Goal: Task Accomplishment & Management: Use online tool/utility

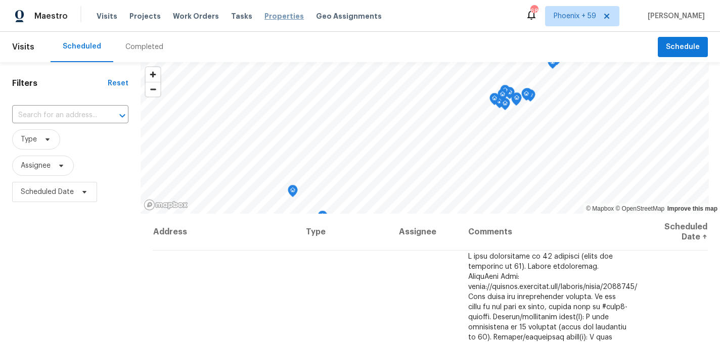
click at [268, 13] on span "Properties" at bounding box center [283, 16] width 39 height 10
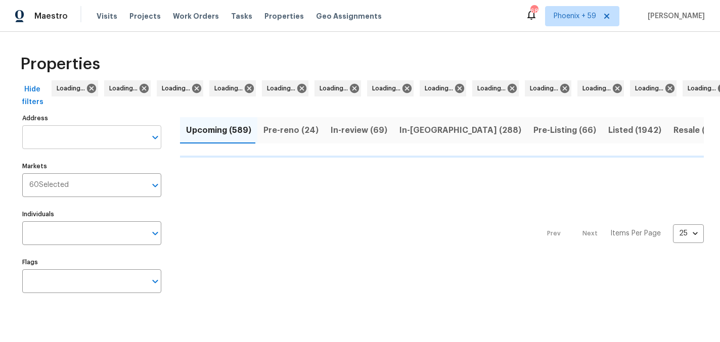
click at [95, 133] on input "Address" at bounding box center [84, 137] width 124 height 24
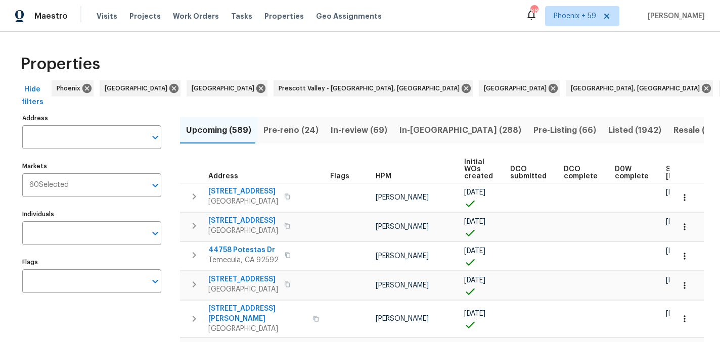
click at [95, 133] on input "Address" at bounding box center [84, 137] width 124 height 24
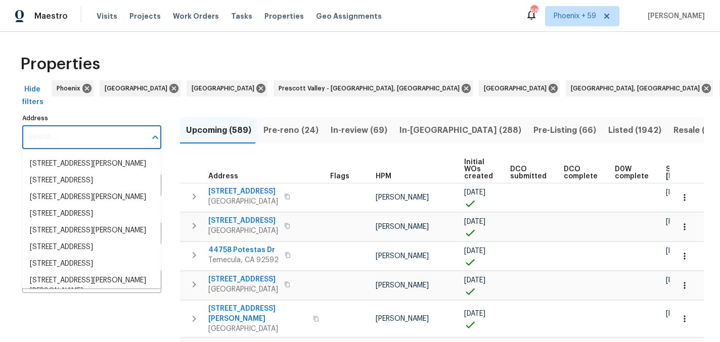
paste input "[STREET_ADDRESS]"
type input "[STREET_ADDRESS]"
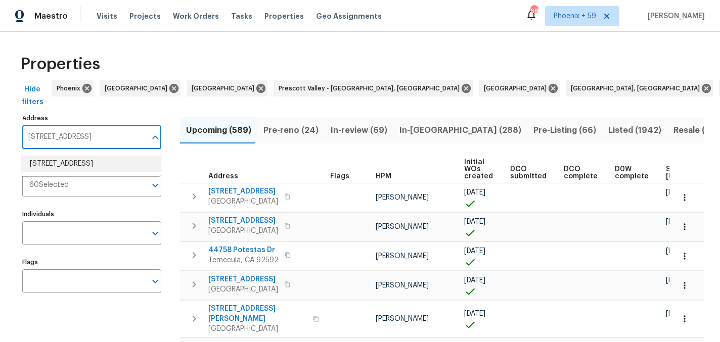
click at [75, 162] on li "[STREET_ADDRESS]" at bounding box center [91, 164] width 139 height 17
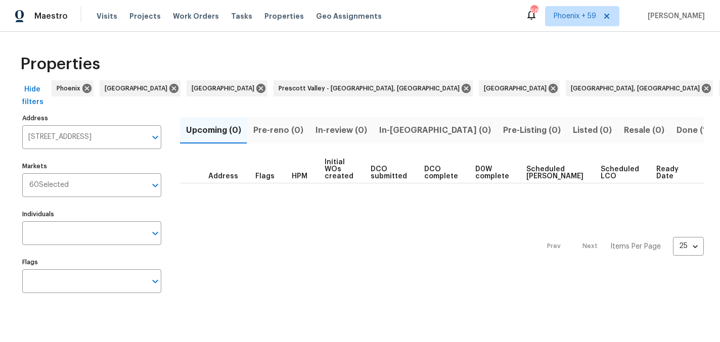
click at [676, 130] on span "Done (1)" at bounding box center [692, 130] width 33 height 14
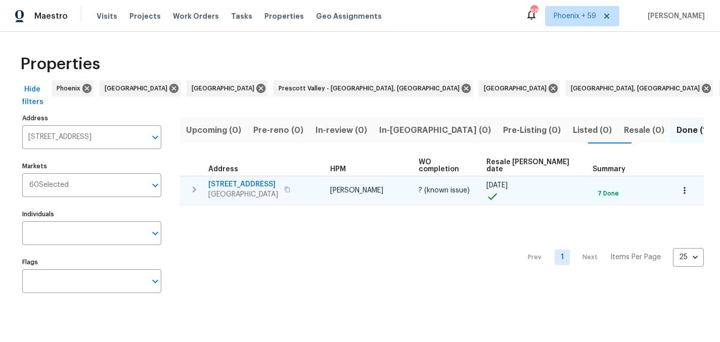
click at [236, 179] on span "[STREET_ADDRESS]" at bounding box center [243, 184] width 70 height 10
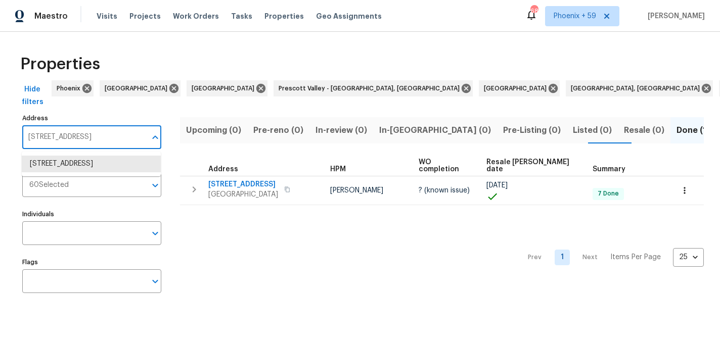
click at [90, 137] on input "[STREET_ADDRESS]" at bounding box center [84, 137] width 124 height 24
paste input "[STREET_ADDRESS][PERSON_NAME]"
type input "[STREET_ADDRESS][PERSON_NAME]"
click at [80, 165] on li "[STREET_ADDRESS][PERSON_NAME]" at bounding box center [91, 164] width 139 height 17
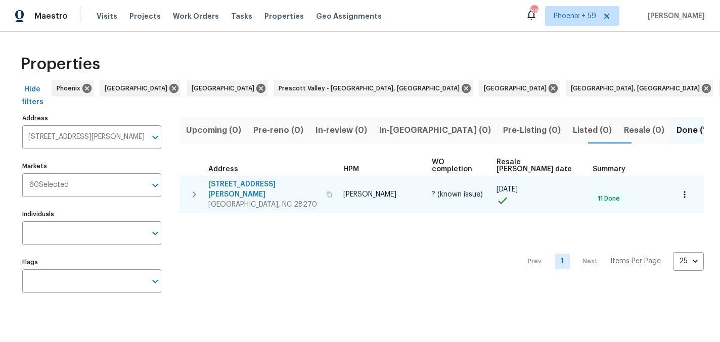
click at [246, 179] on span "[STREET_ADDRESS][PERSON_NAME]" at bounding box center [264, 189] width 112 height 20
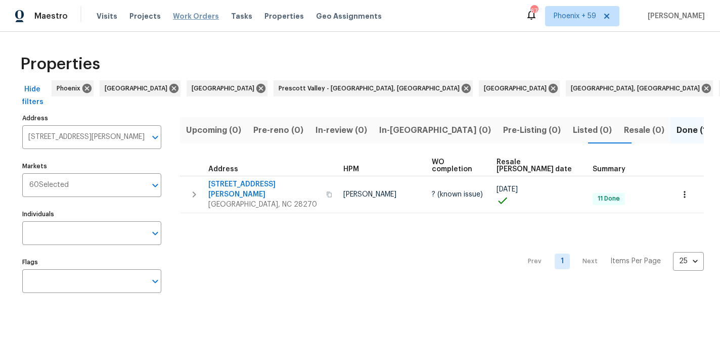
click at [173, 19] on span "Work Orders" at bounding box center [196, 16] width 46 height 10
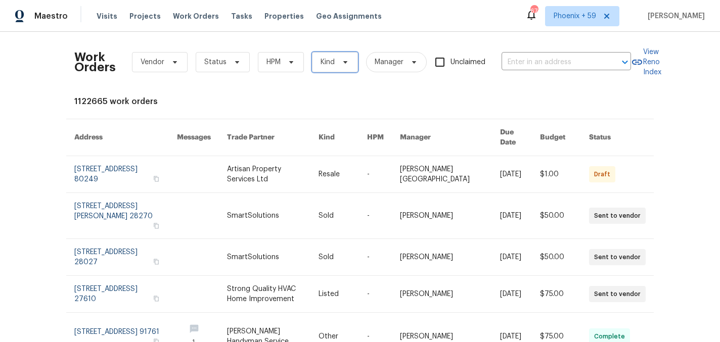
click at [329, 64] on span "Kind" at bounding box center [327, 62] width 14 height 10
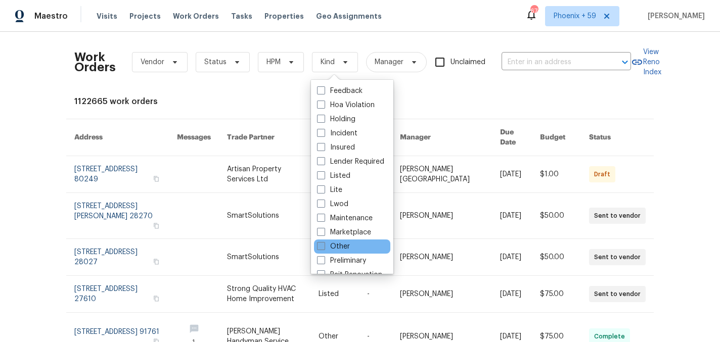
scroll to position [83, 0]
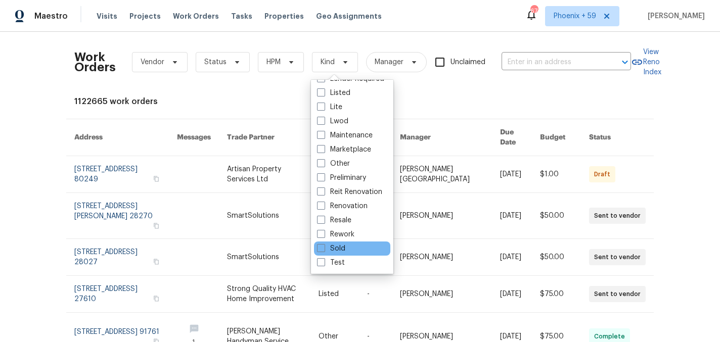
click at [346, 252] on div "Sold" at bounding box center [352, 249] width 76 height 14
click at [329, 248] on label "Sold" at bounding box center [331, 249] width 28 height 10
click at [323, 248] on input "Sold" at bounding box center [320, 247] width 7 height 7
checkbox input "true"
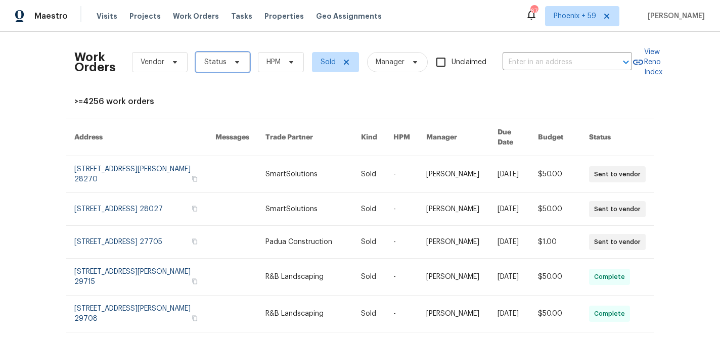
click at [230, 56] on span "Status" at bounding box center [223, 62] width 54 height 20
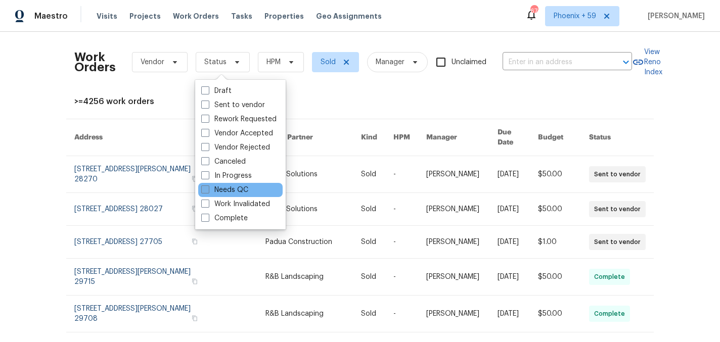
click at [232, 190] on label "Needs QC" at bounding box center [224, 190] width 47 height 10
click at [208, 190] on input "Needs QC" at bounding box center [204, 188] width 7 height 7
checkbox input "true"
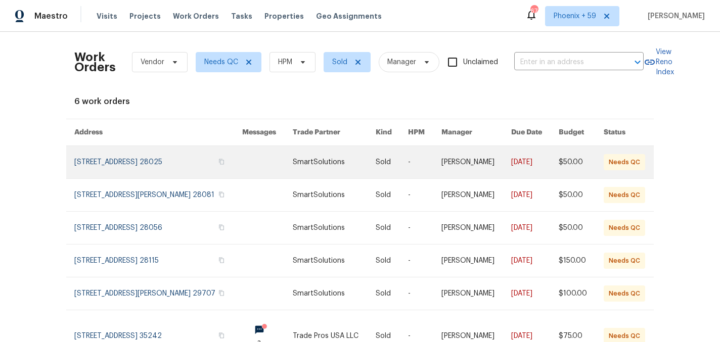
click at [186, 160] on link at bounding box center [158, 162] width 168 height 32
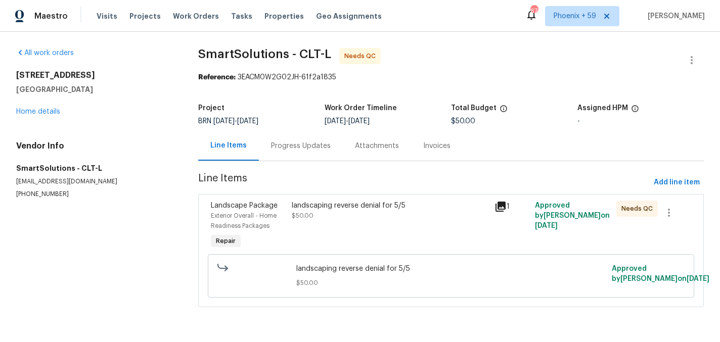
click at [388, 215] on div "landscaping reverse denial for 5/5 $50.00" at bounding box center [390, 211] width 197 height 20
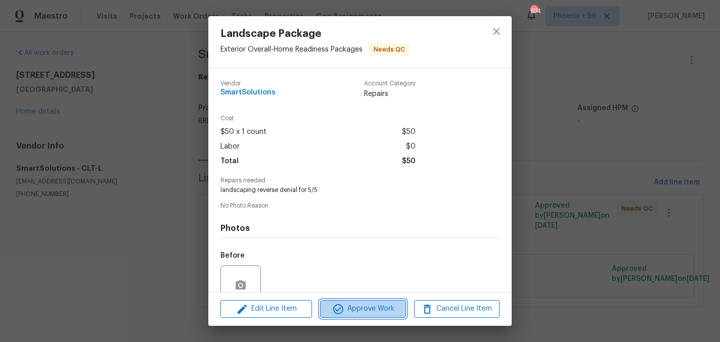
click at [385, 305] on span "Approve Work" at bounding box center [362, 309] width 79 height 13
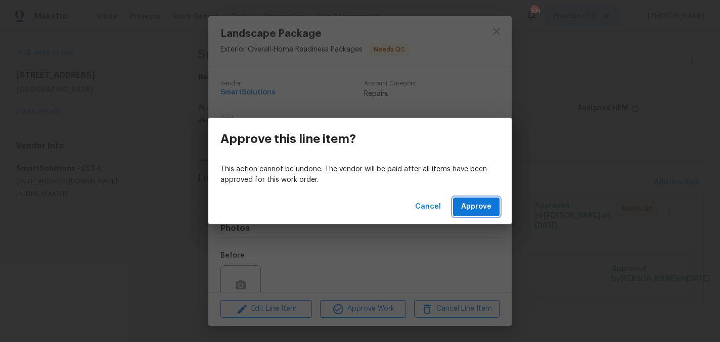
click at [487, 208] on span "Approve" at bounding box center [476, 207] width 30 height 13
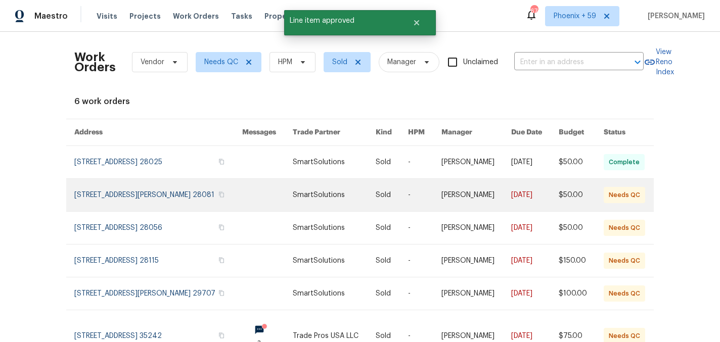
click at [162, 197] on link at bounding box center [158, 195] width 168 height 32
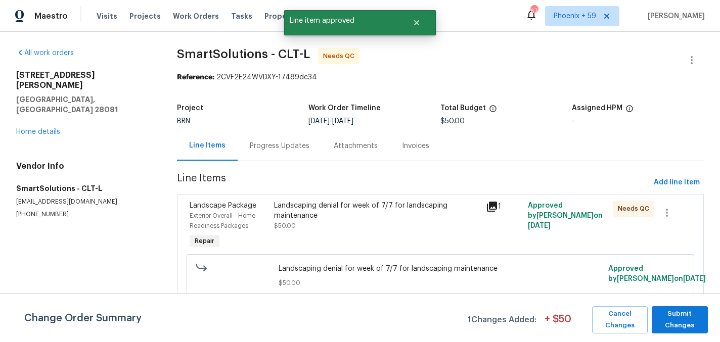
click at [292, 228] on span "$50.00" at bounding box center [285, 226] width 22 height 6
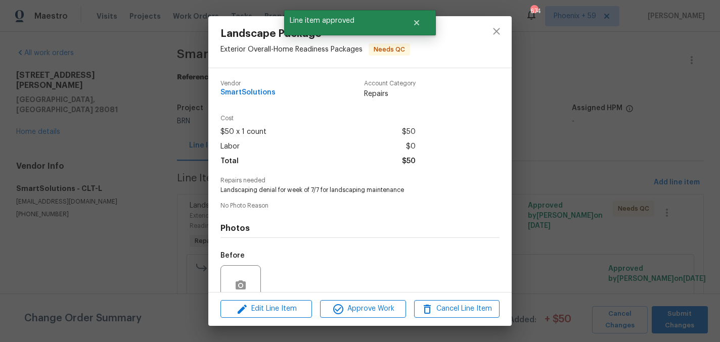
click at [545, 155] on div "Landscape Package Exterior Overall - Home Readiness Packages Needs QC Vendor Sm…" at bounding box center [360, 171] width 720 height 342
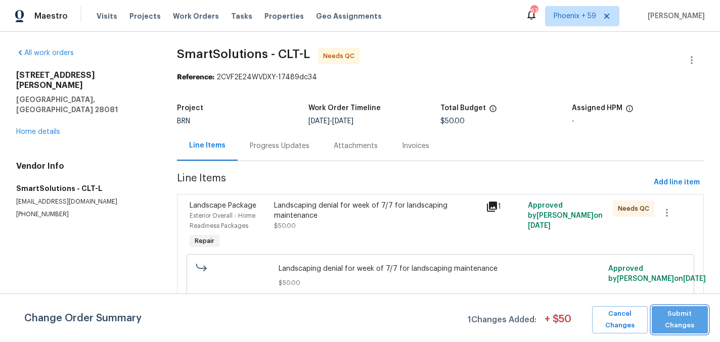
click at [668, 312] on span "Submit Changes" at bounding box center [680, 319] width 46 height 23
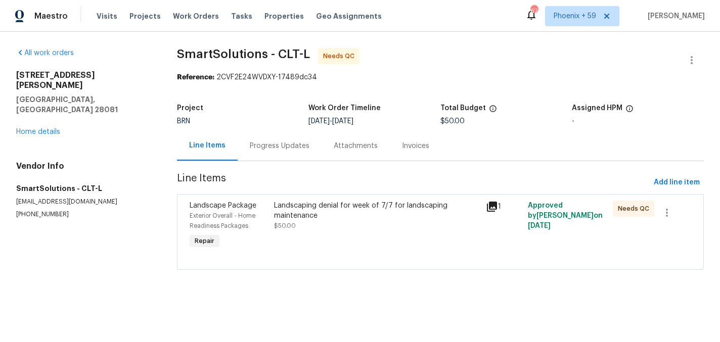
click at [350, 193] on section "SmartSolutions - CLT-L Needs QC Reference: 2CVF2E24WVDXY-17489dc34 Project BRN …" at bounding box center [440, 165] width 527 height 234
click at [341, 214] on div "Landscaping denial for week of 7/7 for landscaping maintenance" at bounding box center [376, 211] width 205 height 20
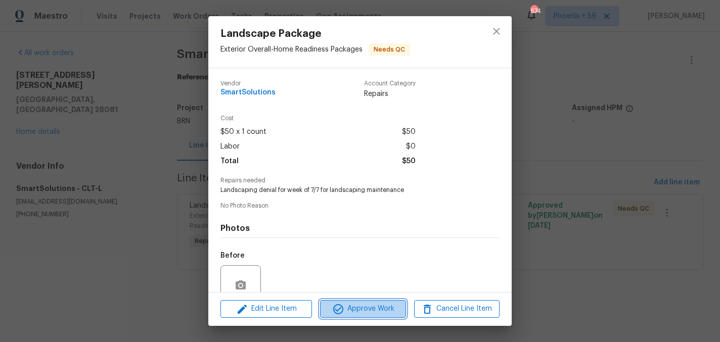
click at [347, 308] on span "Approve Work" at bounding box center [362, 309] width 79 height 13
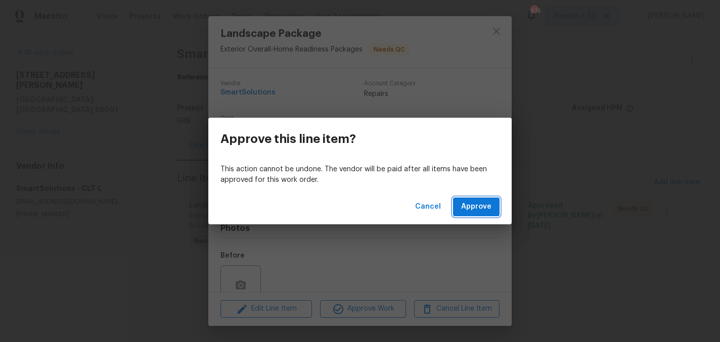
click at [470, 206] on span "Approve" at bounding box center [476, 207] width 30 height 13
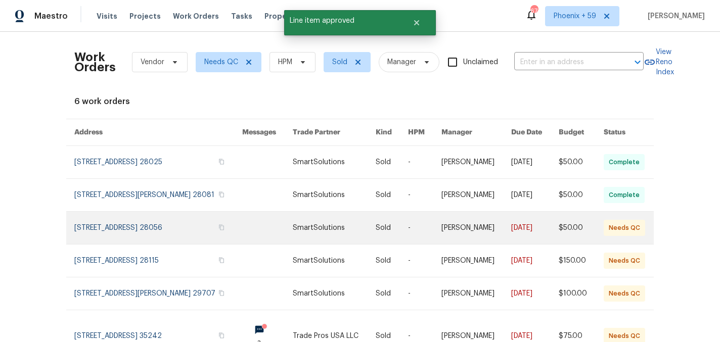
click at [158, 235] on link at bounding box center [158, 228] width 168 height 32
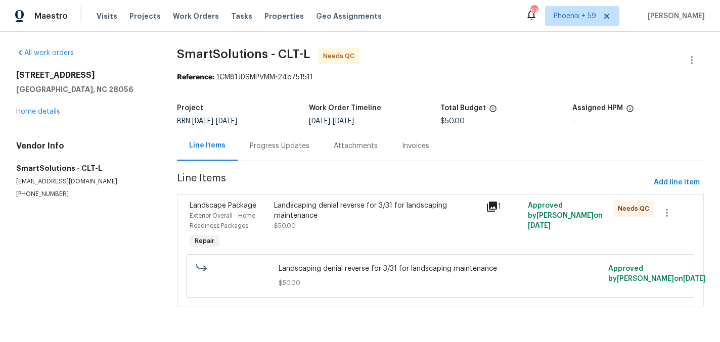
click at [352, 210] on div "Landscaping denial reverse for 3/31 for landscaping maintenance" at bounding box center [376, 211] width 205 height 20
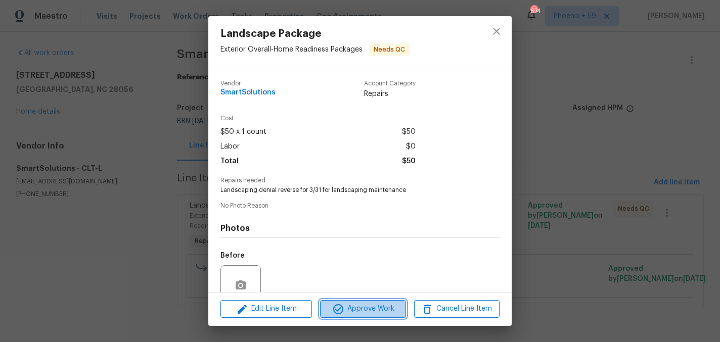
click at [364, 303] on span "Approve Work" at bounding box center [362, 309] width 79 height 13
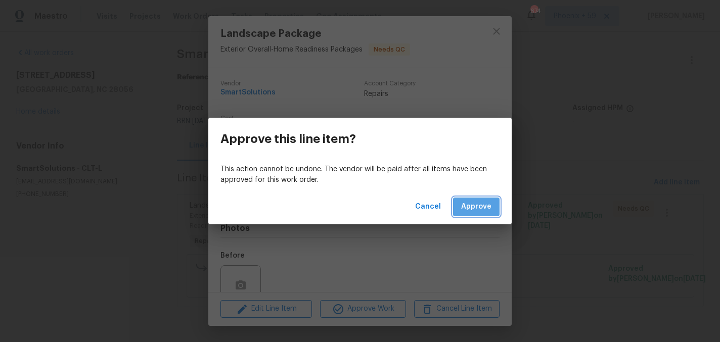
click at [486, 212] on span "Approve" at bounding box center [476, 207] width 30 height 13
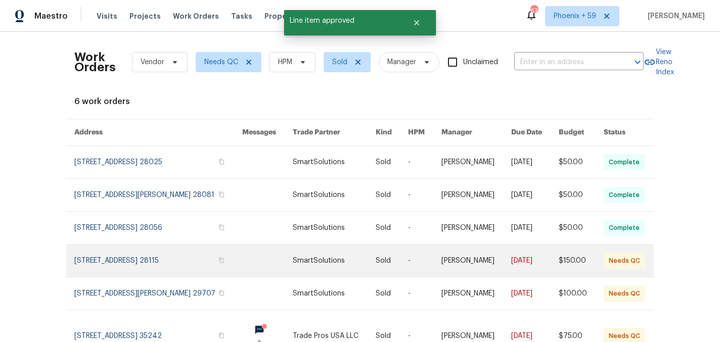
click at [127, 269] on link at bounding box center [158, 261] width 168 height 32
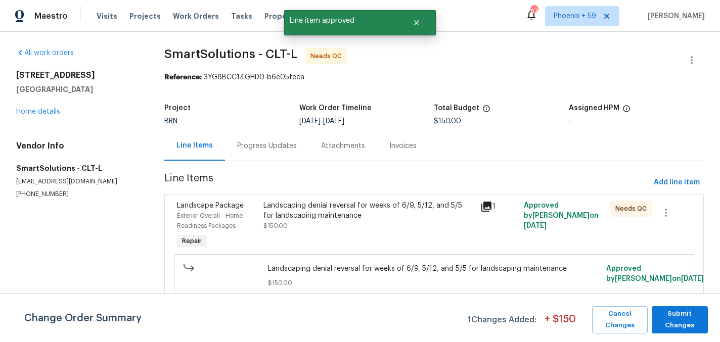
click at [680, 333] on div "Change Order Summary 1 Changes Added: + $ 150 Cancel Changes Submit Changes" at bounding box center [360, 318] width 720 height 49
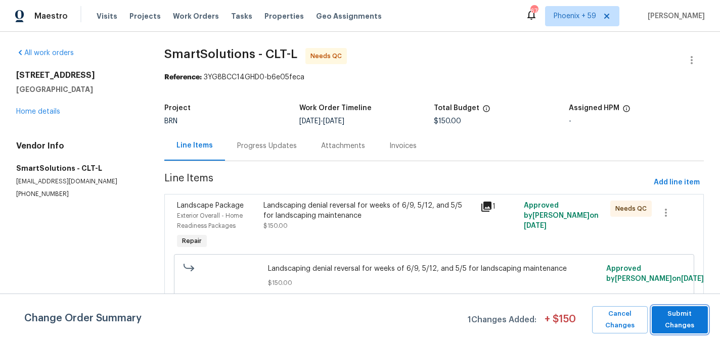
click at [680, 328] on span "Submit Changes" at bounding box center [680, 319] width 46 height 23
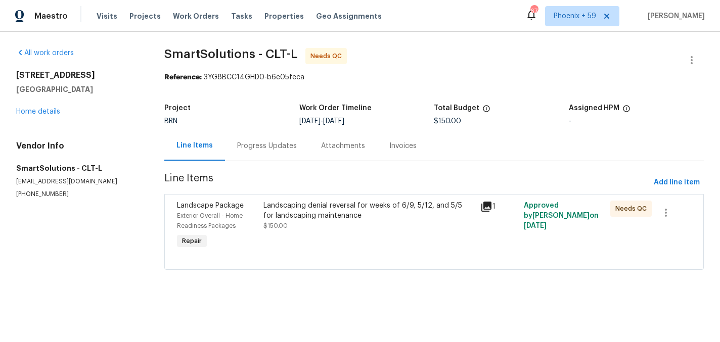
click at [285, 228] on span "$150.00" at bounding box center [275, 226] width 24 height 6
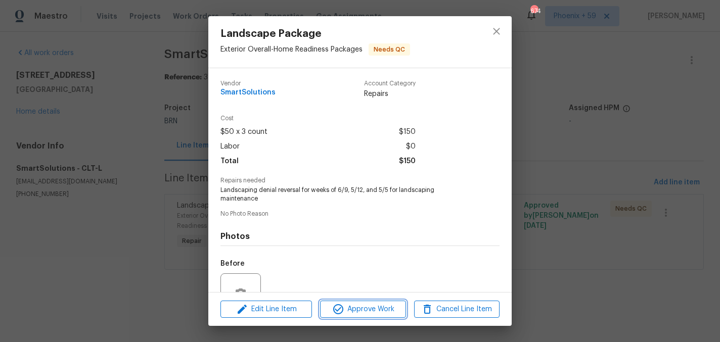
click at [339, 312] on icon "button" at bounding box center [338, 309] width 12 height 12
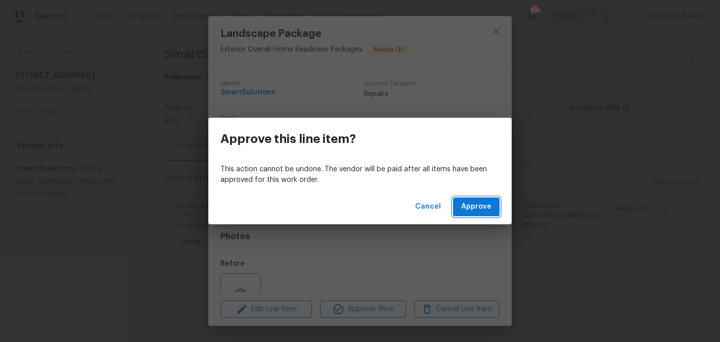
click at [473, 211] on span "Approve" at bounding box center [476, 207] width 30 height 13
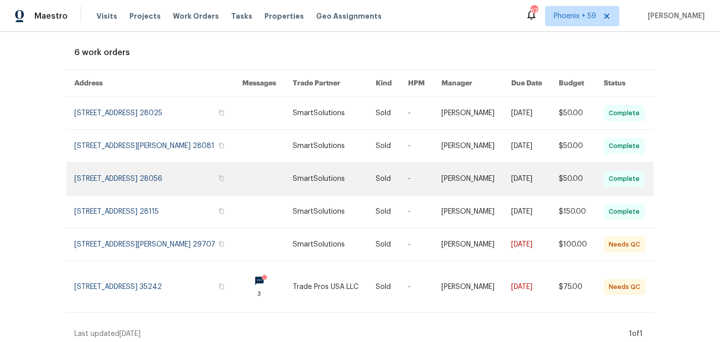
scroll to position [74, 0]
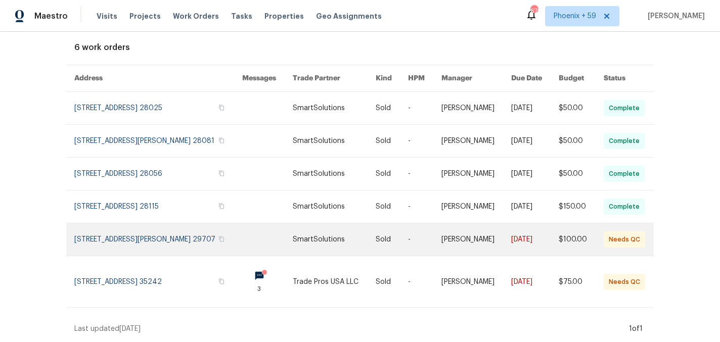
click at [148, 235] on link at bounding box center [158, 239] width 168 height 32
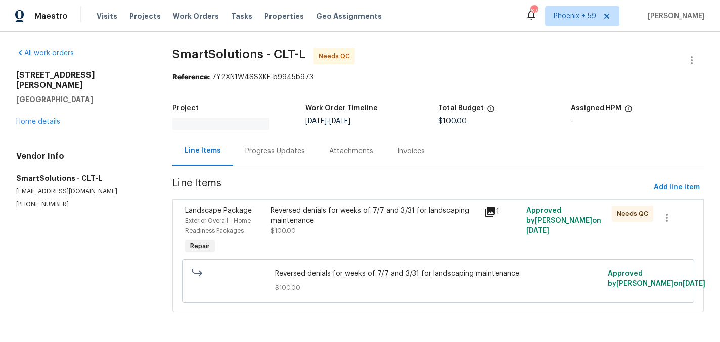
click at [382, 226] on div "Reversed denials for weeks of 7/7 and 3/31 for landscaping maintenance $100.00" at bounding box center [373, 221] width 207 height 30
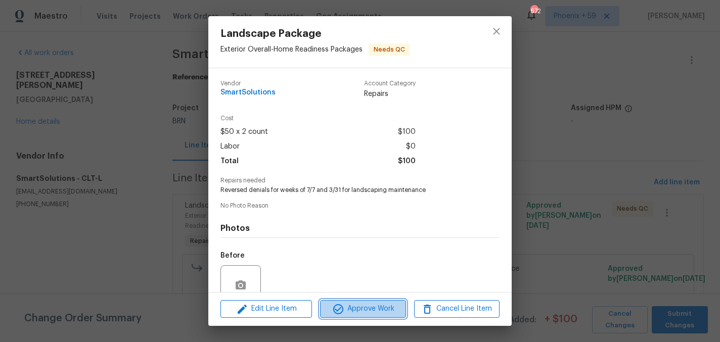
click at [391, 307] on span "Approve Work" at bounding box center [362, 309] width 79 height 13
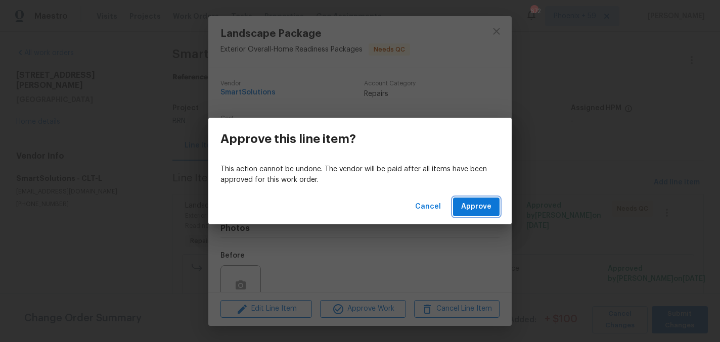
click at [473, 212] on span "Approve" at bounding box center [476, 207] width 30 height 13
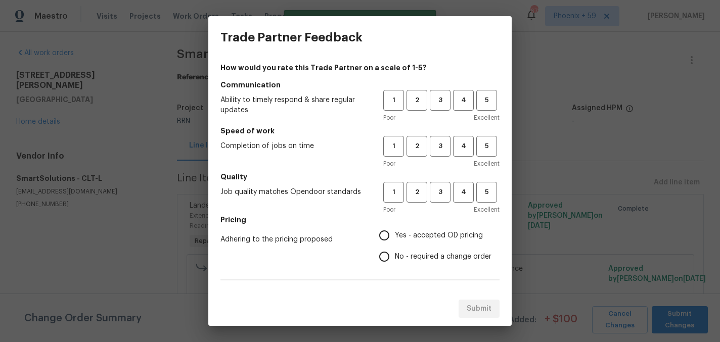
click at [565, 210] on div "Trade Partner Feedback How would you rate this Trade Partner on a scale of 1-5?…" at bounding box center [360, 171] width 720 height 342
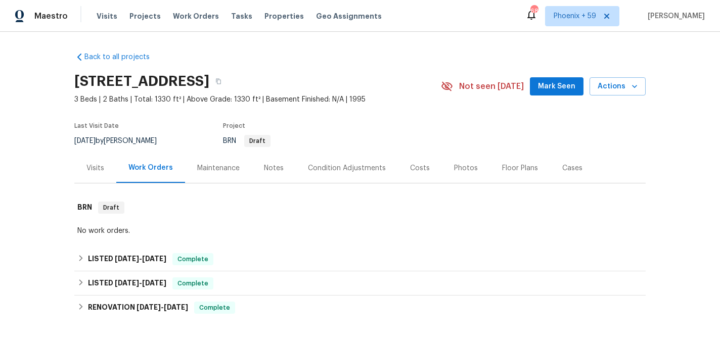
click at [221, 167] on div "Maintenance" at bounding box center [218, 168] width 42 height 10
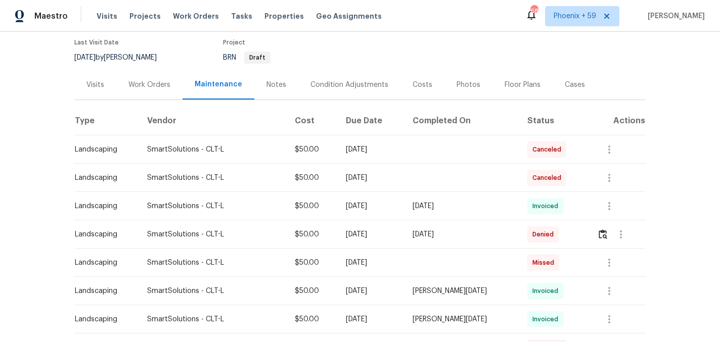
scroll to position [93, 0]
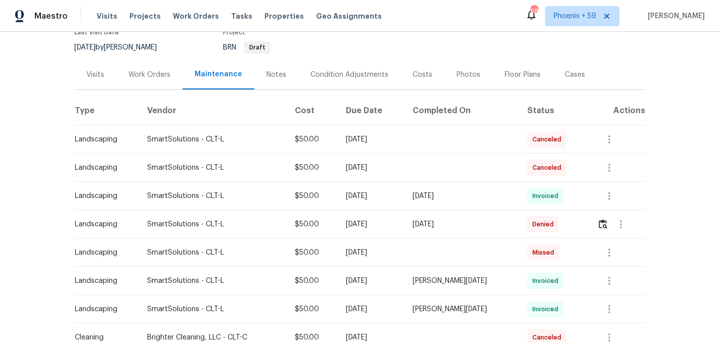
click at [396, 223] on div "Mon, Jul 07 2025" at bounding box center [371, 224] width 51 height 10
click at [151, 76] on div "Work Orders" at bounding box center [149, 75] width 42 height 10
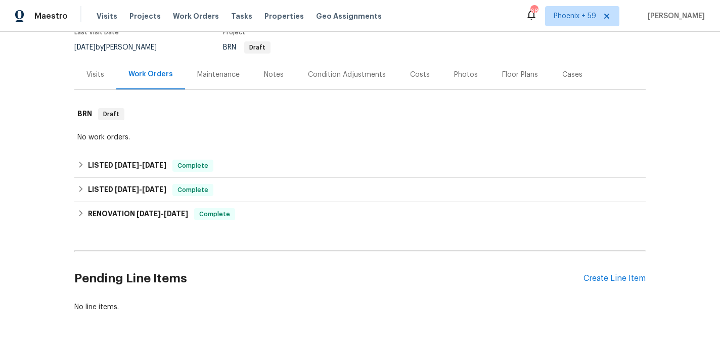
scroll to position [132, 0]
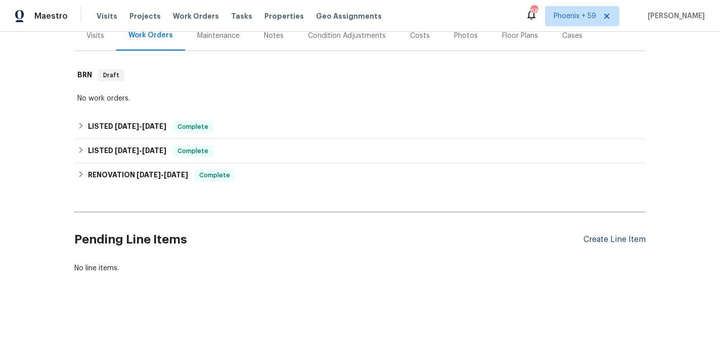
click at [620, 238] on div "Create Line Item" at bounding box center [614, 240] width 62 height 10
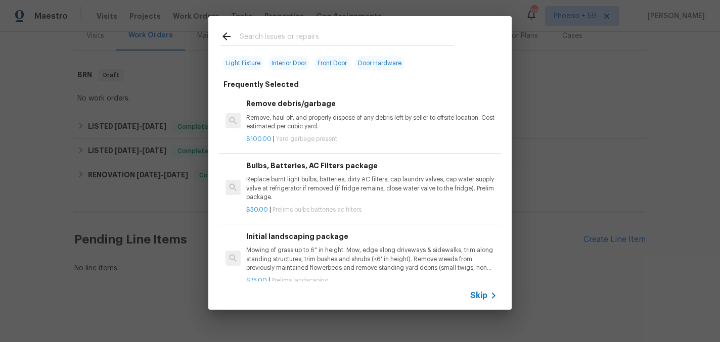
scroll to position [43, 0]
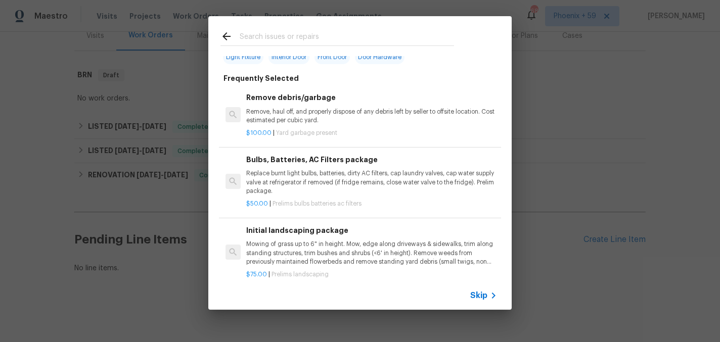
click at [312, 235] on h6 "Initial landscaping package" at bounding box center [371, 230] width 251 height 11
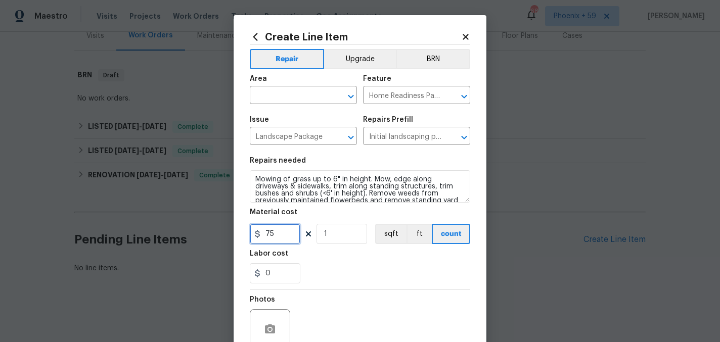
click at [280, 230] on input "75" at bounding box center [275, 234] width 51 height 20
type input "50"
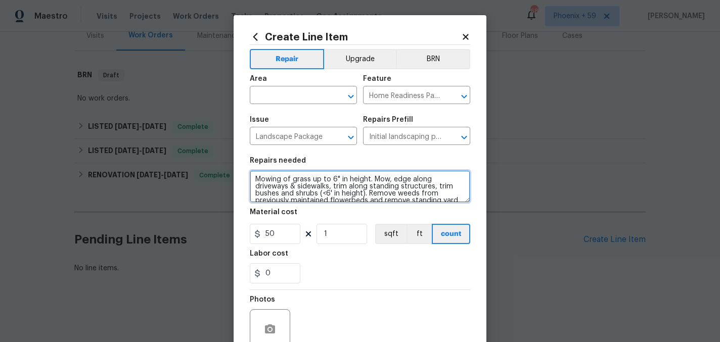
click at [309, 196] on textarea "Mowing of grass up to 6" in height. Mow, edge along driveways & sidewalks, trim…" at bounding box center [360, 186] width 220 height 32
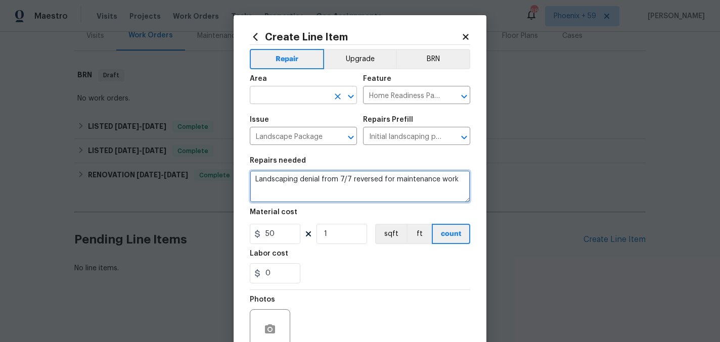
type textarea "Landscaping denial from 7/7 reversed for maintenance work"
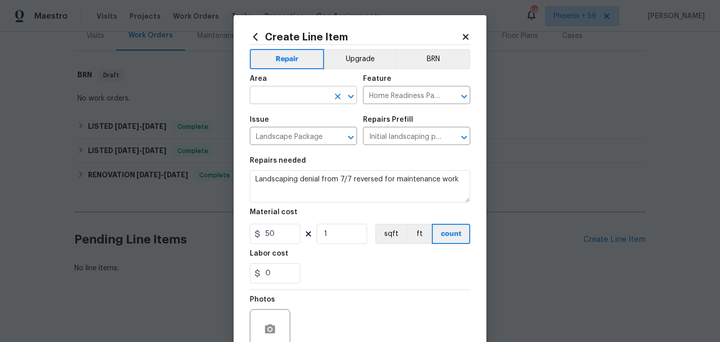
click at [289, 95] on input "text" at bounding box center [289, 96] width 79 height 16
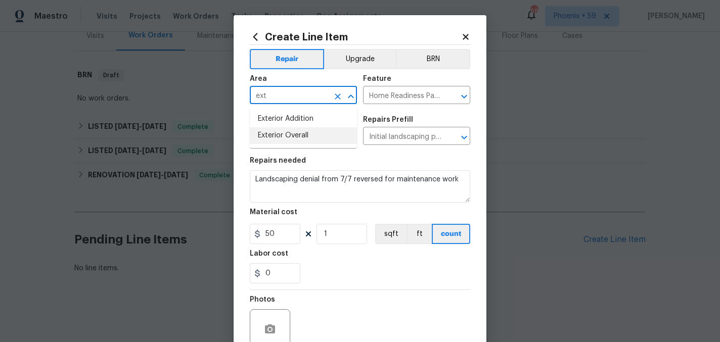
click at [295, 133] on li "Exterior Overall" at bounding box center [303, 135] width 107 height 17
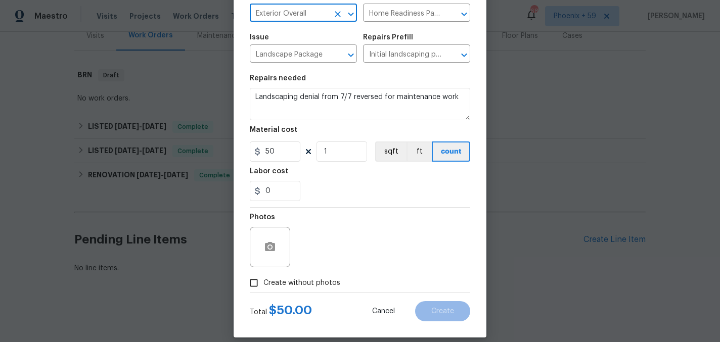
scroll to position [93, 0]
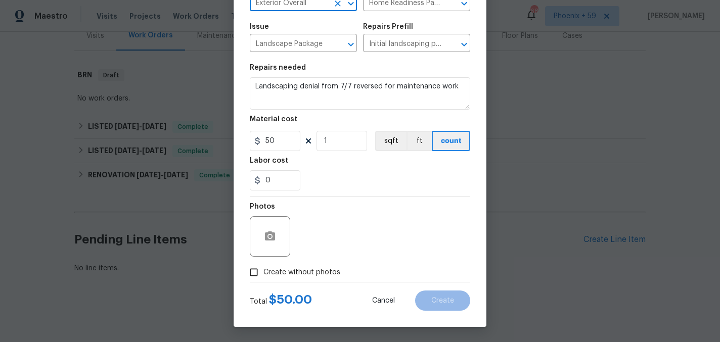
type input "Exterior Overall"
click at [309, 272] on span "Create without photos" at bounding box center [301, 272] width 77 height 11
click at [263, 272] on input "Create without photos" at bounding box center [253, 272] width 19 height 19
checkbox input "true"
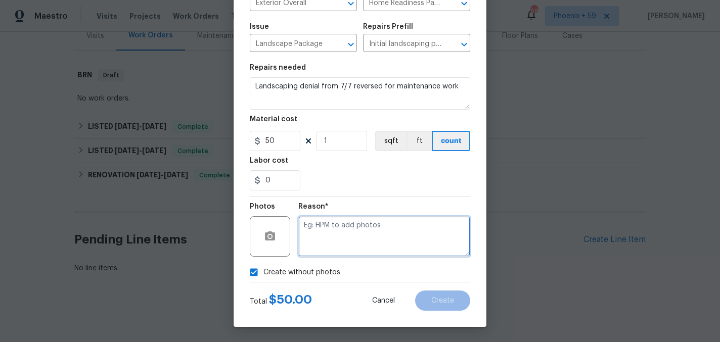
click at [337, 239] on textarea at bounding box center [384, 236] width 172 height 40
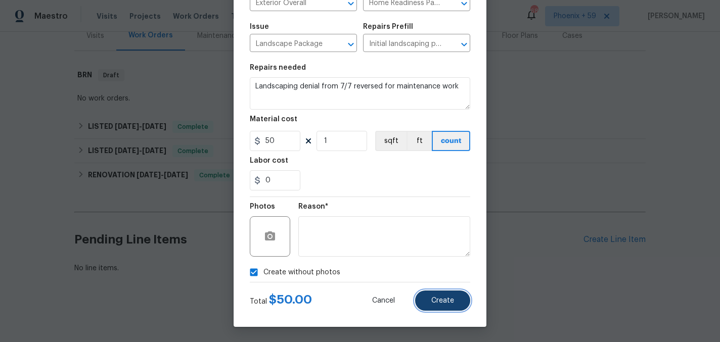
click at [432, 302] on span "Create" at bounding box center [442, 301] width 23 height 8
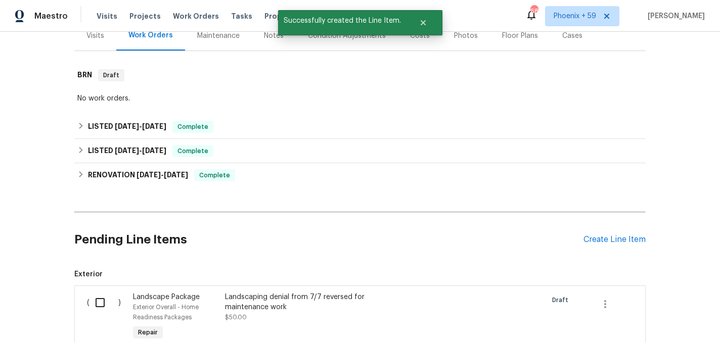
click at [104, 304] on input "checkbox" at bounding box center [103, 302] width 29 height 21
checkbox input "true"
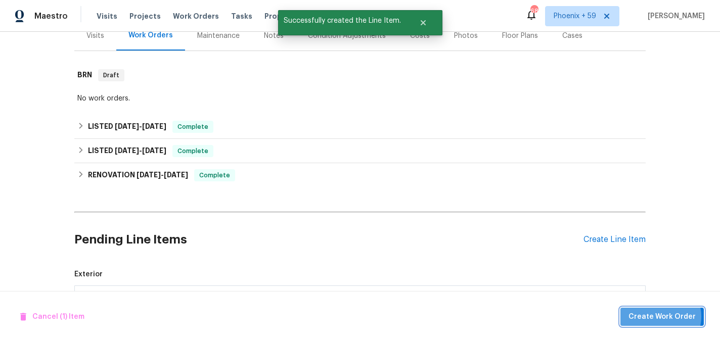
click at [664, 316] on span "Create Work Order" at bounding box center [661, 317] width 67 height 13
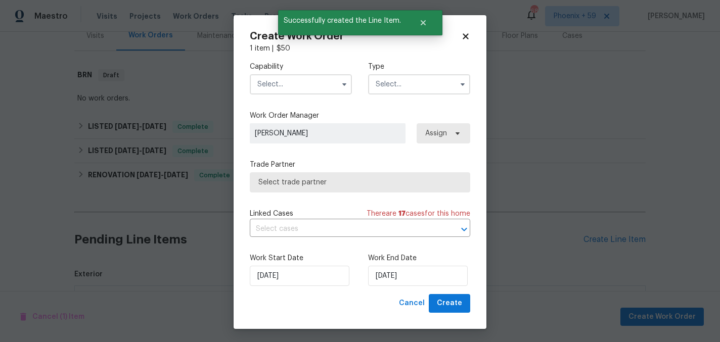
click at [301, 88] on input "text" at bounding box center [301, 84] width 102 height 20
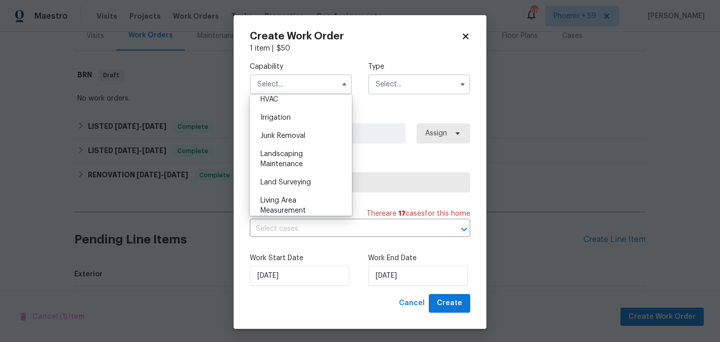
scroll to position [619, 0]
click at [313, 162] on div "Landscaping Maintenance" at bounding box center [300, 157] width 97 height 28
type input "Landscaping Maintenance"
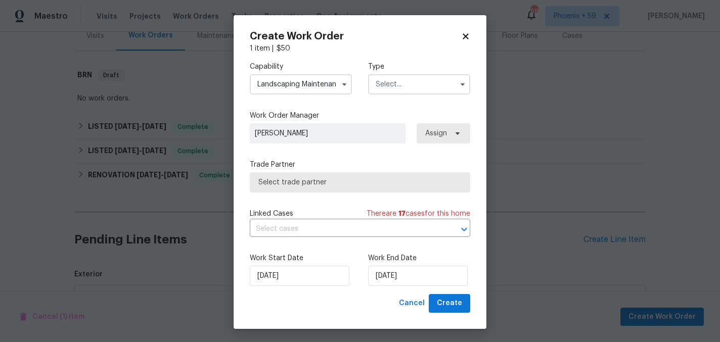
click at [383, 93] on input "text" at bounding box center [419, 84] width 102 height 20
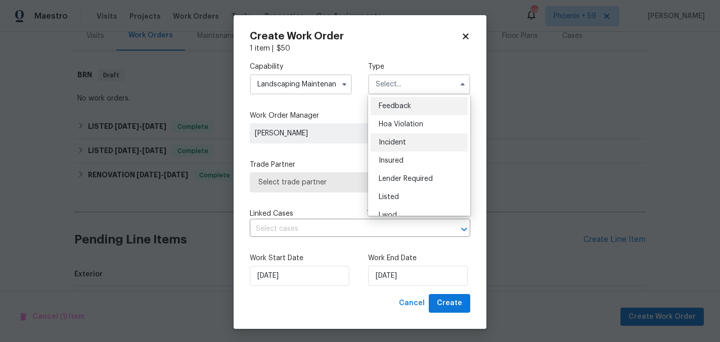
scroll to position [120, 0]
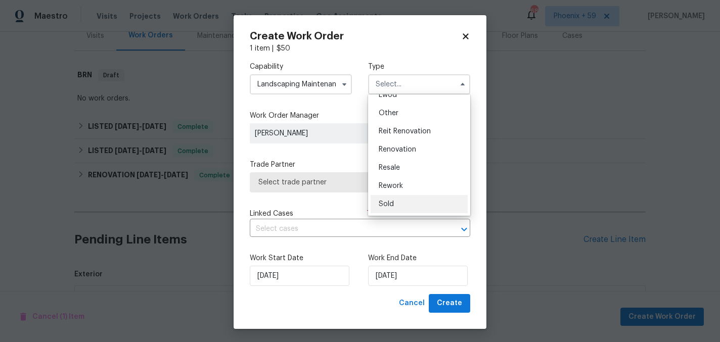
click at [390, 205] on span "Sold" at bounding box center [386, 204] width 15 height 7
type input "Sold"
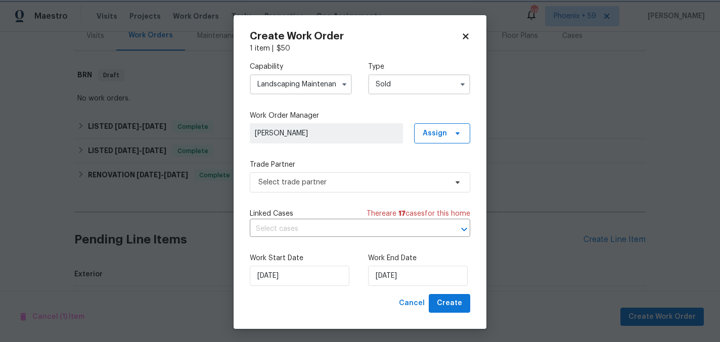
scroll to position [0, 0]
click at [327, 177] on span "Select trade partner" at bounding box center [360, 182] width 220 height 20
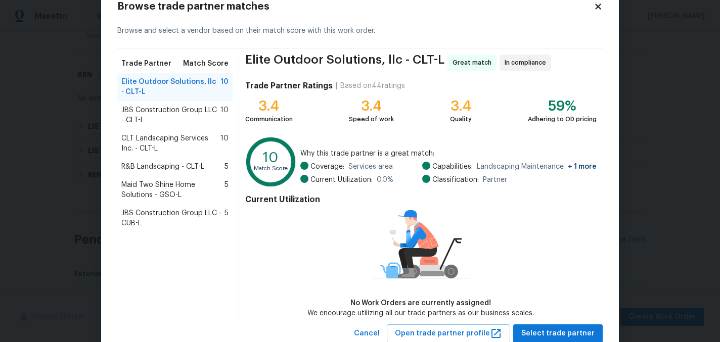
scroll to position [13, 0]
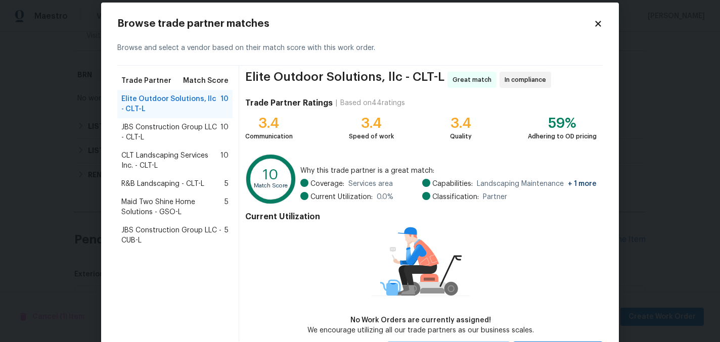
click at [663, 263] on body "Maestro Visits Projects Work Orders Tasks Properties Geo Assignments 689 Phoeni…" at bounding box center [360, 171] width 720 height 342
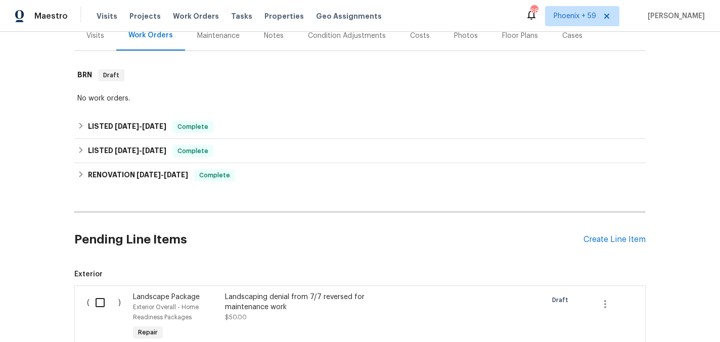
click at [100, 301] on input "checkbox" at bounding box center [103, 302] width 29 height 21
checkbox input "true"
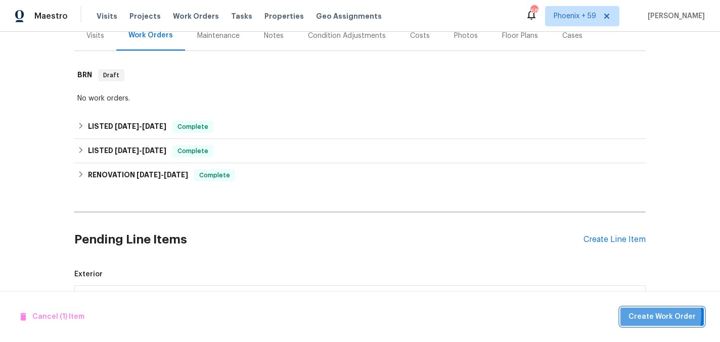
click at [640, 314] on span "Create Work Order" at bounding box center [661, 317] width 67 height 13
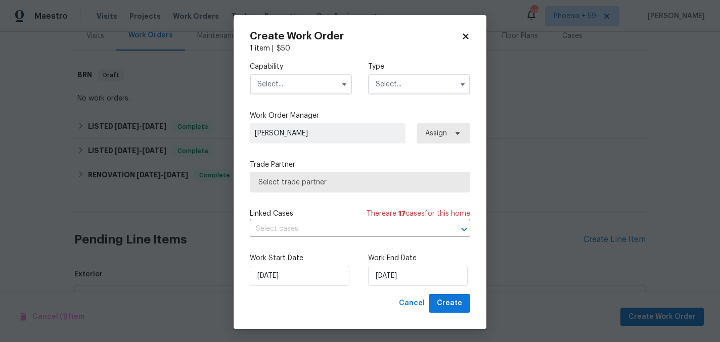
click at [309, 82] on input "text" at bounding box center [301, 84] width 102 height 20
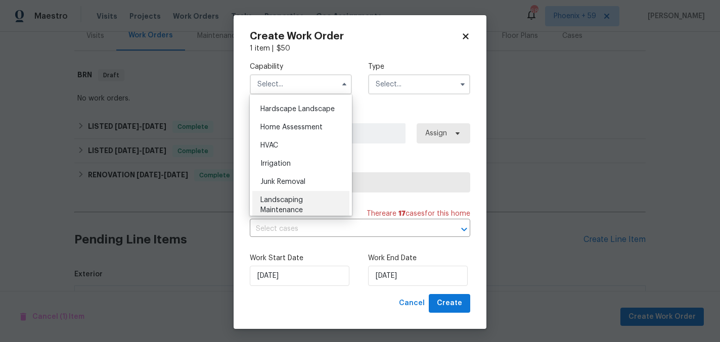
scroll to position [569, 0]
click at [307, 112] on span "Hardscape Landscape" at bounding box center [297, 111] width 74 height 7
type input "Hardscape Landscape"
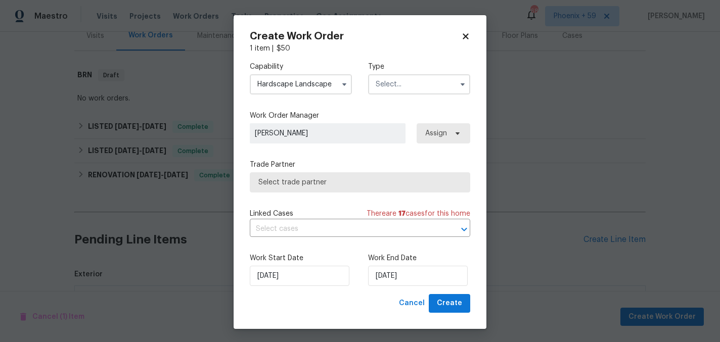
click at [399, 88] on input "text" at bounding box center [419, 84] width 102 height 20
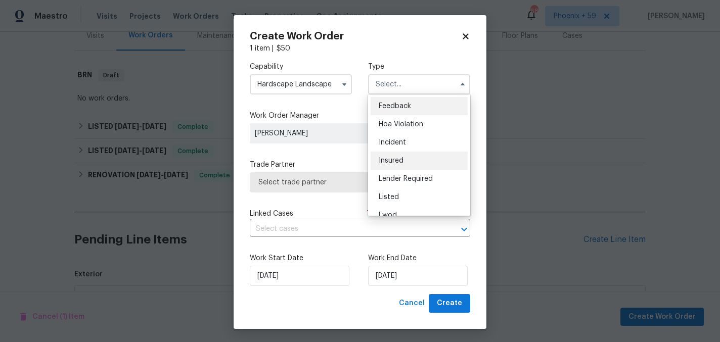
scroll to position [120, 0]
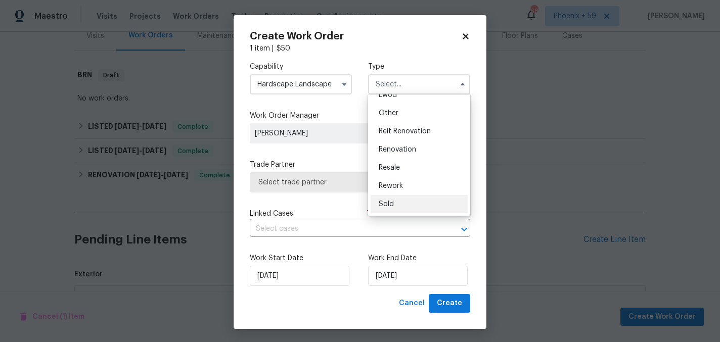
click at [395, 204] on div "Sold" at bounding box center [418, 204] width 97 height 18
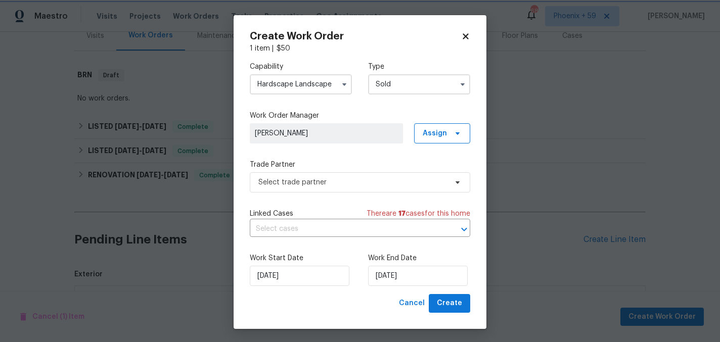
type input "Sold"
click at [342, 183] on span "Select trade partner" at bounding box center [352, 182] width 189 height 10
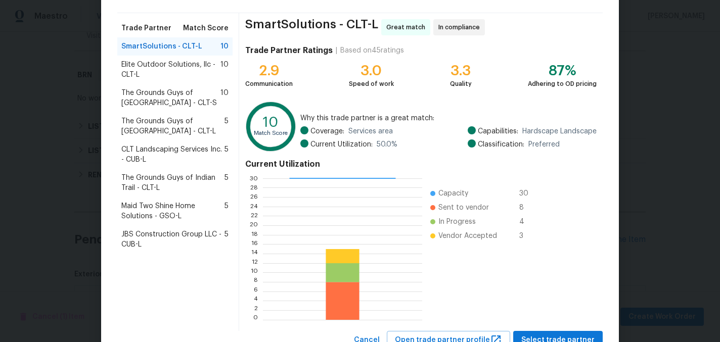
scroll to position [104, 0]
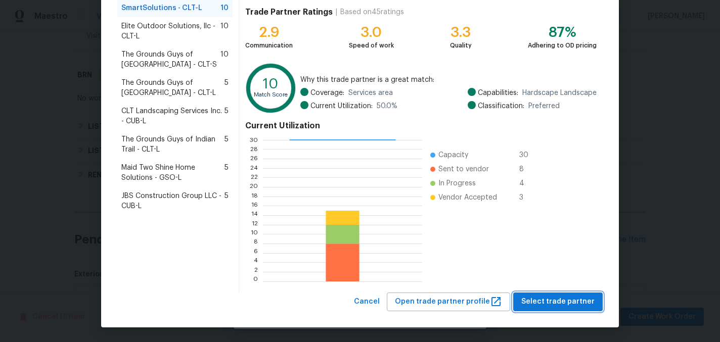
click at [550, 298] on span "Select trade partner" at bounding box center [557, 302] width 73 height 13
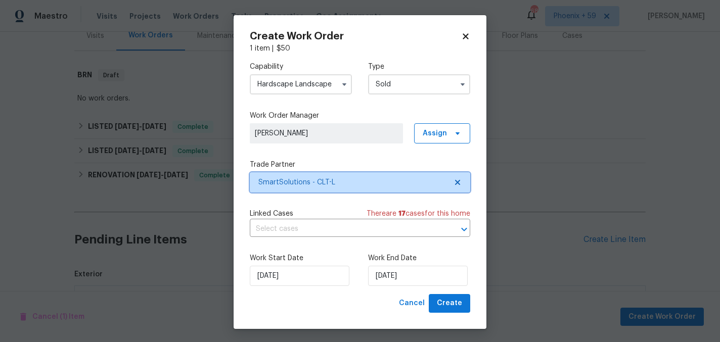
scroll to position [0, 0]
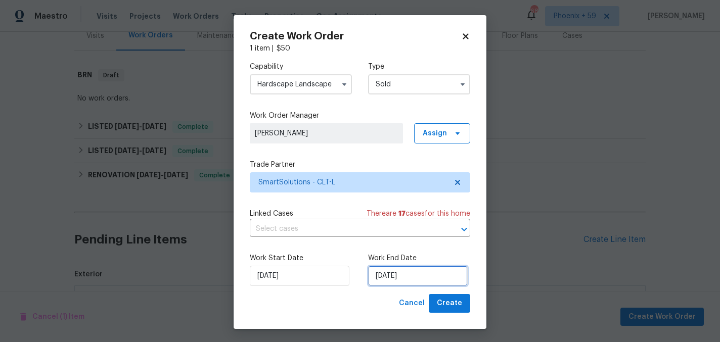
click at [425, 277] on input "9/29/2025" at bounding box center [418, 276] width 100 height 20
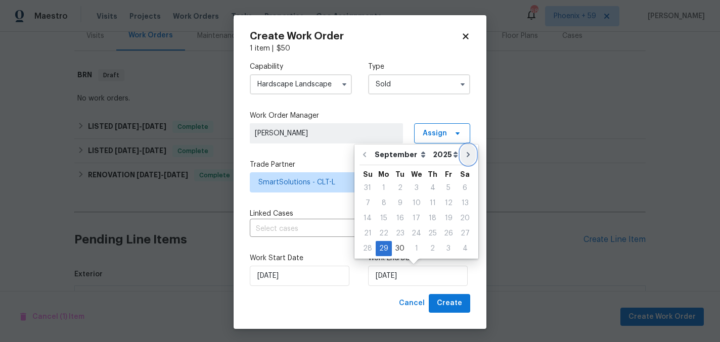
click at [464, 151] on icon "Go to next month" at bounding box center [468, 155] width 8 height 8
type input "10/29/2025"
select select "9"
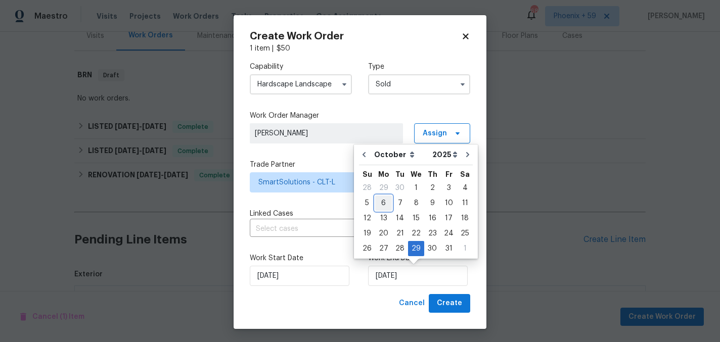
click at [383, 202] on div "6" at bounding box center [383, 203] width 17 height 14
type input "10/6/2025"
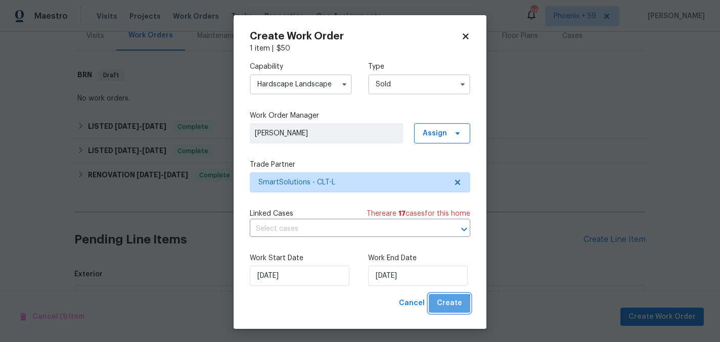
click at [445, 310] on button "Create" at bounding box center [449, 303] width 41 height 19
checkbox input "false"
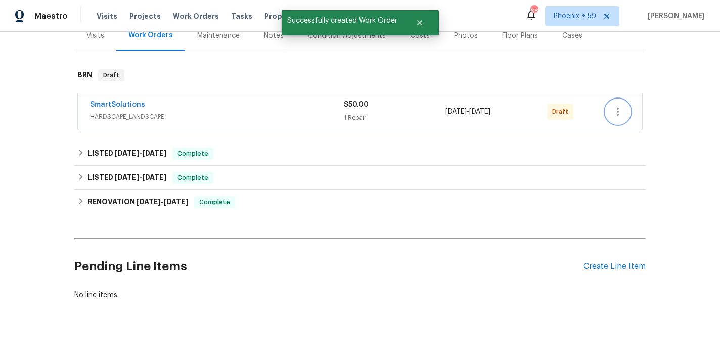
click at [619, 103] on button "button" at bounding box center [617, 112] width 24 height 24
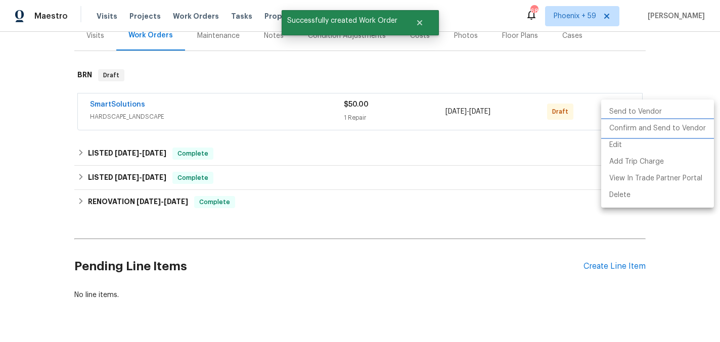
click at [620, 130] on li "Confirm and Send to Vendor" at bounding box center [657, 128] width 113 height 17
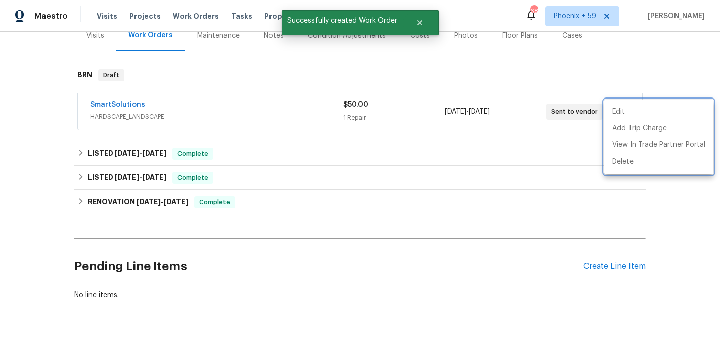
click at [390, 75] on div at bounding box center [360, 171] width 720 height 342
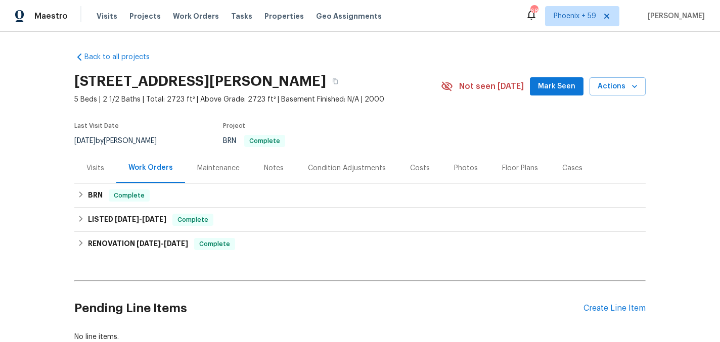
click at [209, 167] on div "Maintenance" at bounding box center [218, 168] width 42 height 10
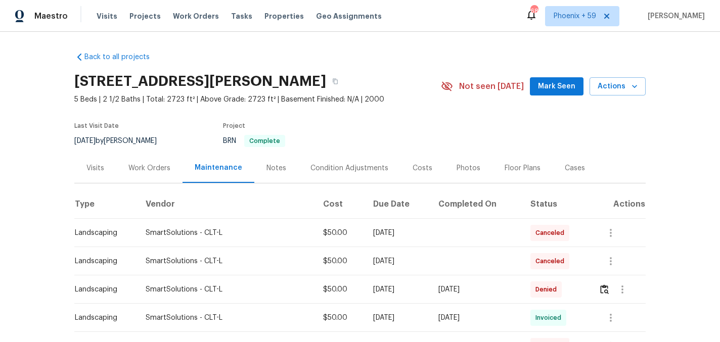
click at [145, 167] on div "Work Orders" at bounding box center [149, 168] width 42 height 10
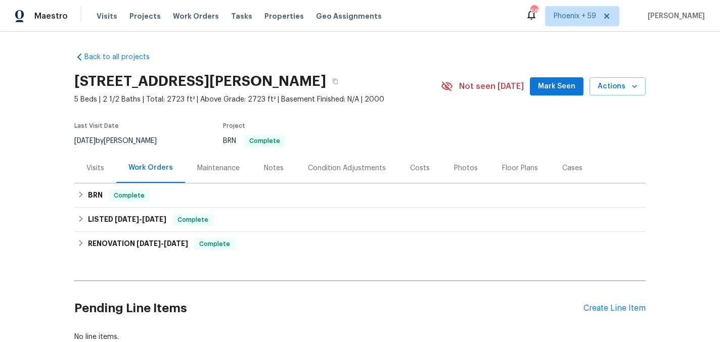
scroll to position [69, 0]
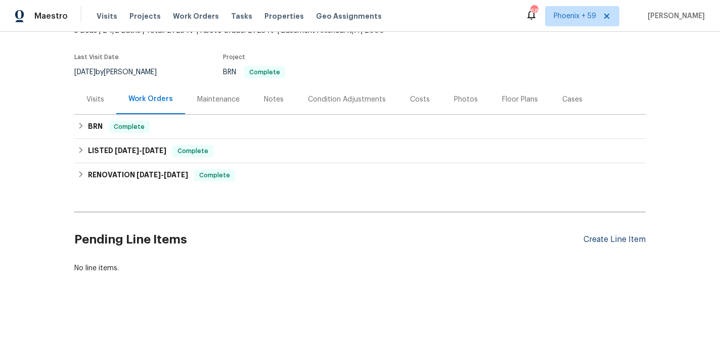
click at [617, 242] on div "Create Line Item" at bounding box center [614, 240] width 62 height 10
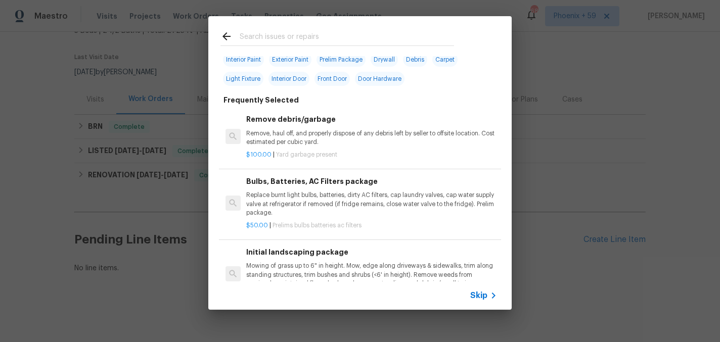
scroll to position [31, 0]
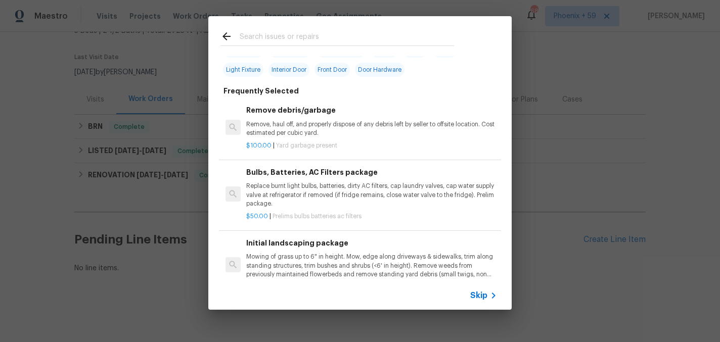
click at [286, 256] on p "Mowing of grass up to 6" in height. Mow, edge along driveways & sidewalks, trim…" at bounding box center [371, 266] width 251 height 26
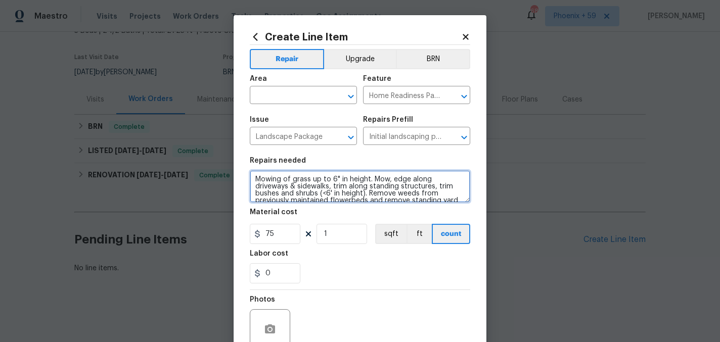
click at [285, 175] on textarea "Mowing of grass up to 6" in height. Mow, edge along driveways & sidewalks, trim…" at bounding box center [360, 186] width 220 height 32
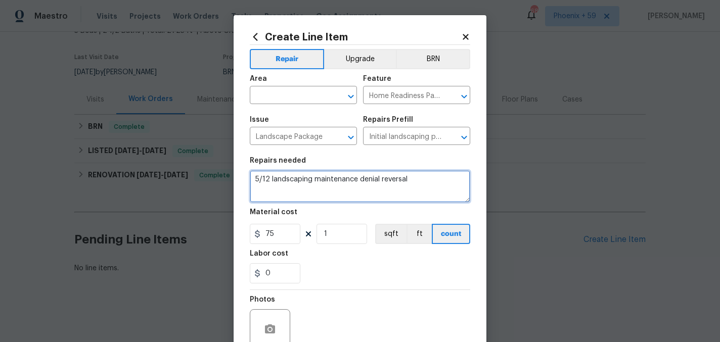
type textarea "5/12 landscaping maintenance denial reversal"
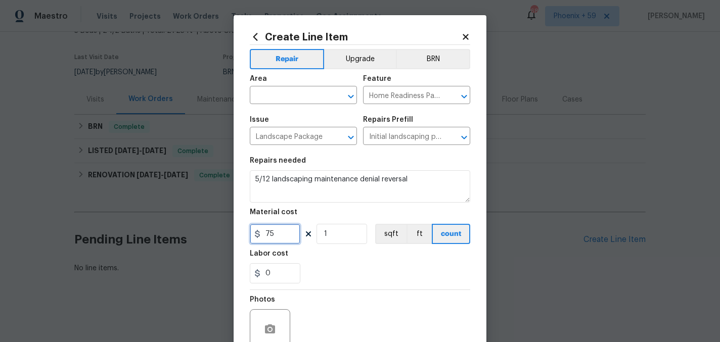
drag, startPoint x: 274, startPoint y: 227, endPoint x: 230, endPoint y: 227, distance: 43.5
click at [230, 227] on div "Create Line Item Repair Upgrade BRN Area ​ Feature Home Readiness Packages ​ Is…" at bounding box center [360, 171] width 720 height 342
type input "50"
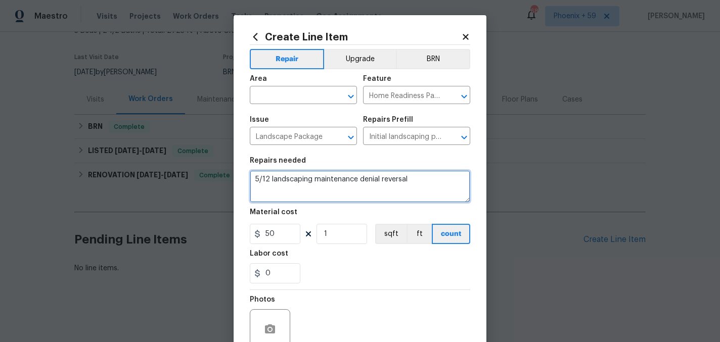
click at [255, 181] on textarea "5/12 landscaping maintenance denial reversal" at bounding box center [360, 186] width 220 height 32
type textarea "week of 5/12 landscaping maintenance denial reversal"
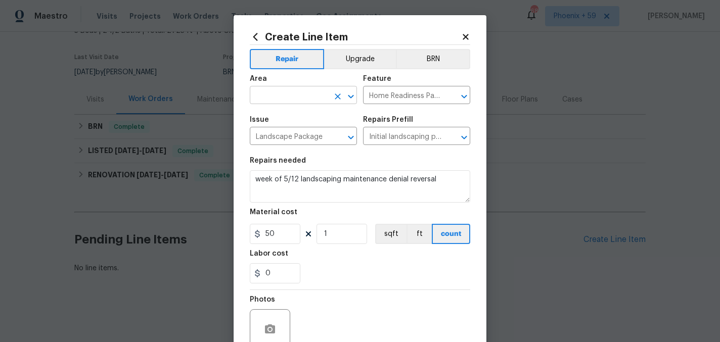
click at [271, 98] on input "text" at bounding box center [289, 96] width 79 height 16
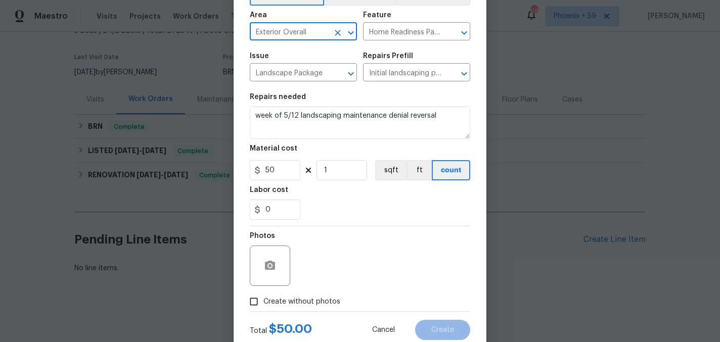
scroll to position [92, 0]
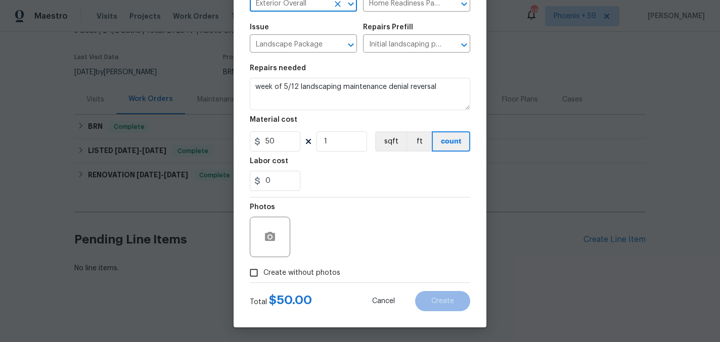
type input "Exterior Overall"
click at [315, 272] on span "Create without photos" at bounding box center [301, 273] width 77 height 11
click at [263, 272] on input "Create without photos" at bounding box center [253, 272] width 19 height 19
checkbox input "true"
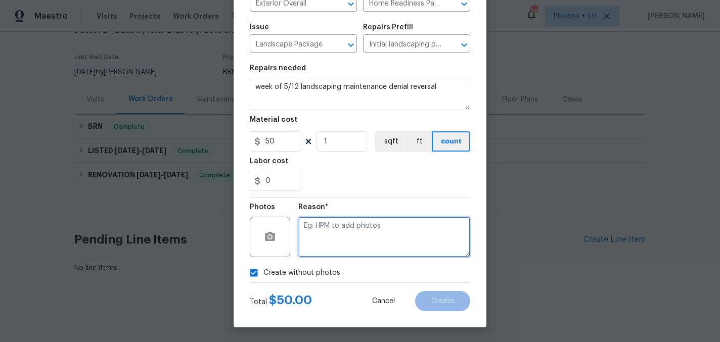
click at [342, 237] on textarea at bounding box center [384, 237] width 172 height 40
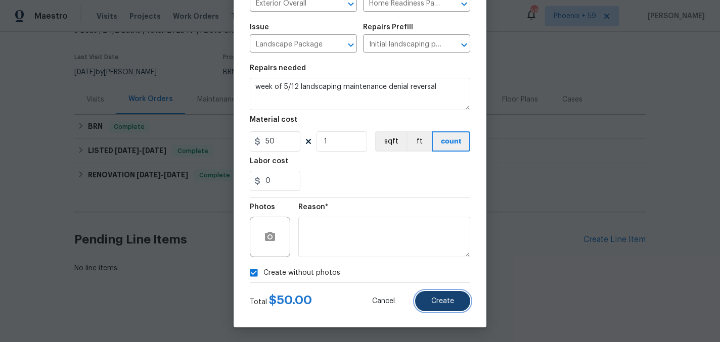
click at [432, 303] on span "Create" at bounding box center [442, 302] width 23 height 8
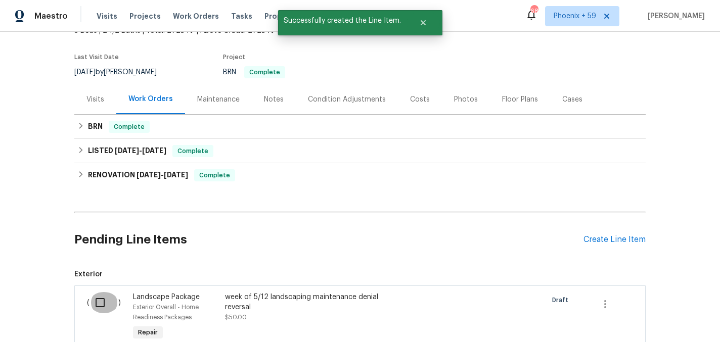
click at [101, 295] on input "checkbox" at bounding box center [103, 302] width 29 height 21
checkbox input "true"
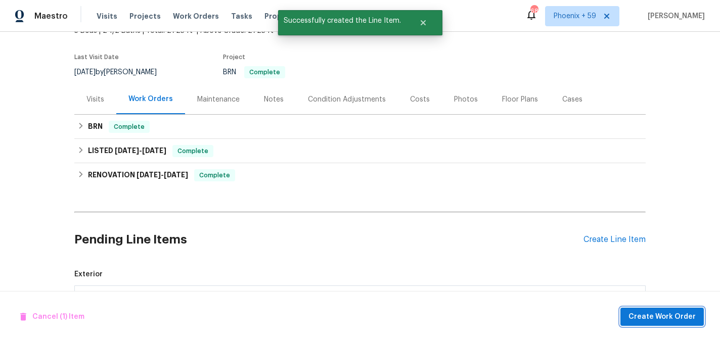
click at [641, 310] on button "Create Work Order" at bounding box center [661, 317] width 83 height 19
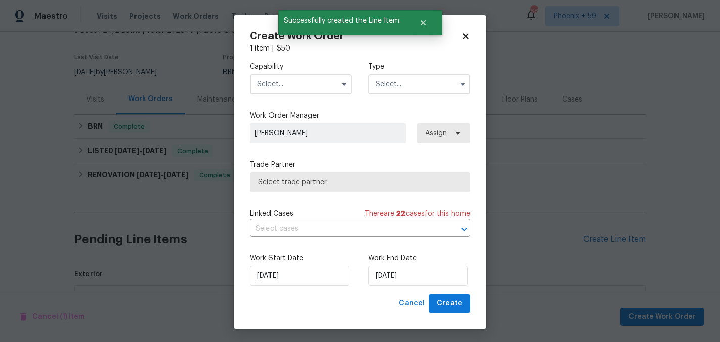
click at [317, 84] on input "text" at bounding box center [301, 84] width 102 height 20
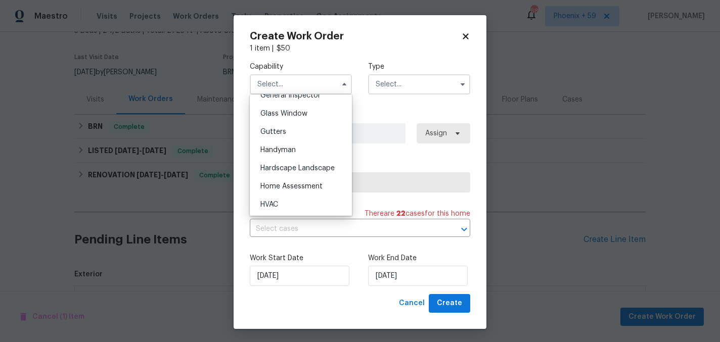
scroll to position [512, 0]
click at [309, 167] on span "Hardscape Landscape" at bounding box center [297, 167] width 74 height 7
type input "Hardscape Landscape"
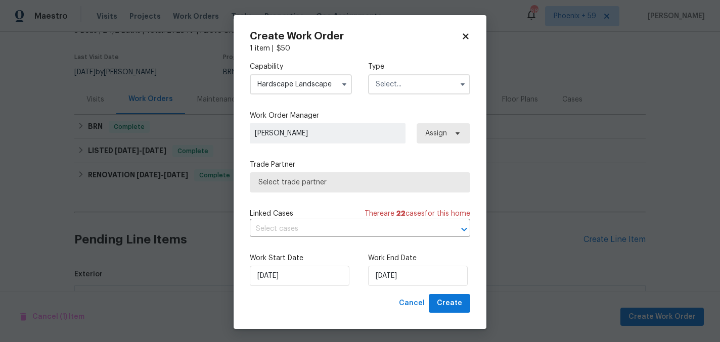
click at [402, 73] on div "Type" at bounding box center [419, 78] width 102 height 33
click at [401, 78] on input "text" at bounding box center [419, 84] width 102 height 20
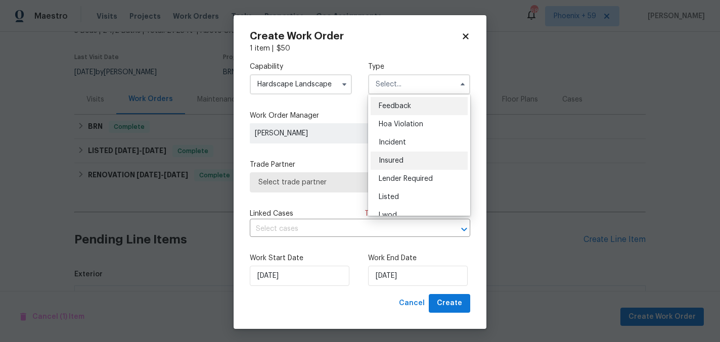
scroll to position [120, 0]
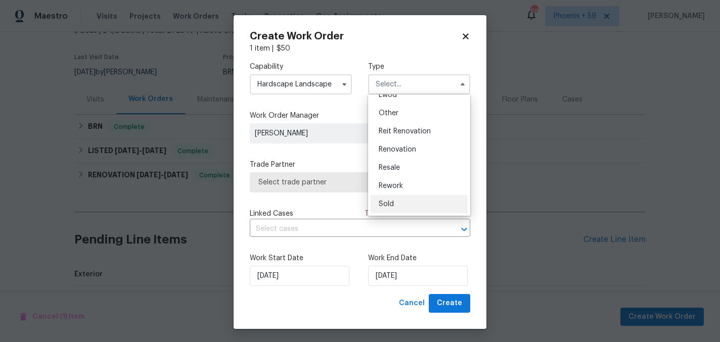
click at [395, 201] on div "Sold" at bounding box center [418, 204] width 97 height 18
type input "Sold"
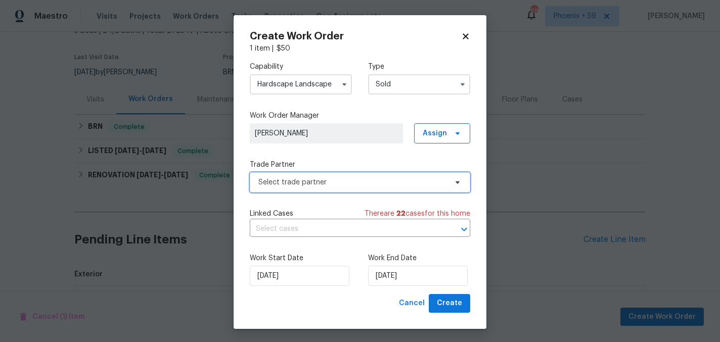
click at [307, 184] on span "Select trade partner" at bounding box center [352, 182] width 189 height 10
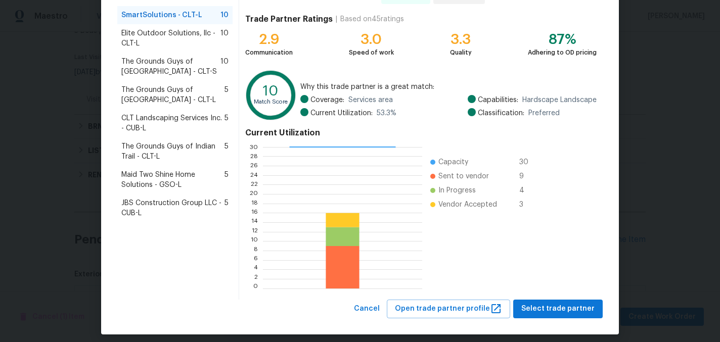
scroll to position [104, 0]
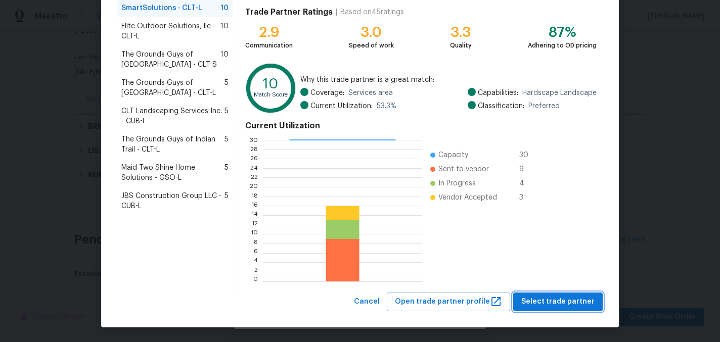
click at [534, 299] on span "Select trade partner" at bounding box center [557, 302] width 73 height 13
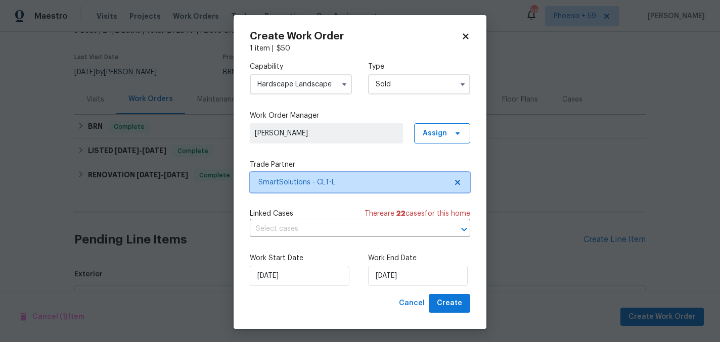
scroll to position [0, 0]
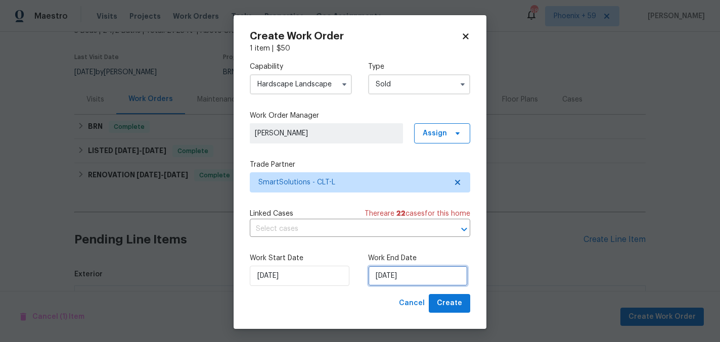
click at [415, 283] on input "[DATE]" at bounding box center [418, 276] width 100 height 20
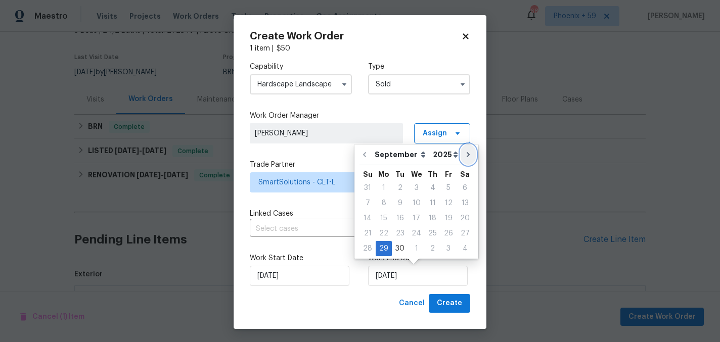
click at [464, 155] on icon "Go to next month" at bounding box center [468, 155] width 8 height 8
type input "10/29/2025"
select select "9"
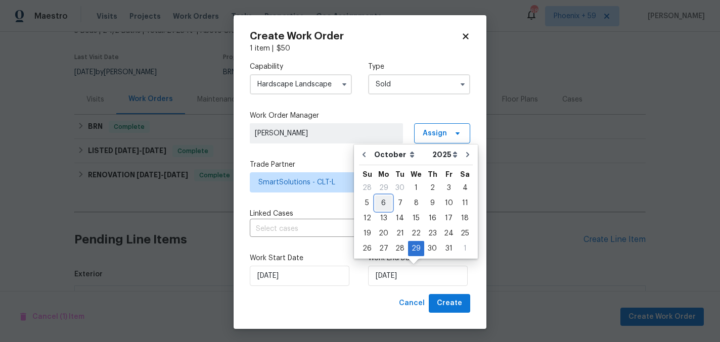
click at [381, 200] on div "6" at bounding box center [383, 203] width 17 height 14
type input "[DATE]"
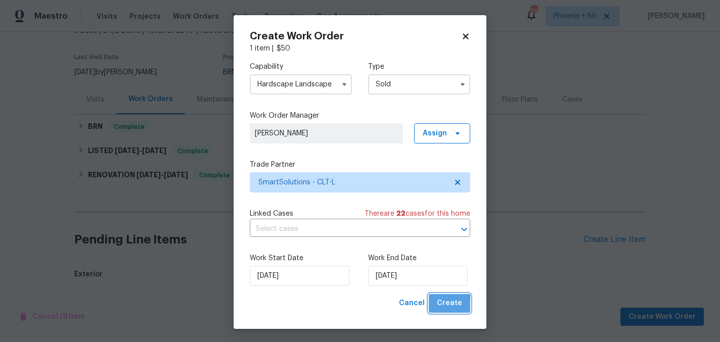
click at [444, 308] on span "Create" at bounding box center [449, 303] width 25 height 13
checkbox input "false"
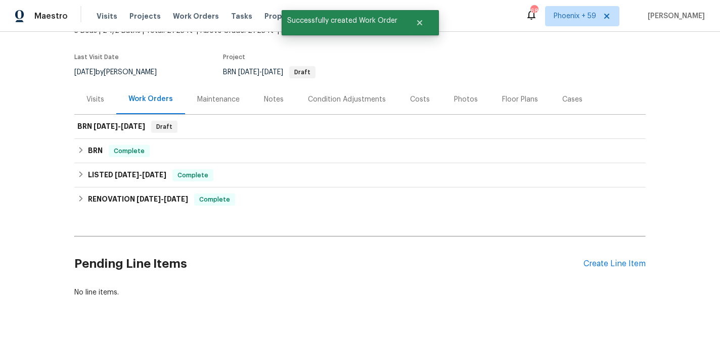
scroll to position [93, 0]
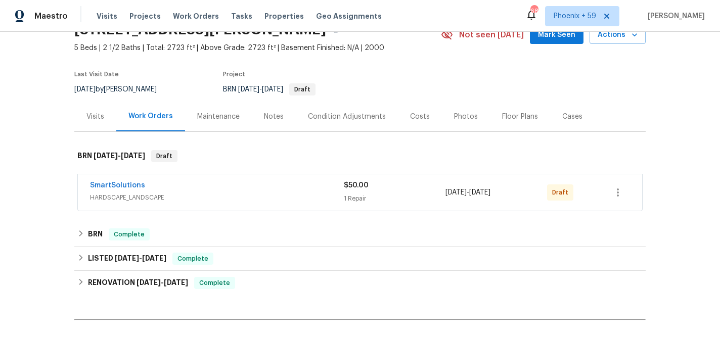
scroll to position [75, 0]
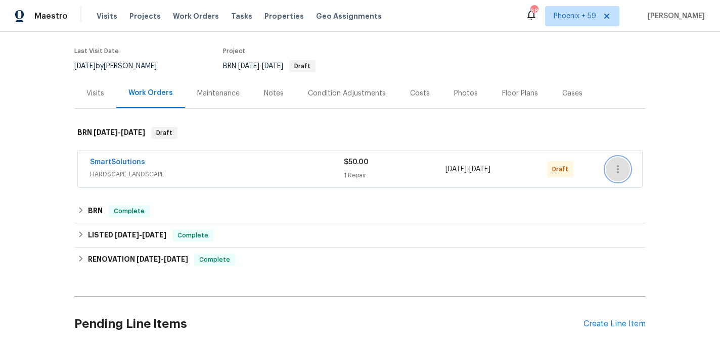
click at [617, 173] on icon "button" at bounding box center [618, 169] width 12 height 12
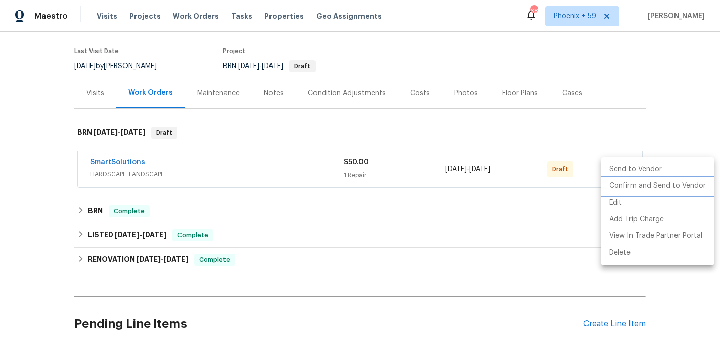
click at [618, 184] on li "Confirm and Send to Vendor" at bounding box center [657, 186] width 113 height 17
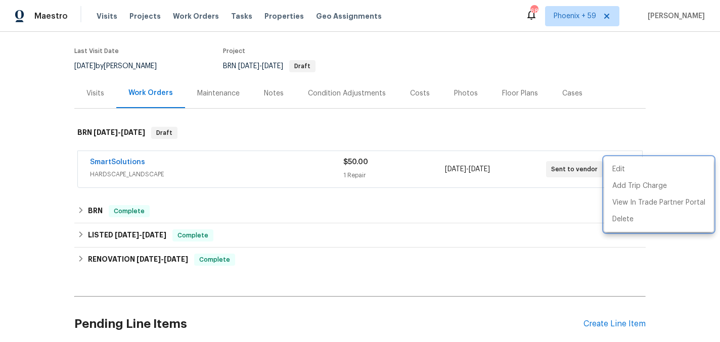
click at [180, 18] on div at bounding box center [360, 171] width 720 height 342
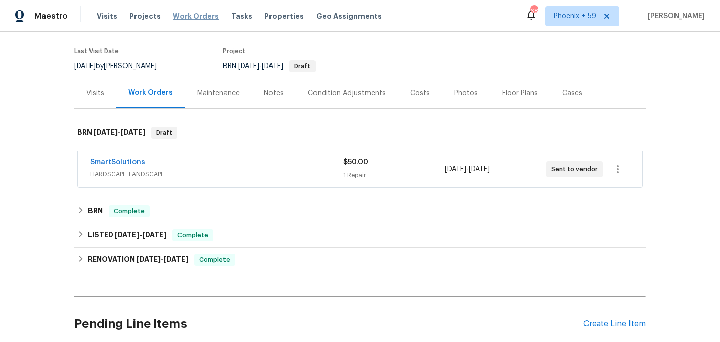
click at [179, 17] on span "Work Orders" at bounding box center [196, 16] width 46 height 10
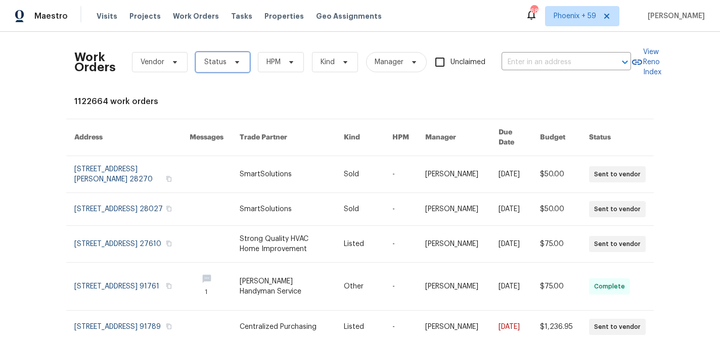
click at [226, 62] on span "Status" at bounding box center [223, 62] width 54 height 20
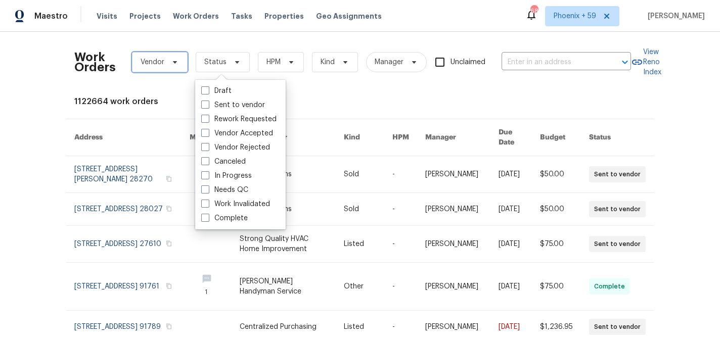
click at [157, 59] on span "Vendor" at bounding box center [153, 62] width 24 height 10
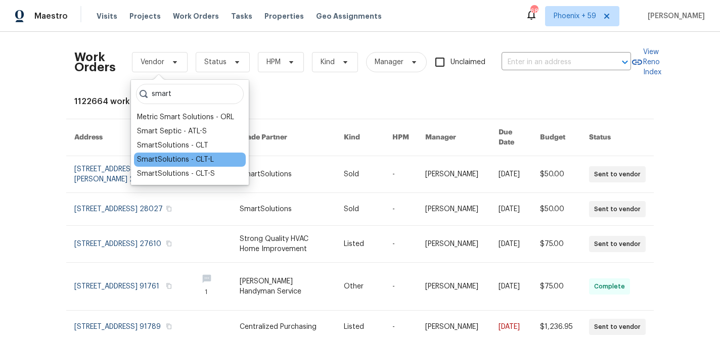
type input "smart"
click at [177, 158] on div "SmartSolutions - CLT-L" at bounding box center [175, 160] width 77 height 10
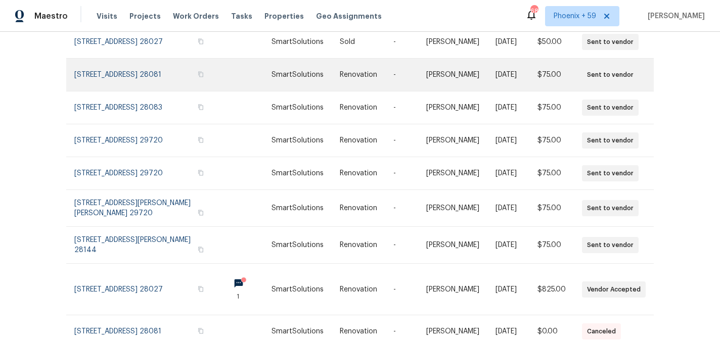
scroll to position [220, 0]
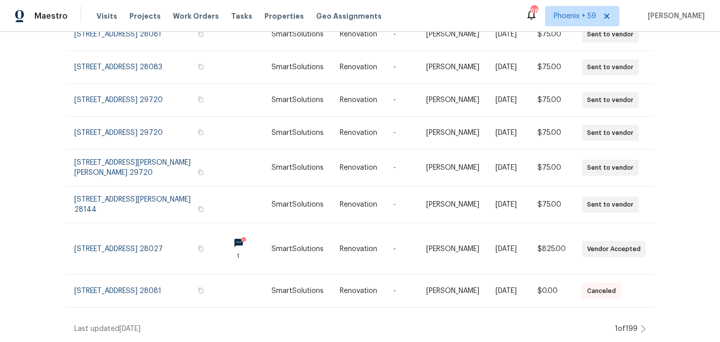
click at [643, 329] on icon at bounding box center [642, 329] width 5 height 8
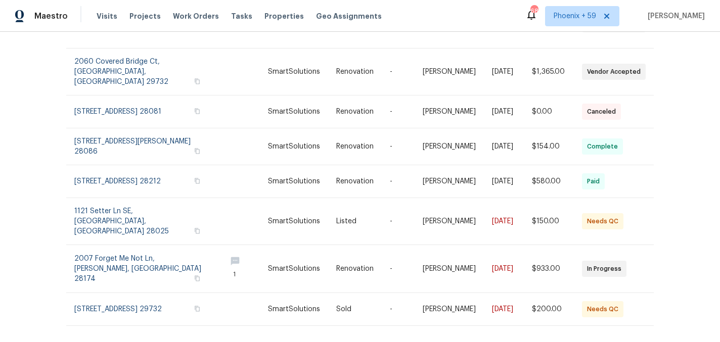
scroll to position [240, 0]
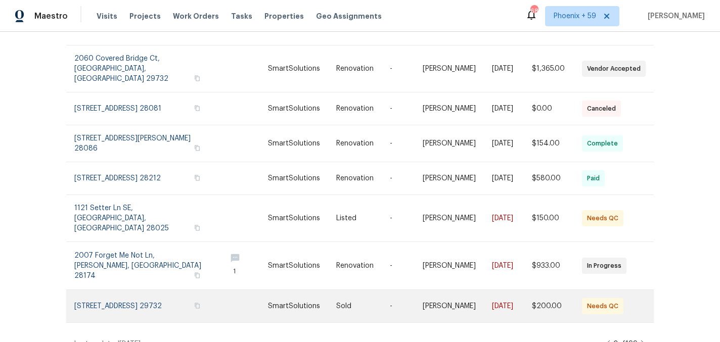
click at [382, 290] on td "-" at bounding box center [398, 306] width 33 height 33
click at [315, 290] on link at bounding box center [302, 306] width 68 height 32
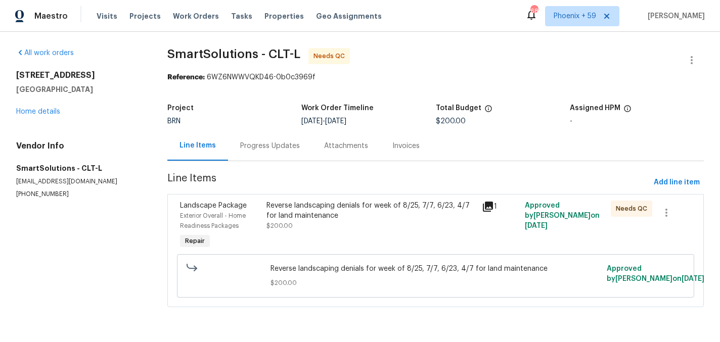
click at [369, 221] on div "Reverse landscaping denials for week of 8/25, 7/7, 6/23, 4/7 for land maintenan…" at bounding box center [370, 216] width 209 height 30
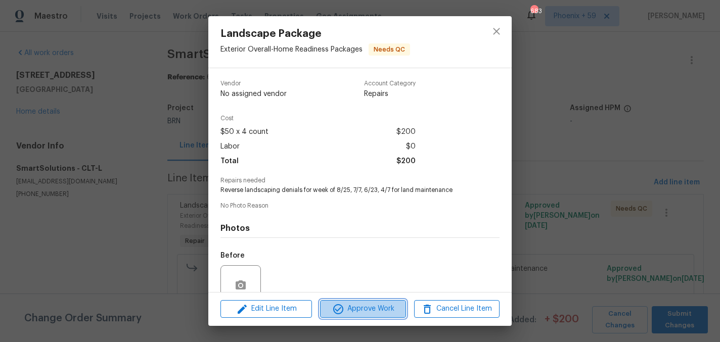
click at [385, 307] on span "Approve Work" at bounding box center [362, 309] width 79 height 13
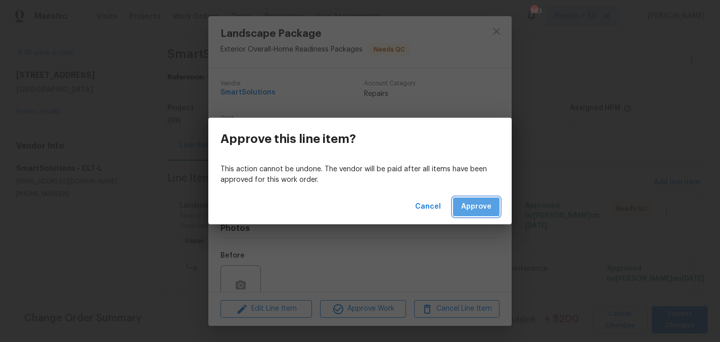
click at [481, 201] on span "Approve" at bounding box center [476, 207] width 30 height 13
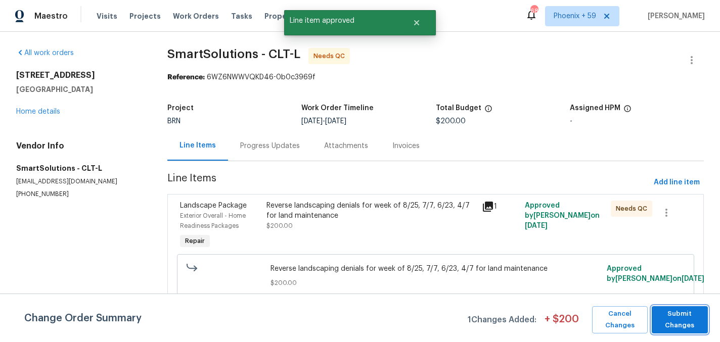
click at [686, 323] on span "Submit Changes" at bounding box center [680, 319] width 46 height 23
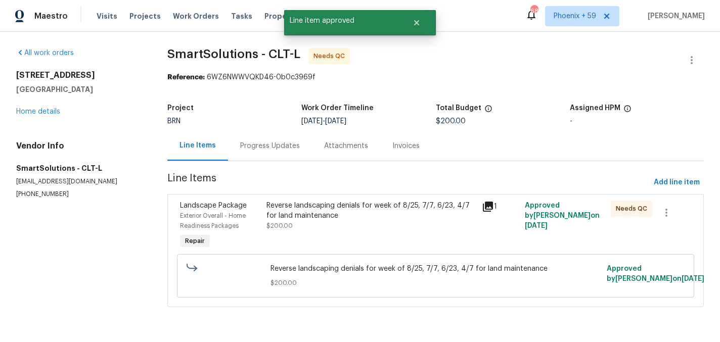
click at [686, 319] on section "SmartSolutions - CLT-L Needs QC Reference: 6WZ6NWWVQKD46-0b0c3969f Project BRN …" at bounding box center [435, 183] width 536 height 271
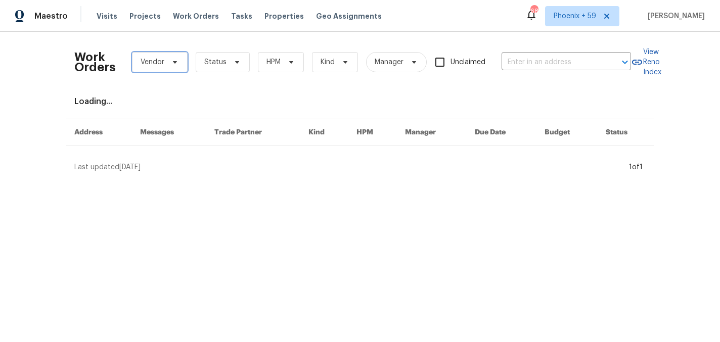
click at [177, 59] on icon at bounding box center [175, 62] width 8 height 8
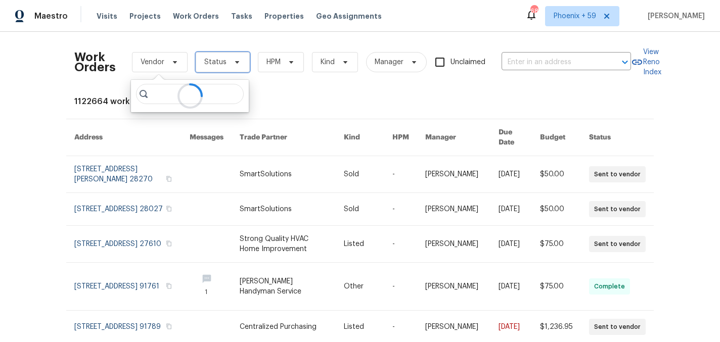
click at [240, 63] on span "Status" at bounding box center [223, 62] width 54 height 20
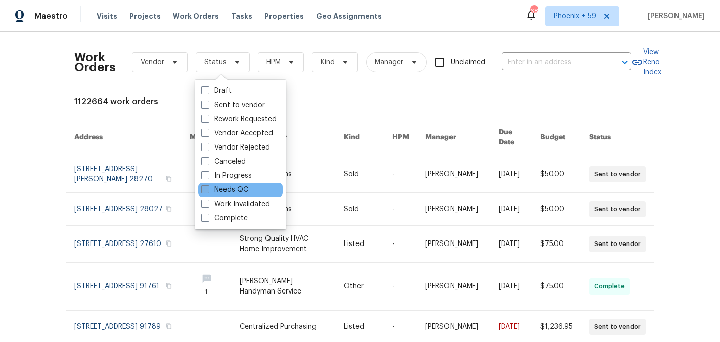
click at [238, 189] on label "Needs QC" at bounding box center [224, 190] width 47 height 10
click at [208, 189] on input "Needs QC" at bounding box center [204, 188] width 7 height 7
checkbox input "true"
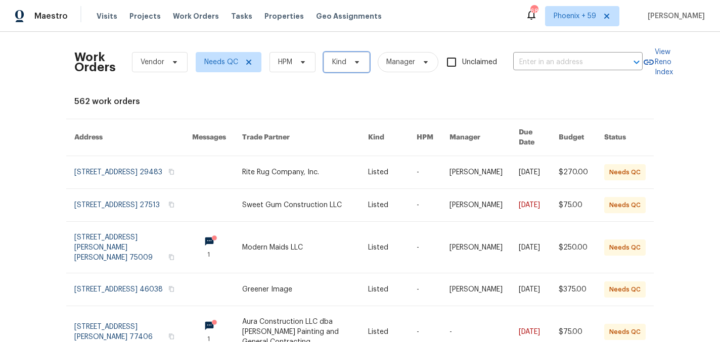
click at [354, 63] on icon at bounding box center [357, 62] width 8 height 8
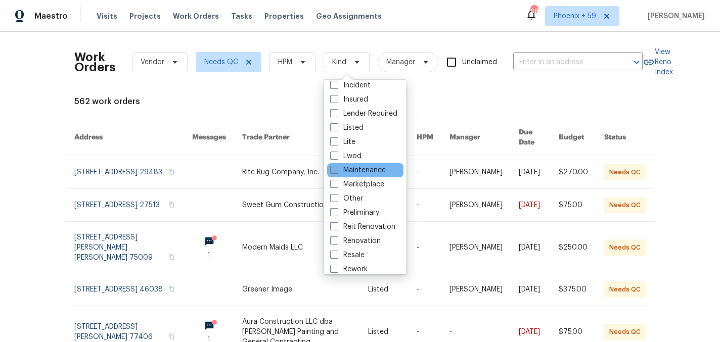
scroll to position [83, 0]
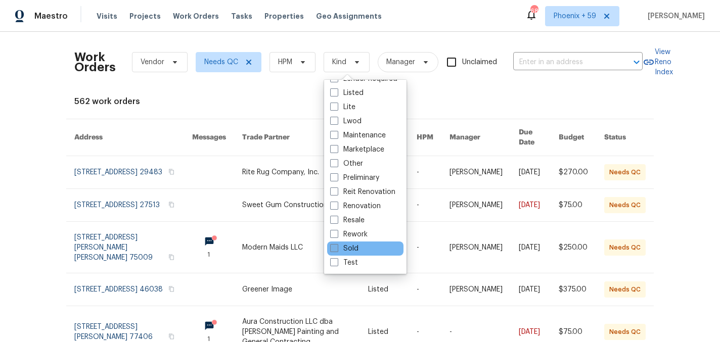
click at [351, 251] on label "Sold" at bounding box center [344, 249] width 28 height 10
click at [337, 250] on input "Sold" at bounding box center [333, 247] width 7 height 7
checkbox input "true"
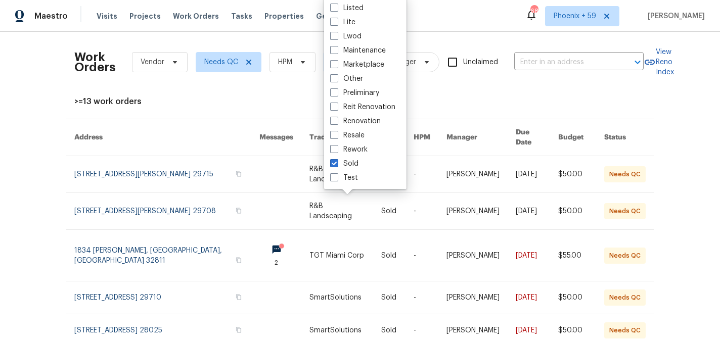
click at [57, 200] on div "Work Orders Vendor Needs QC HPM Sold Manager Unclaimed ​ View Reno Index >=13 w…" at bounding box center [360, 187] width 720 height 310
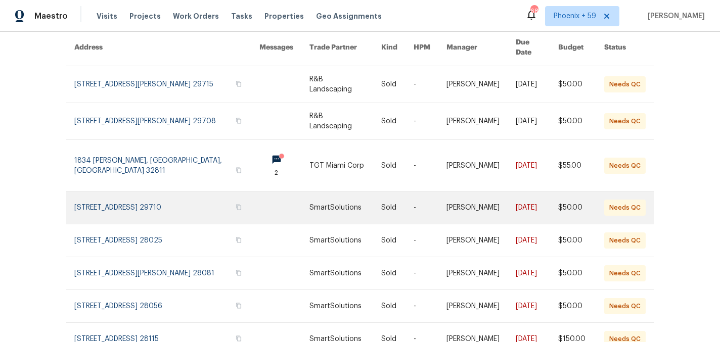
scroll to position [221, 0]
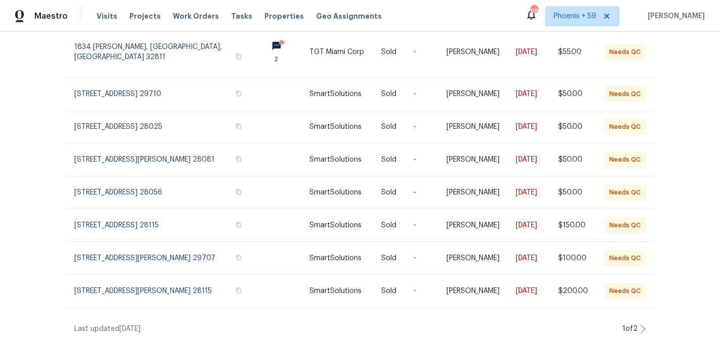
click at [643, 329] on icon at bounding box center [642, 329] width 5 height 8
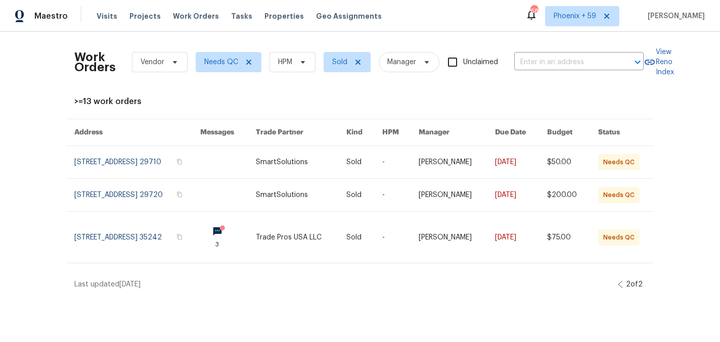
click at [618, 288] on icon at bounding box center [620, 284] width 4 height 7
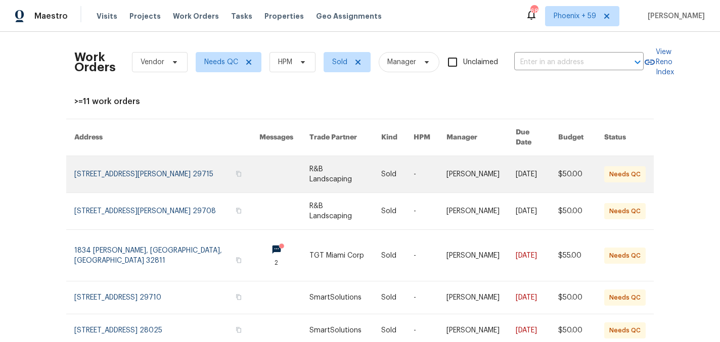
click at [180, 164] on link at bounding box center [166, 174] width 185 height 36
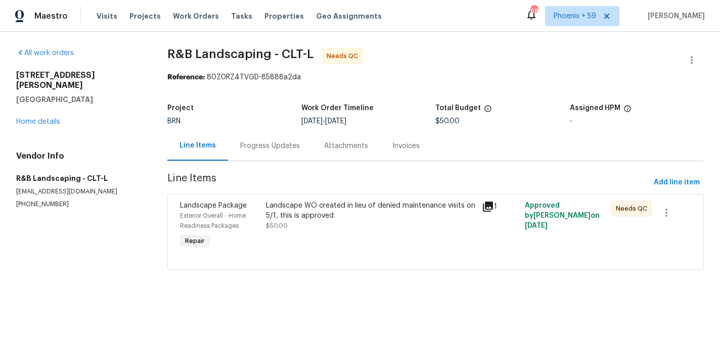
click at [318, 227] on div "Landscape WO created in lieu of denied maintenance visits on 5/1, this is appro…" at bounding box center [370, 216] width 209 height 30
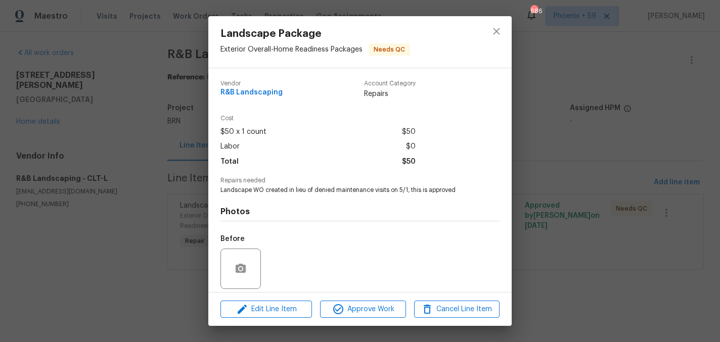
click at [537, 213] on div "Landscape Package Exterior Overall - Home Readiness Packages Needs QC Vendor R&…" at bounding box center [360, 171] width 720 height 342
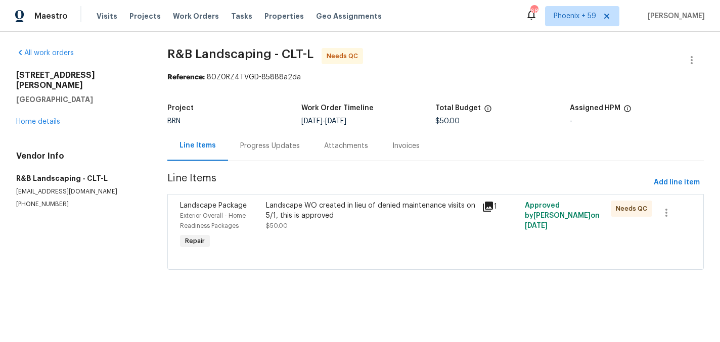
click at [374, 225] on div "Landscape WO created in lieu of denied maintenance visits on 5/1, this is appro…" at bounding box center [370, 216] width 209 height 30
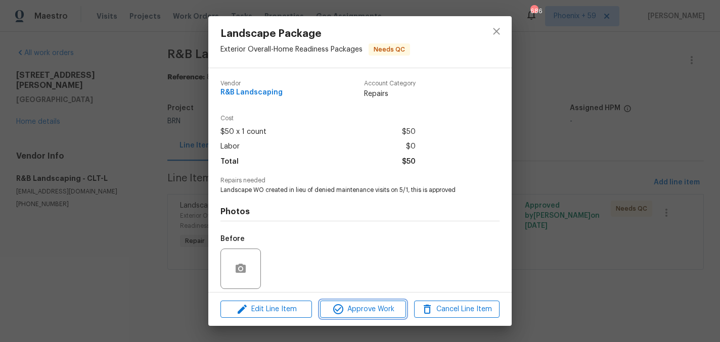
click at [343, 312] on icon "button" at bounding box center [338, 309] width 12 height 12
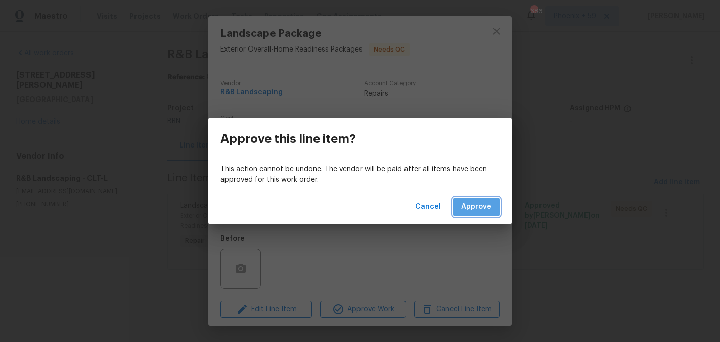
click at [467, 202] on span "Approve" at bounding box center [476, 207] width 30 height 13
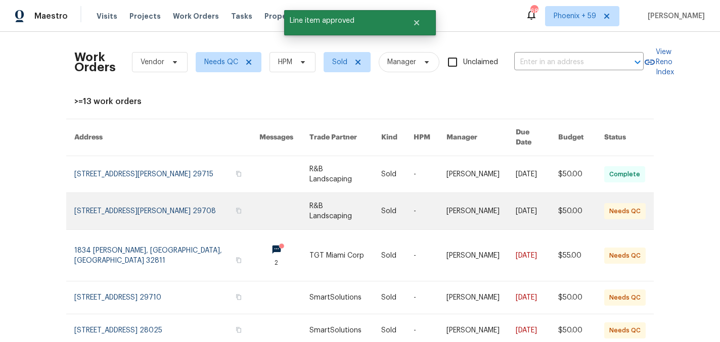
click at [157, 194] on link at bounding box center [166, 211] width 185 height 36
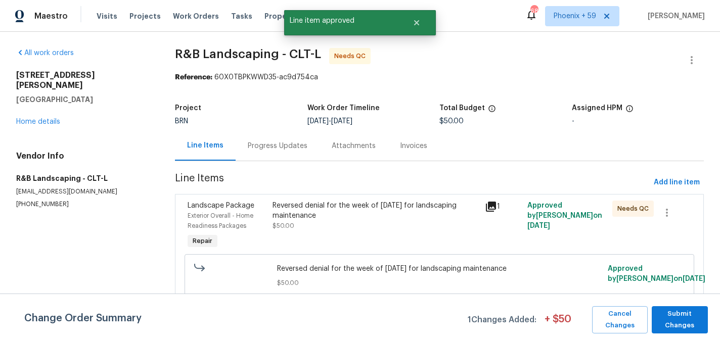
click at [359, 219] on div "Reversed denial for the week of March 17, 2025 for landscaping maintenance" at bounding box center [375, 211] width 206 height 20
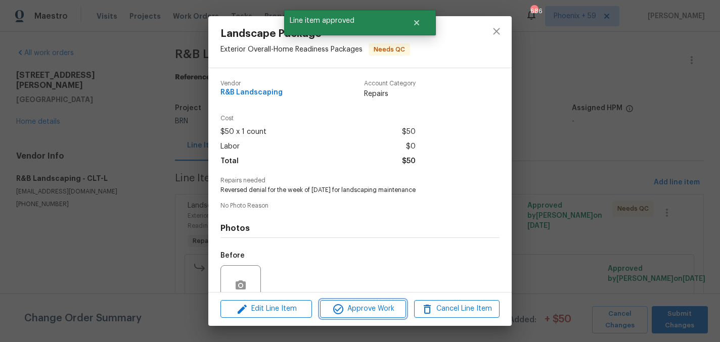
click at [368, 310] on span "Approve Work" at bounding box center [362, 309] width 79 height 13
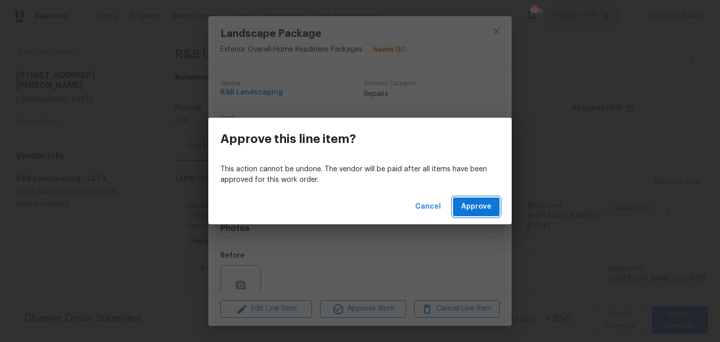
click at [471, 208] on span "Approve" at bounding box center [476, 207] width 30 height 13
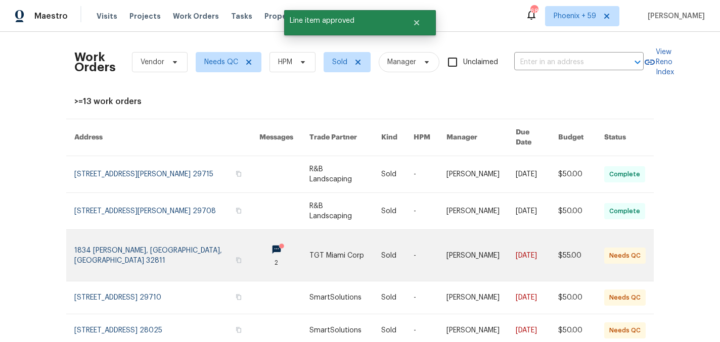
click at [180, 244] on link at bounding box center [166, 255] width 185 height 51
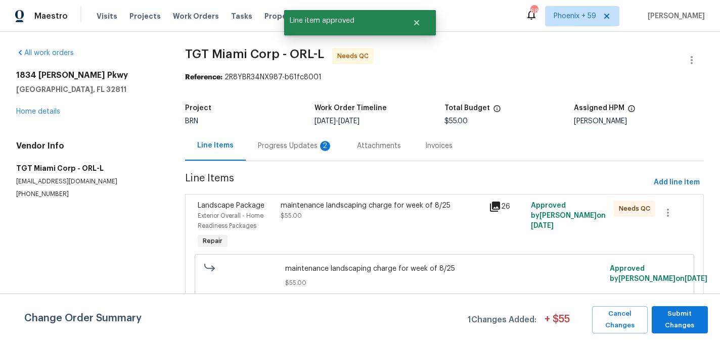
click at [328, 221] on div "maintenance landscaping charge for week of 8/25 $55.00" at bounding box center [381, 226] width 208 height 57
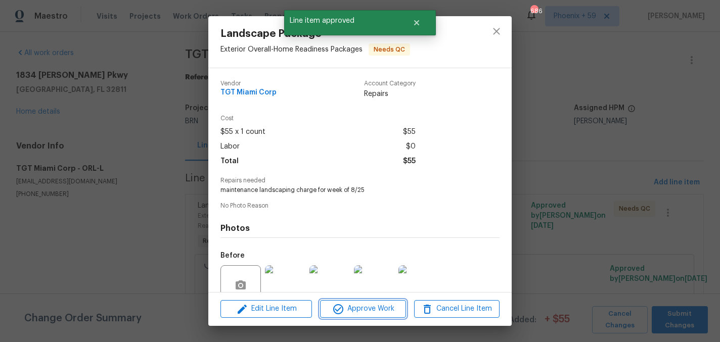
click at [377, 312] on span "Approve Work" at bounding box center [362, 309] width 79 height 13
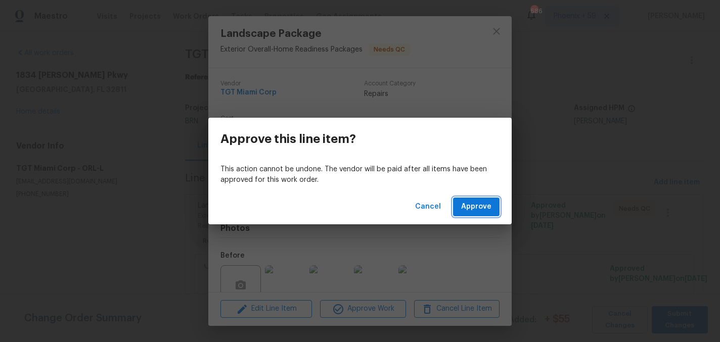
click at [488, 206] on span "Approve" at bounding box center [476, 207] width 30 height 13
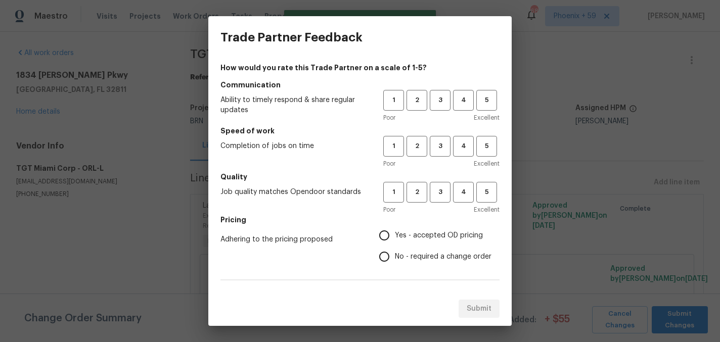
click at [675, 315] on div "Trade Partner Feedback How would you rate this Trade Partner on a scale of 1-5?…" at bounding box center [360, 171] width 720 height 342
click at [580, 209] on div "Trade Partner Feedback How would you rate this Trade Partner on a scale of 1-5?…" at bounding box center [360, 171] width 720 height 342
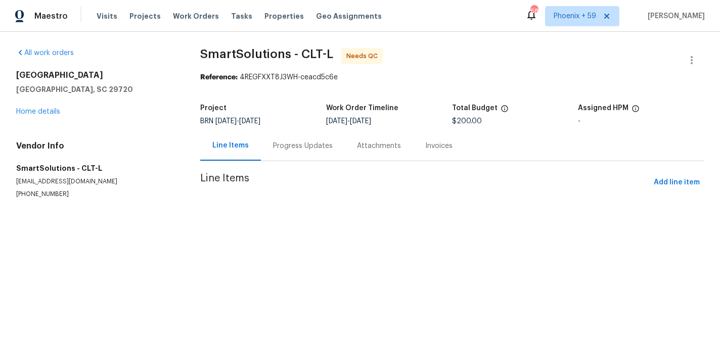
click at [308, 150] on div "Progress Updates" at bounding box center [303, 146] width 60 height 10
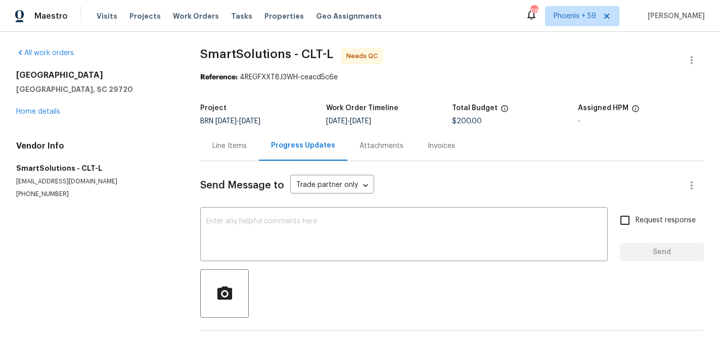
click at [237, 145] on div "Line Items" at bounding box center [229, 146] width 34 height 10
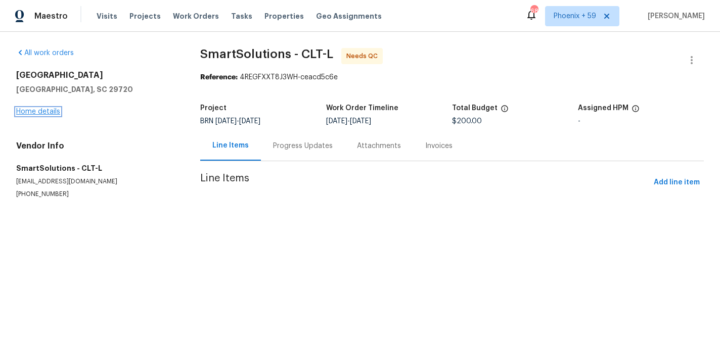
click at [35, 110] on link "Home details" at bounding box center [38, 111] width 44 height 7
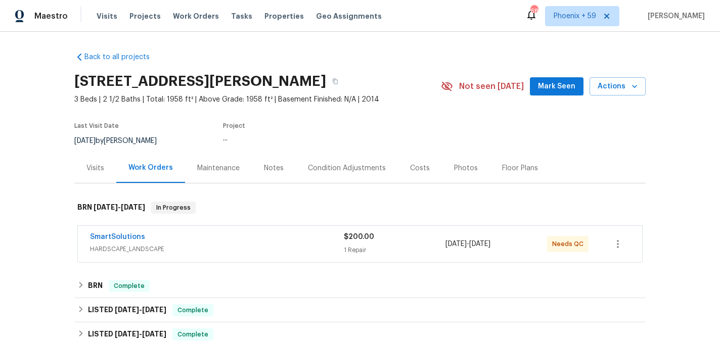
click at [283, 238] on div "SmartSolutions" at bounding box center [217, 238] width 254 height 12
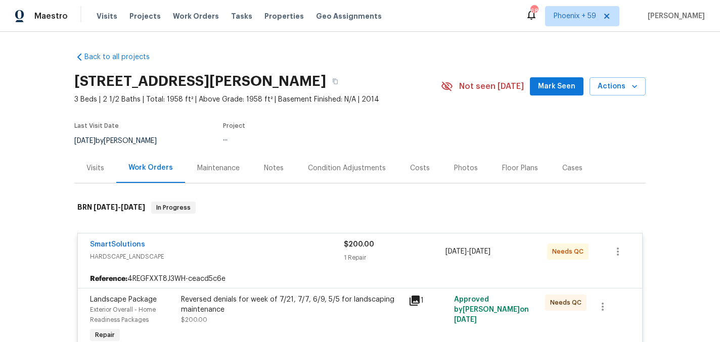
click at [347, 244] on span "$200.00" at bounding box center [359, 244] width 30 height 7
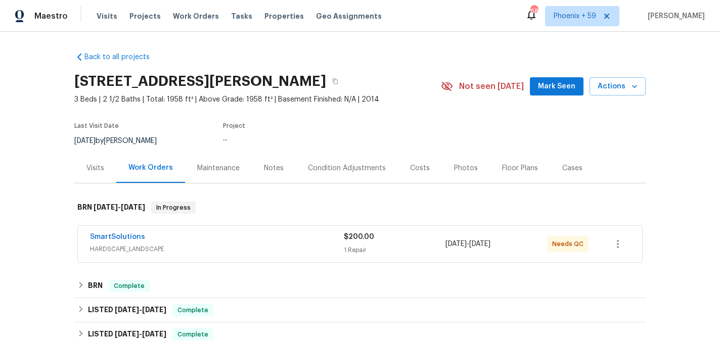
click at [154, 227] on div "SmartSolutions HARDSCAPE_LANDSCAPE $200.00 1 Repair [DATE] - [DATE] Needs QC" at bounding box center [360, 244] width 564 height 36
click at [126, 240] on link "SmartSolutions" at bounding box center [117, 236] width 55 height 7
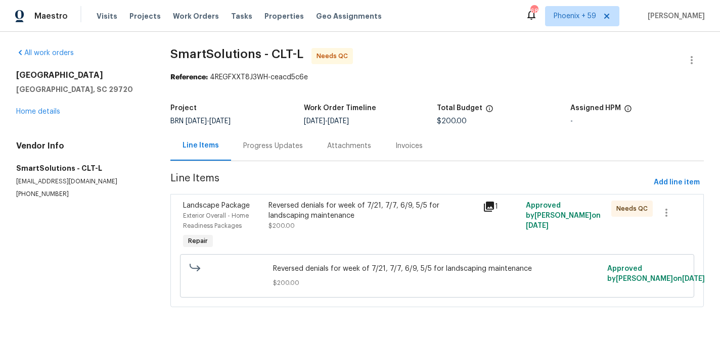
click at [321, 229] on div "Reversed denials for week of 7/21, 7/7, 6/9, 5/5 for landscaping maintenance $2…" at bounding box center [372, 216] width 208 height 30
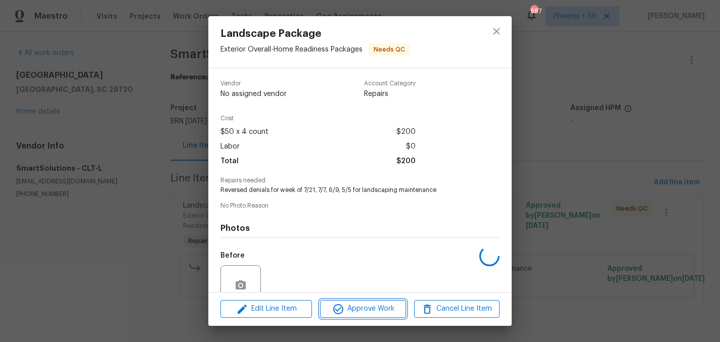
click at [372, 309] on span "Approve Work" at bounding box center [362, 309] width 79 height 13
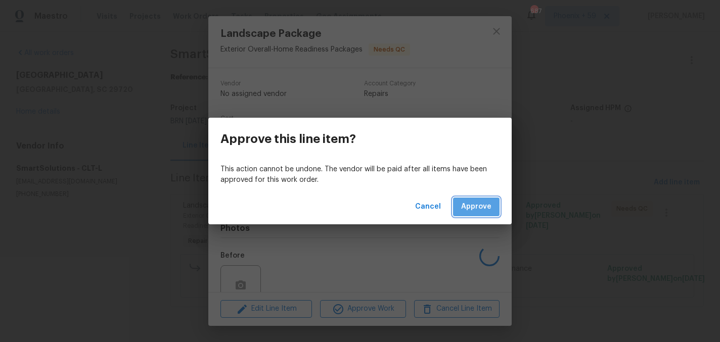
click at [478, 209] on span "Approve" at bounding box center [476, 207] width 30 height 13
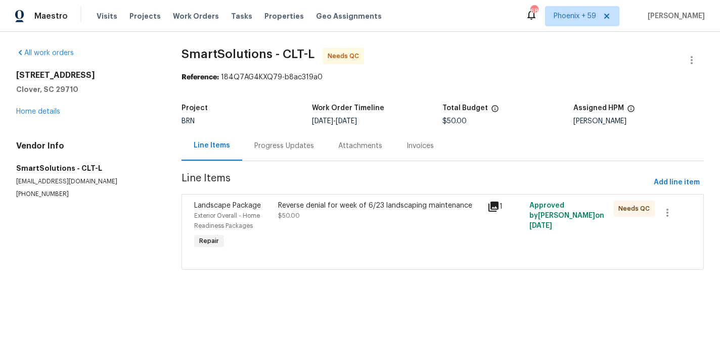
click at [351, 202] on div "Reverse denial for week of 6/23 landscaping maintenance" at bounding box center [380, 206] width 204 height 10
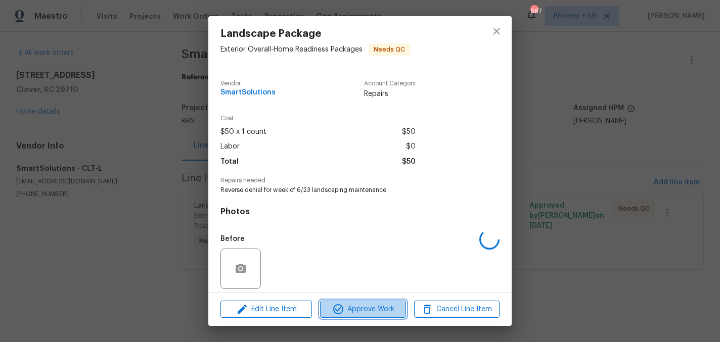
click at [362, 308] on span "Approve Work" at bounding box center [362, 309] width 79 height 13
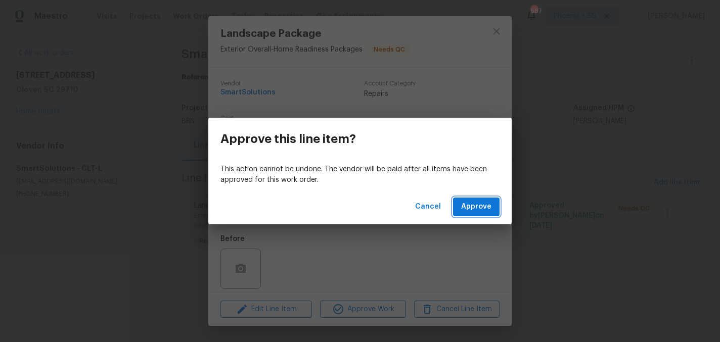
click at [465, 209] on span "Approve" at bounding box center [476, 207] width 30 height 13
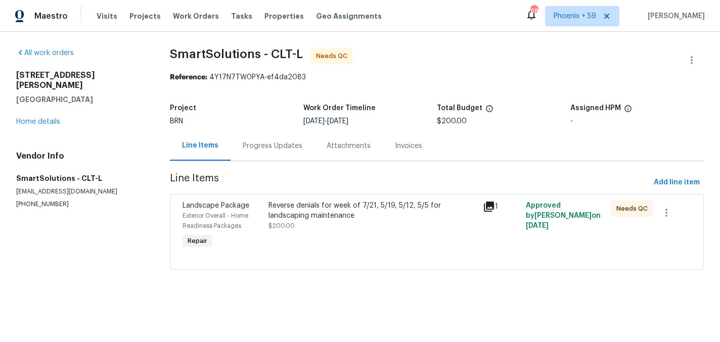
click at [310, 210] on div "Reverse denials for week of 7/21, 5/19, 5/12, 5/5 for landscaping maintenance" at bounding box center [372, 211] width 208 height 20
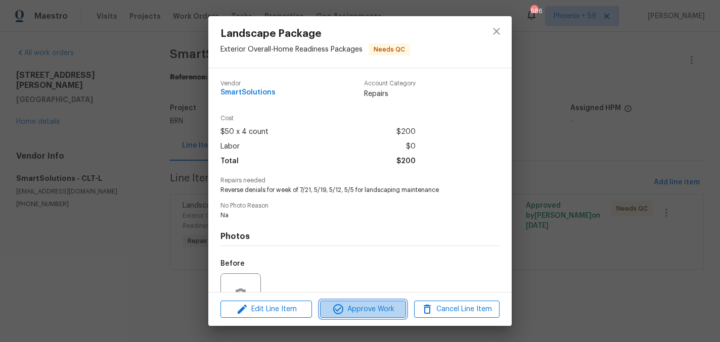
click at [349, 309] on span "Approve Work" at bounding box center [362, 309] width 79 height 13
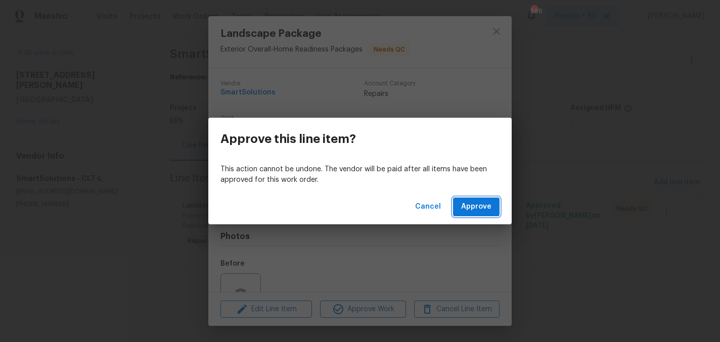
click at [489, 206] on span "Approve" at bounding box center [476, 207] width 30 height 13
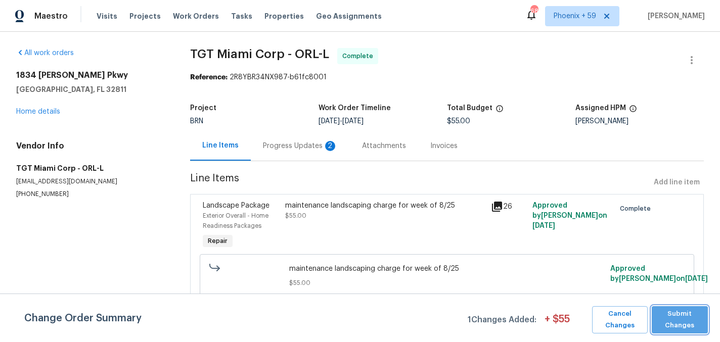
click at [662, 318] on span "Submit Changes" at bounding box center [680, 319] width 46 height 23
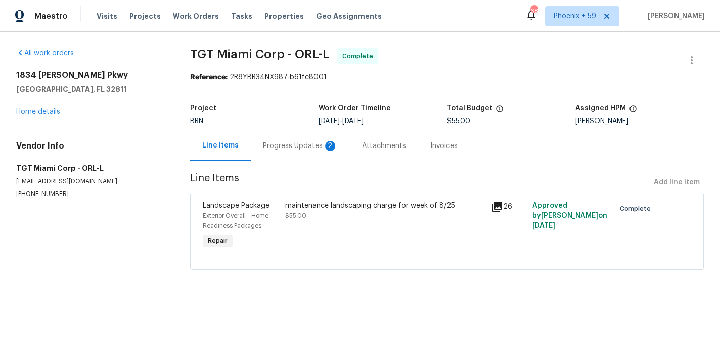
click at [296, 144] on div "Progress Updates 2" at bounding box center [300, 146] width 75 height 10
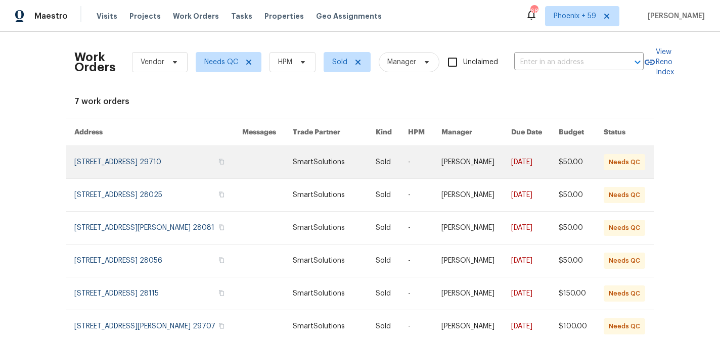
click at [176, 166] on link at bounding box center [158, 162] width 168 height 32
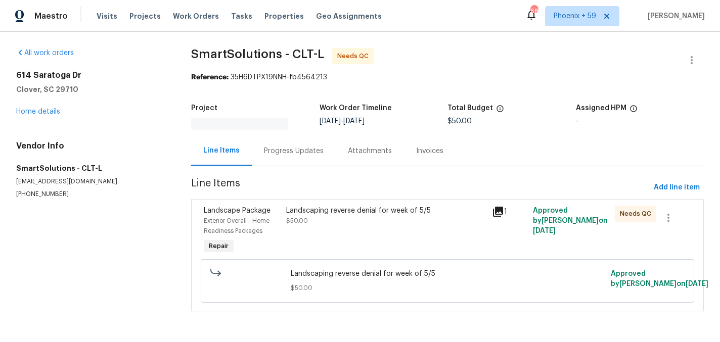
click at [359, 221] on div "Landscaping reverse denial for week of 5/5 $50.00" at bounding box center [385, 231] width 205 height 57
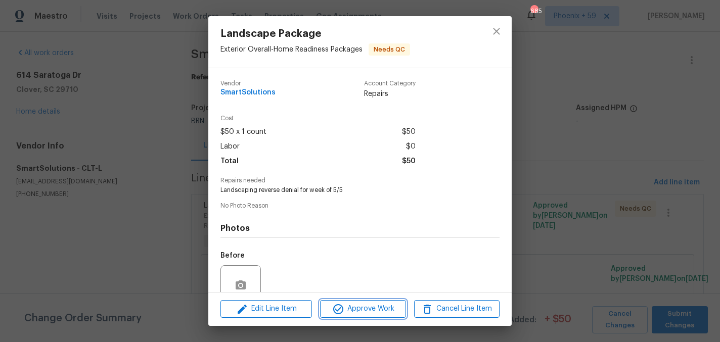
click at [385, 307] on span "Approve Work" at bounding box center [362, 309] width 79 height 13
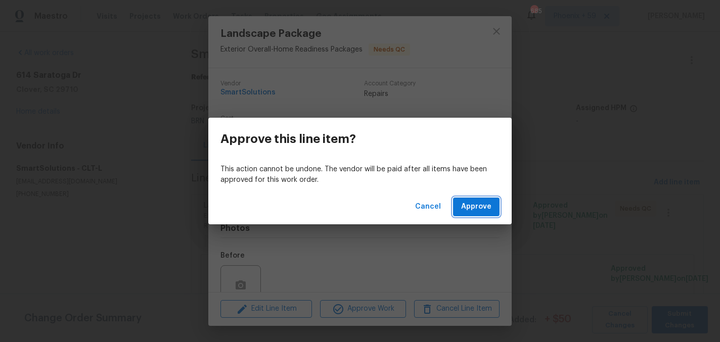
click at [477, 208] on span "Approve" at bounding box center [476, 207] width 30 height 13
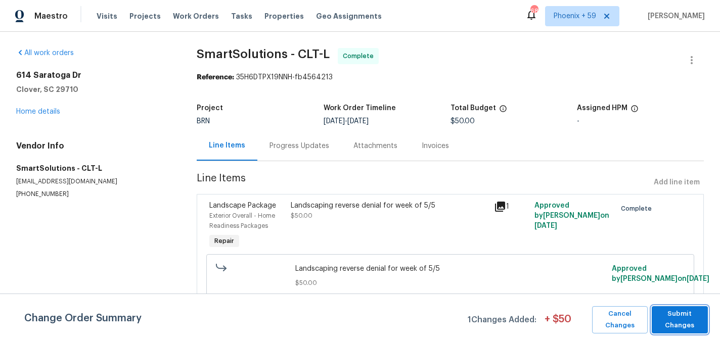
click at [662, 319] on span "Submit Changes" at bounding box center [680, 319] width 46 height 23
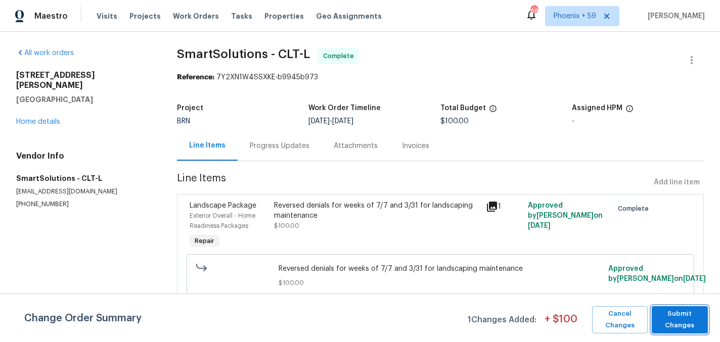
click at [670, 318] on span "Submit Changes" at bounding box center [680, 319] width 46 height 23
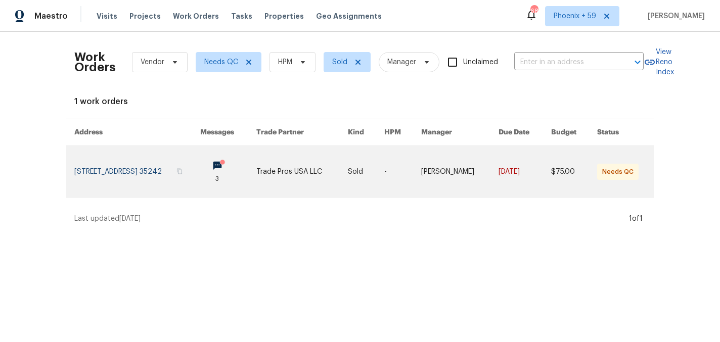
click at [160, 171] on link at bounding box center [137, 171] width 126 height 51
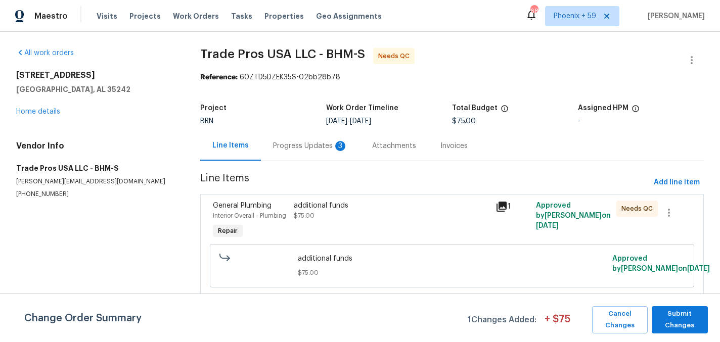
click at [317, 149] on div "Progress Updates 3" at bounding box center [310, 146] width 75 height 10
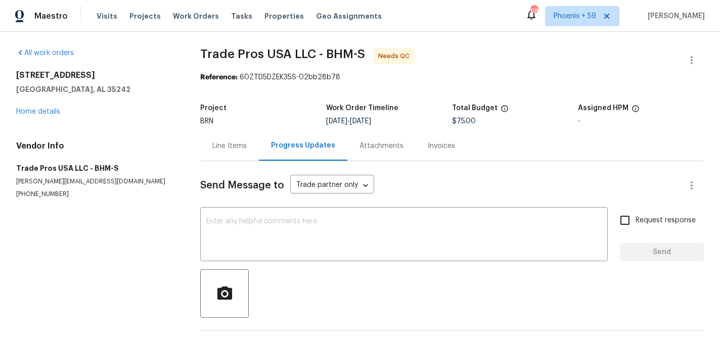
click at [228, 156] on div "Line Items" at bounding box center [229, 146] width 59 height 30
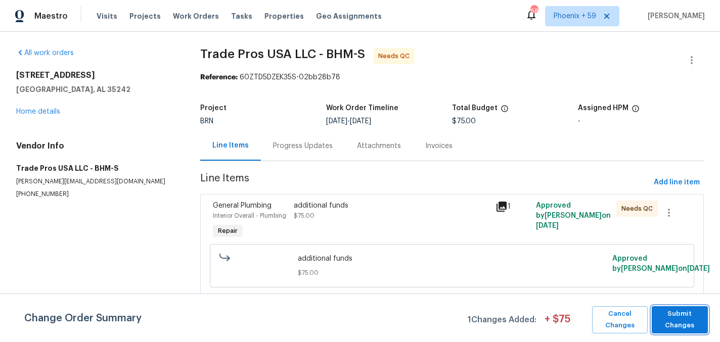
click at [690, 317] on span "Submit Changes" at bounding box center [680, 319] width 46 height 23
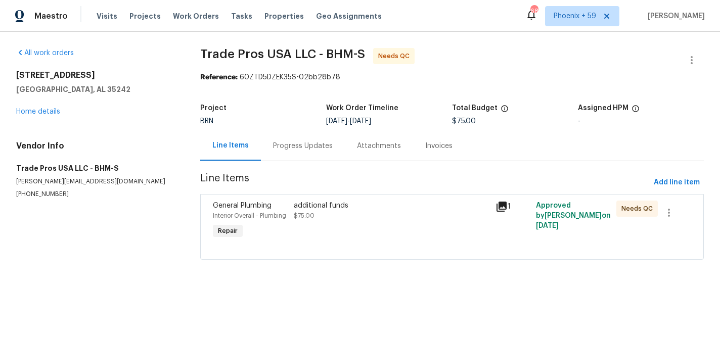
click at [365, 234] on div "additional funds $75.00" at bounding box center [392, 221] width 202 height 46
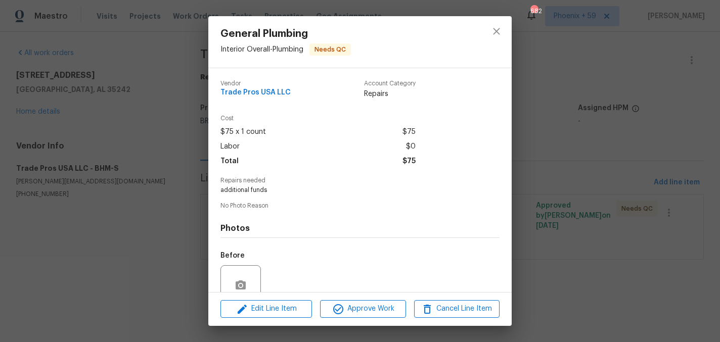
click at [533, 199] on div "General Plumbing Interior Overall - Plumbing Needs QC Vendor Trade Pros USA LLC…" at bounding box center [360, 171] width 720 height 342
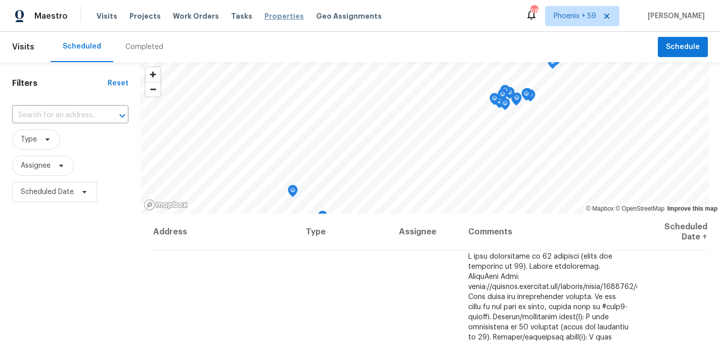
click at [268, 19] on span "Properties" at bounding box center [283, 16] width 39 height 10
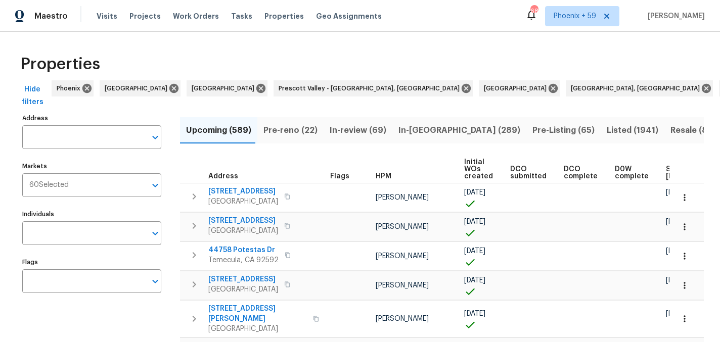
click at [58, 139] on input "Address" at bounding box center [84, 137] width 124 height 24
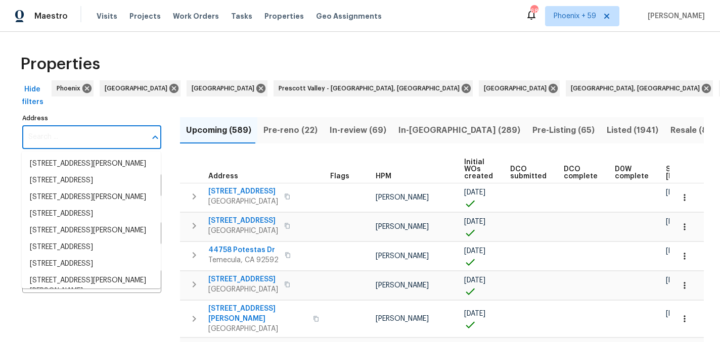
paste input "3711 Cole Mill Rd"
type input "3711 Cole Mill Rd"
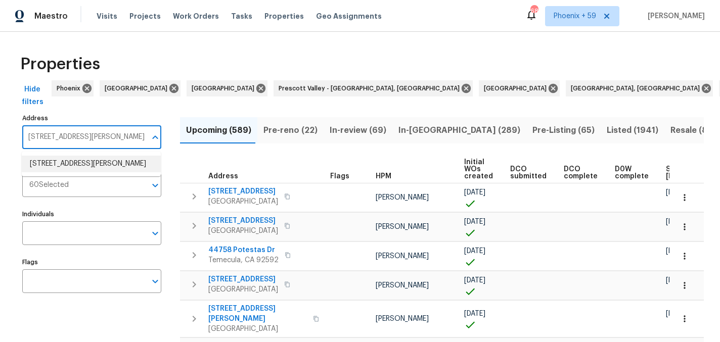
click at [64, 163] on li "3711 Cole Mill Rd Charlotte NC 28270" at bounding box center [91, 164] width 139 height 17
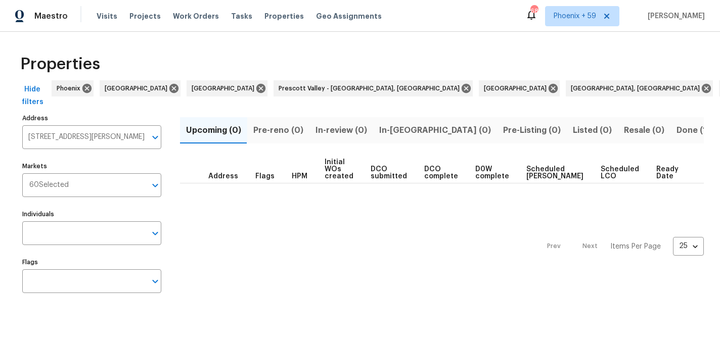
click at [670, 120] on button "Done (1)" at bounding box center [692, 130] width 45 height 26
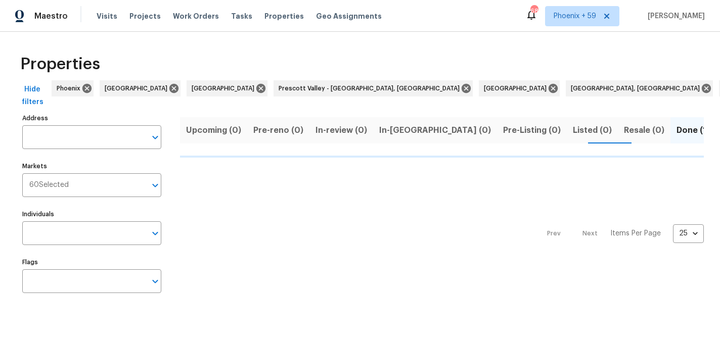
type input "3711 Cole Mill Rd Charlotte NC 28270"
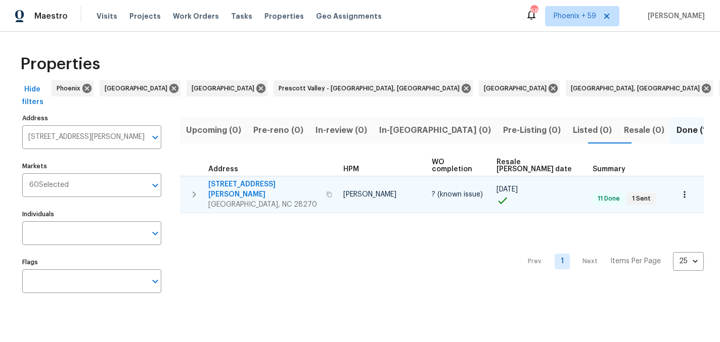
click at [219, 179] on span "3711 Cole Mill Rd" at bounding box center [264, 189] width 112 height 20
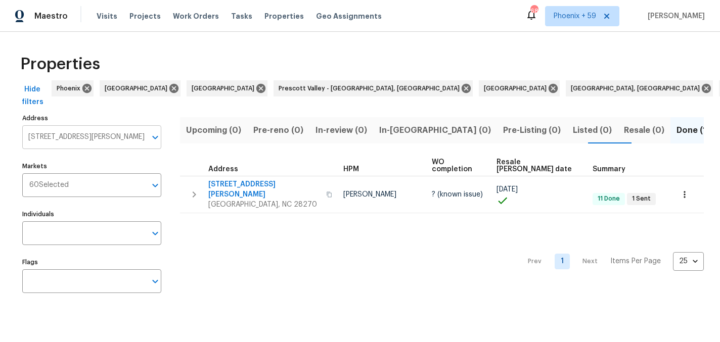
click at [107, 144] on input "3711 Cole Mill Rd Charlotte NC 28270" at bounding box center [84, 137] width 124 height 24
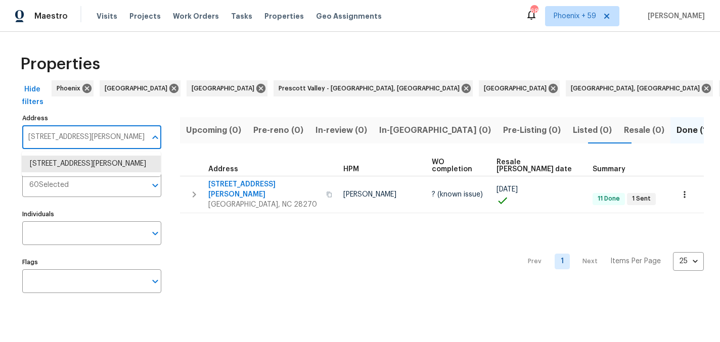
paste input "414 Fox Fire Run"
type input "414 Fox Fire Run"
click at [98, 163] on li "414 Fox Fire Run Gastonia NC 28052" at bounding box center [91, 164] width 139 height 17
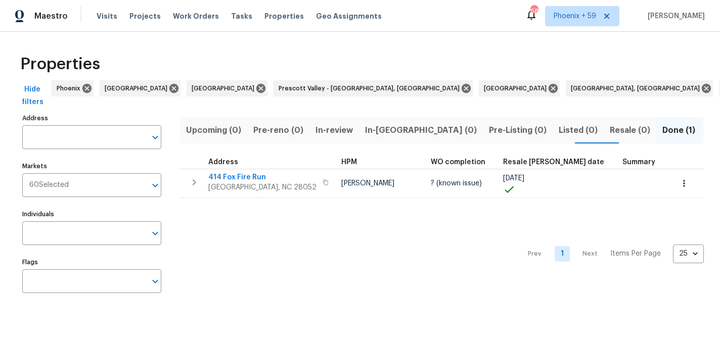
type input "414 Fox Fire Run Gastonia NC 28052"
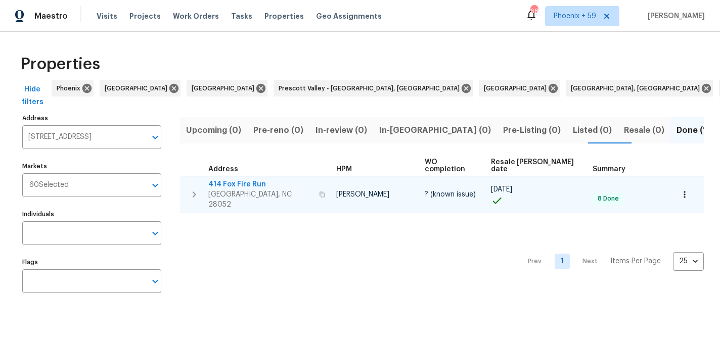
click at [249, 179] on span "414 Fox Fire Run" at bounding box center [260, 184] width 105 height 10
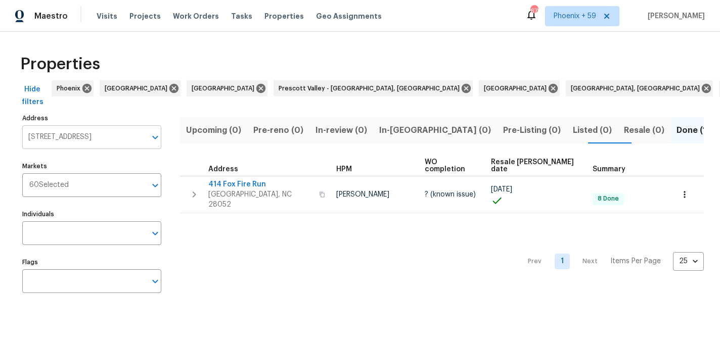
click at [91, 137] on input "414 Fox Fire Run Gastonia NC 28052" at bounding box center [84, 137] width 124 height 24
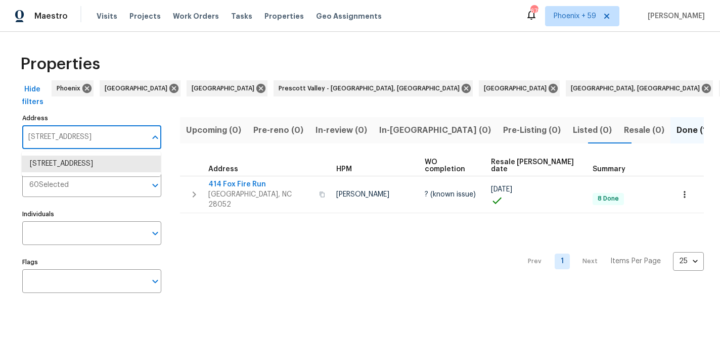
paste input "N Wylie St"
type input "414 N Wylie St"
click at [86, 160] on li "414 N Wylie St Lancaster SC 29720" at bounding box center [91, 169] width 139 height 27
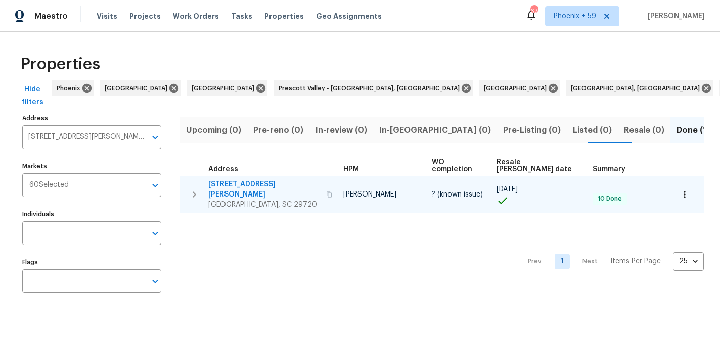
click at [238, 179] on span "414 N Wylie St" at bounding box center [264, 189] width 112 height 20
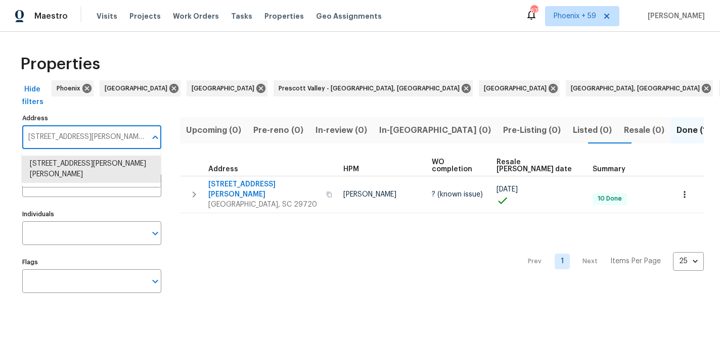
click at [100, 135] on input "414 N Wylie St Lancaster SC 29720" at bounding box center [84, 137] width 124 height 24
paste input "7 Timberwood Dr"
type input "4147 Timberwood Dr"
click at [93, 159] on li "4147 Timberwood Dr Gastonia NC 28056" at bounding box center [91, 164] width 139 height 17
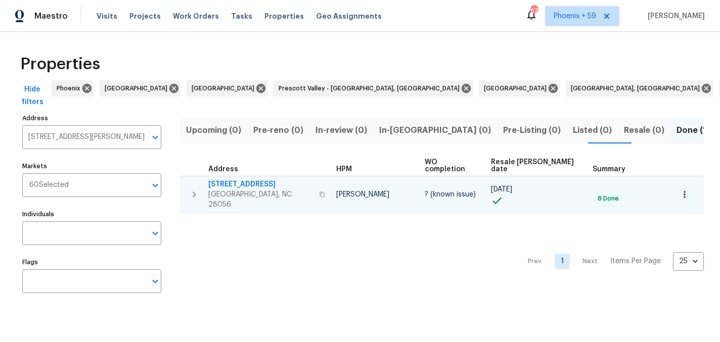
click at [263, 179] on span "4147 Timberwood Dr" at bounding box center [260, 184] width 105 height 10
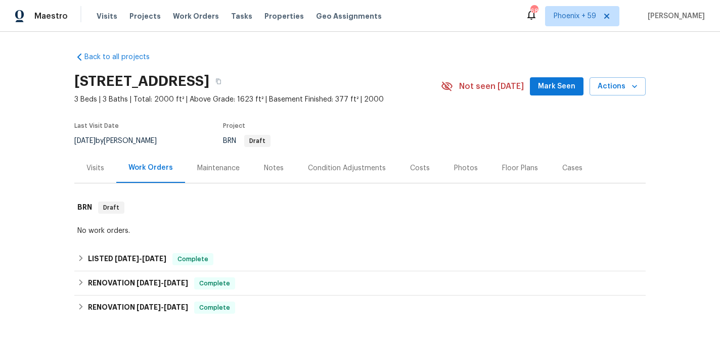
click at [220, 169] on div "Maintenance" at bounding box center [218, 168] width 42 height 10
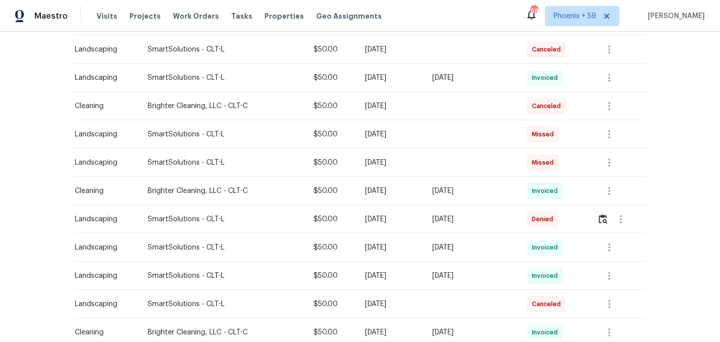
scroll to position [355, 0]
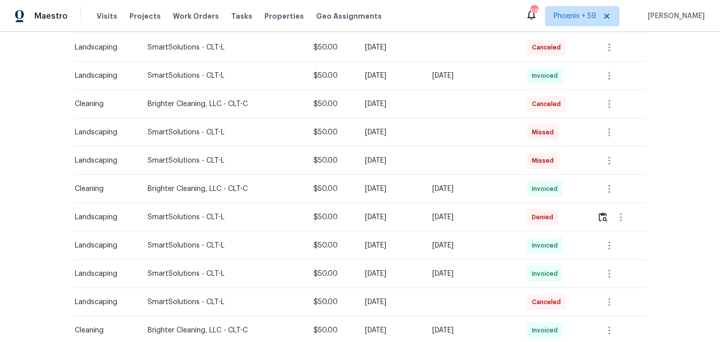
click at [237, 216] on div "SmartSolutions - CLT-L" at bounding box center [223, 217] width 150 height 10
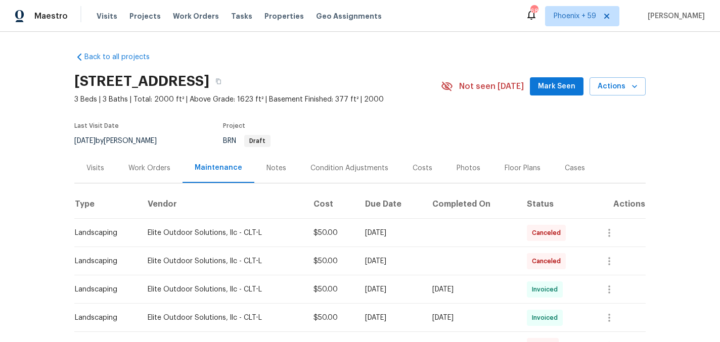
click at [143, 165] on div "Work Orders" at bounding box center [149, 168] width 42 height 10
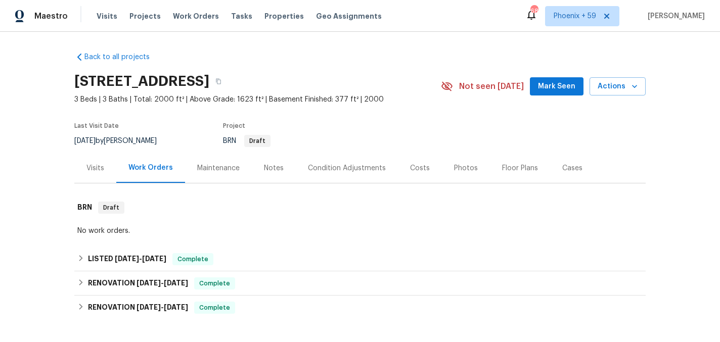
scroll to position [132, 0]
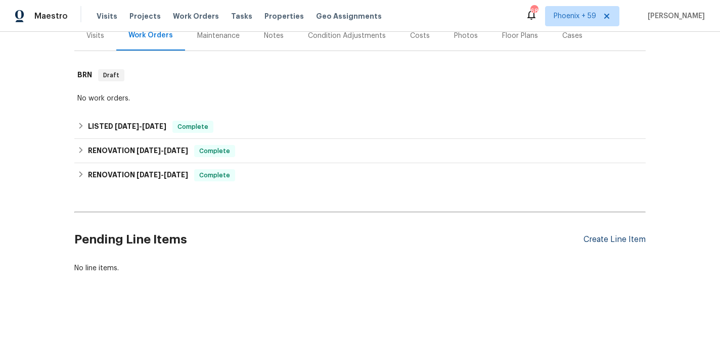
click at [611, 239] on div "Create Line Item" at bounding box center [614, 240] width 62 height 10
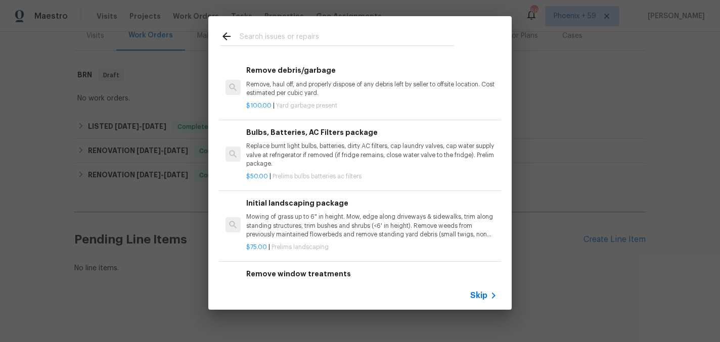
scroll to position [71, 0]
click at [315, 225] on p "Mowing of grass up to 6" in height. Mow, edge along driveways & sidewalks, trim…" at bounding box center [371, 225] width 251 height 26
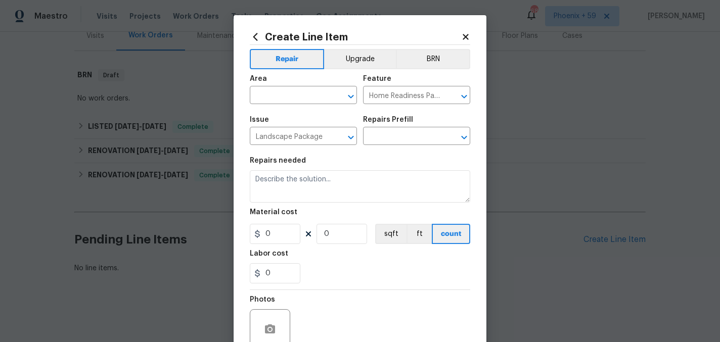
type input "Initial landscaping package $75.00"
type textarea "Mowing of grass up to 6" in height. Mow, edge along driveways & sidewalks, trim…"
type input "75"
type input "1"
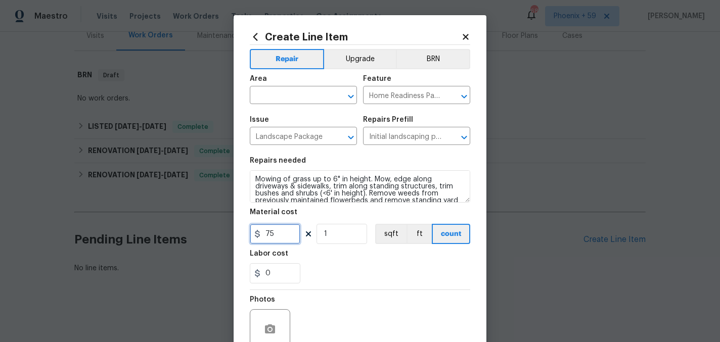
drag, startPoint x: 287, startPoint y: 236, endPoint x: 232, endPoint y: 236, distance: 55.1
click at [232, 236] on div "Create Line Item Repair Upgrade BRN Area ​ Feature Home Readiness Packages ​ Is…" at bounding box center [360, 171] width 720 height 342
type input "50"
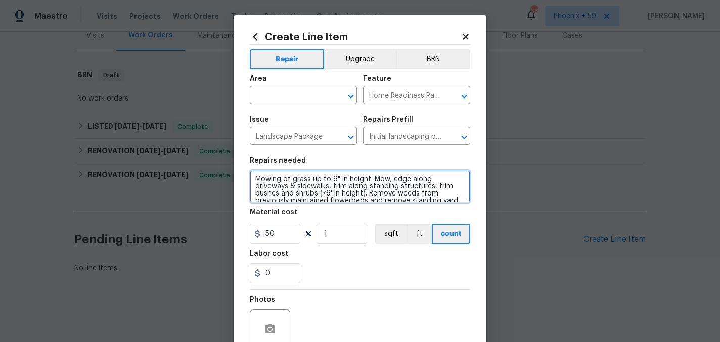
click at [287, 193] on textarea "Mowing of grass up to 6" in height. Mow, edge along driveways & sidewalks, trim…" at bounding box center [360, 186] width 220 height 32
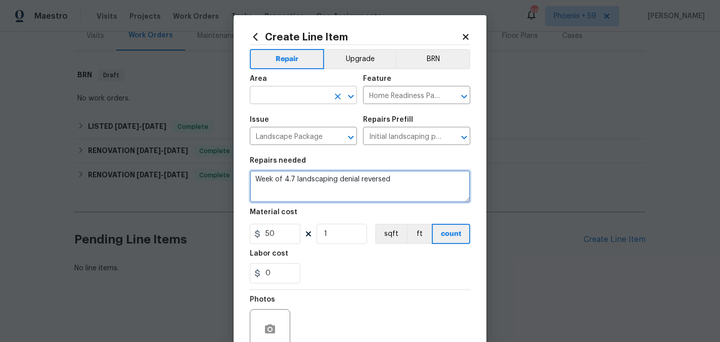
type textarea "Week of 4.7 landscaping denial reversed"
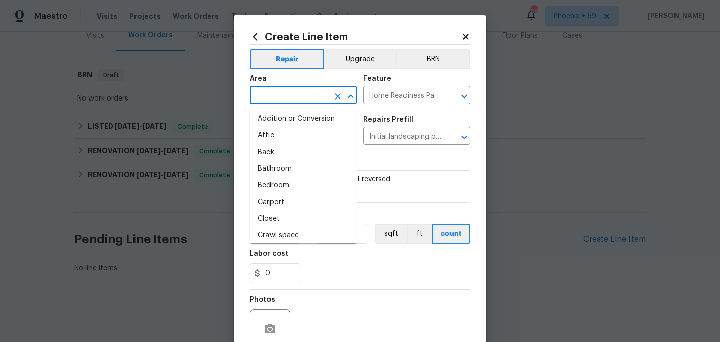
click at [287, 94] on input "text" at bounding box center [289, 96] width 79 height 16
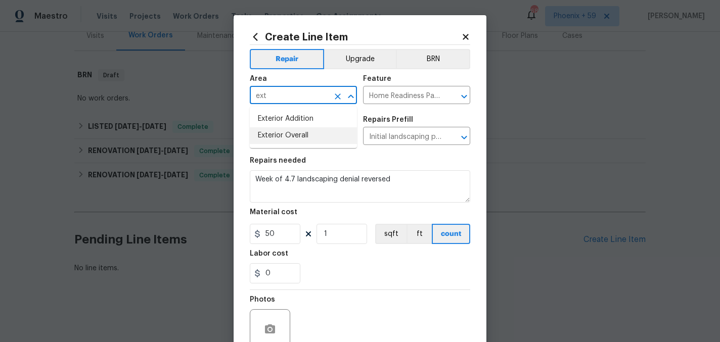
click at [312, 136] on li "Exterior Overall" at bounding box center [303, 135] width 107 height 17
type input "Exterior Overall"
click at [333, 284] on section "Repairs needed Week of 4.7 landscaping denial reversed Material cost 50 1 sqft …" at bounding box center [360, 220] width 220 height 138
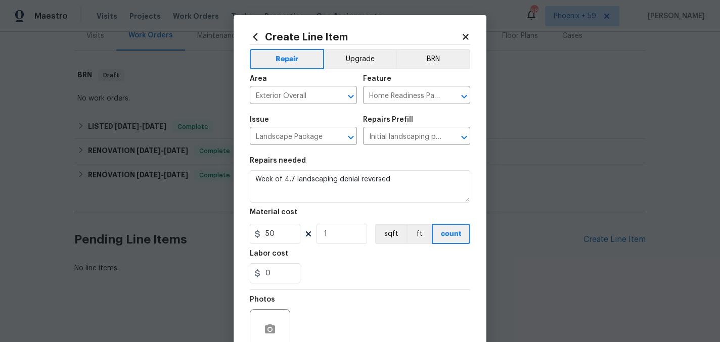
scroll to position [93, 0]
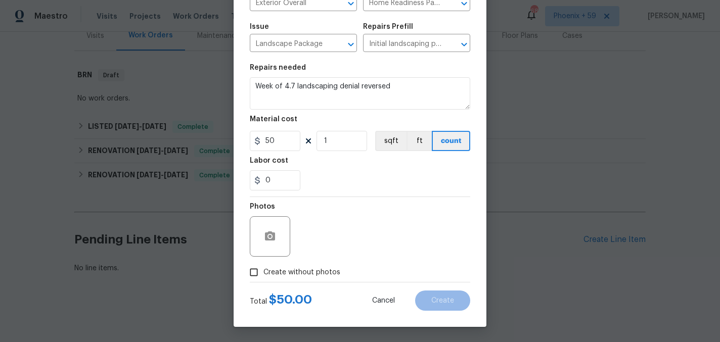
click at [315, 276] on span "Create without photos" at bounding box center [301, 272] width 77 height 11
click at [263, 276] on input "Create without photos" at bounding box center [253, 272] width 19 height 19
checkbox input "true"
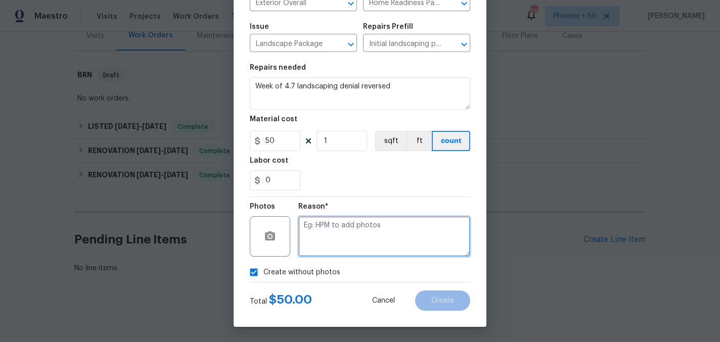
click at [339, 245] on textarea at bounding box center [384, 236] width 172 height 40
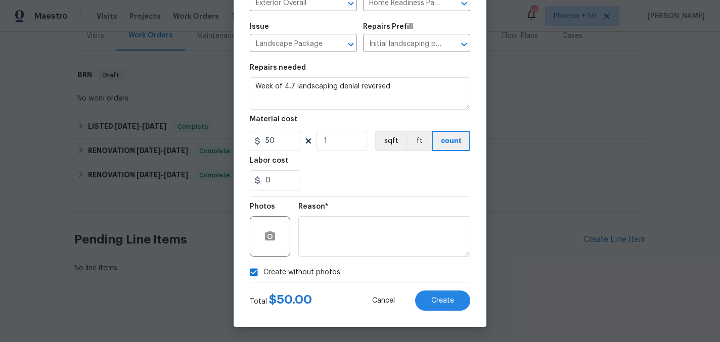
click at [450, 313] on div "Create Line Item Repair Upgrade BRN Area Exterior Overall ​ Feature Home Readin…" at bounding box center [359, 124] width 253 height 405
click at [445, 302] on span "Create" at bounding box center [442, 301] width 23 height 8
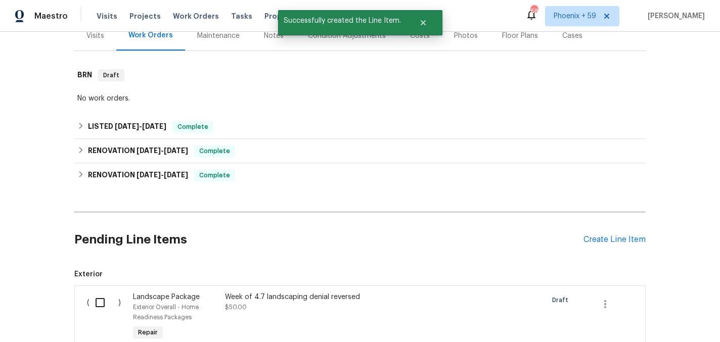
click at [101, 299] on input "checkbox" at bounding box center [103, 302] width 29 height 21
checkbox input "true"
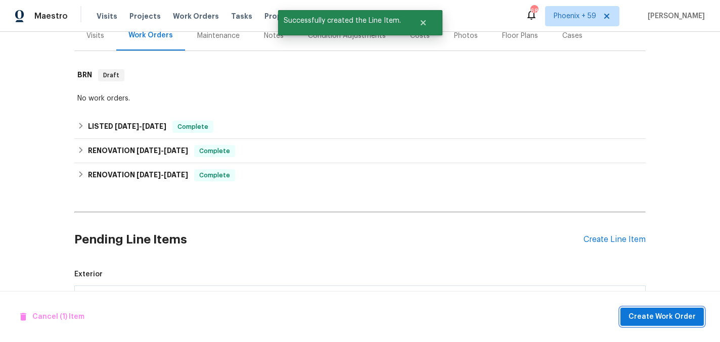
click at [690, 315] on span "Create Work Order" at bounding box center [661, 317] width 67 height 13
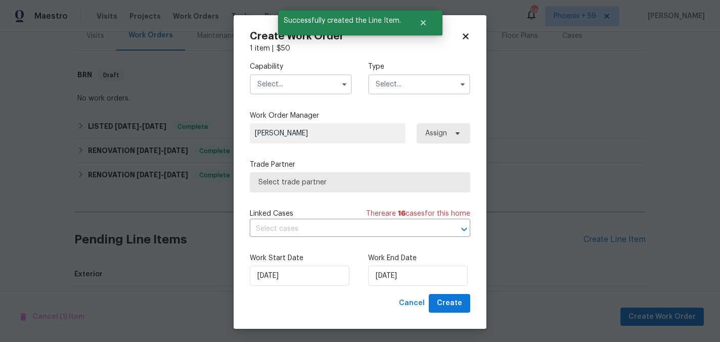
click at [324, 85] on input "text" at bounding box center [301, 84] width 102 height 20
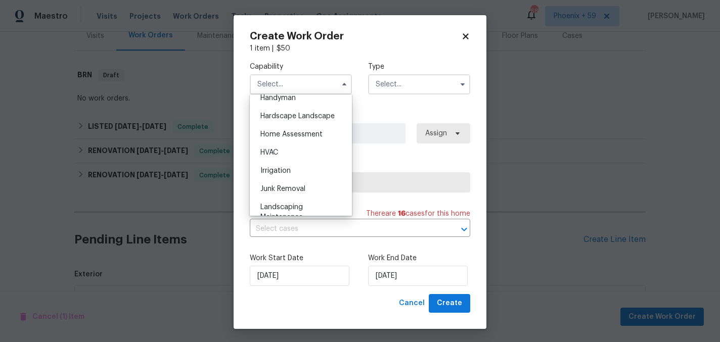
scroll to position [565, 0]
click at [304, 113] on span "Hardscape Landscape" at bounding box center [297, 115] width 74 height 7
type input "Hardscape Landscape"
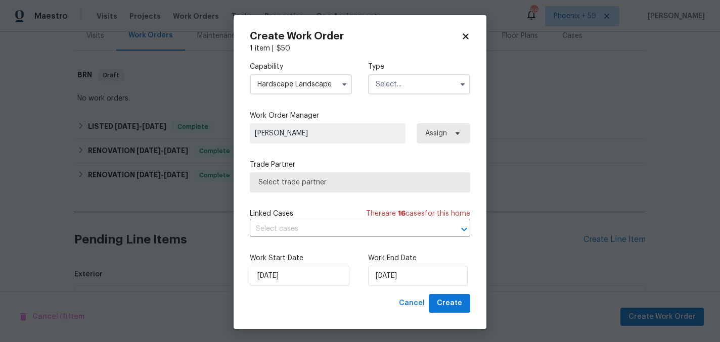
click at [397, 88] on input "text" at bounding box center [419, 84] width 102 height 20
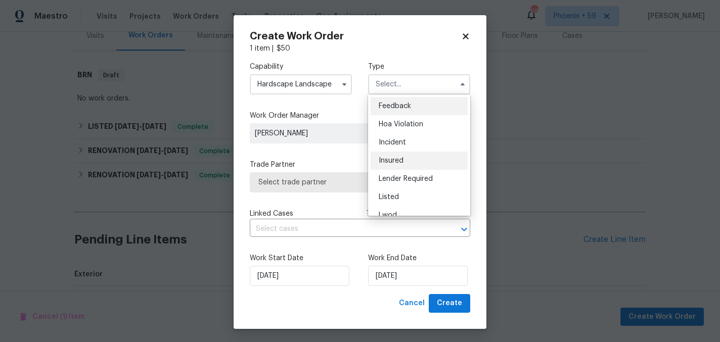
scroll to position [120, 0]
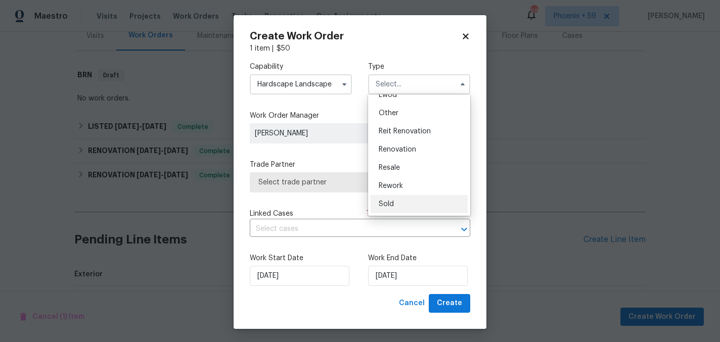
click at [392, 205] on span "Sold" at bounding box center [386, 204] width 15 height 7
type input "Sold"
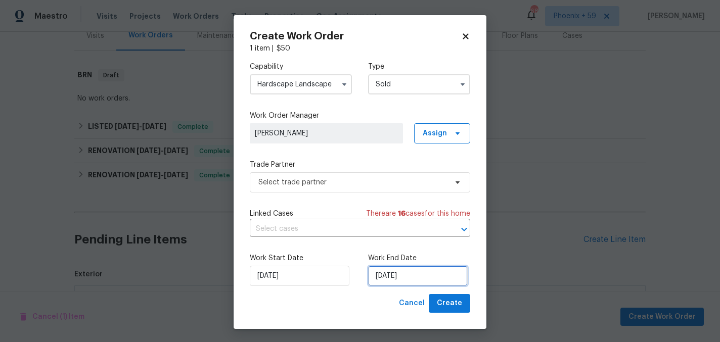
click at [387, 275] on input "[DATE]" at bounding box center [418, 276] width 100 height 20
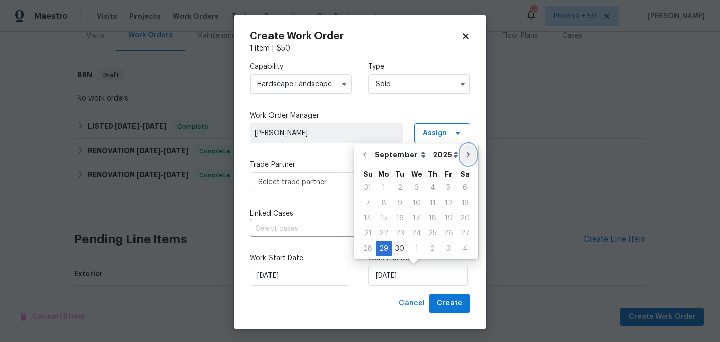
click at [464, 155] on icon "Go to next month" at bounding box center [468, 155] width 8 height 8
type input "[DATE]"
select select "9"
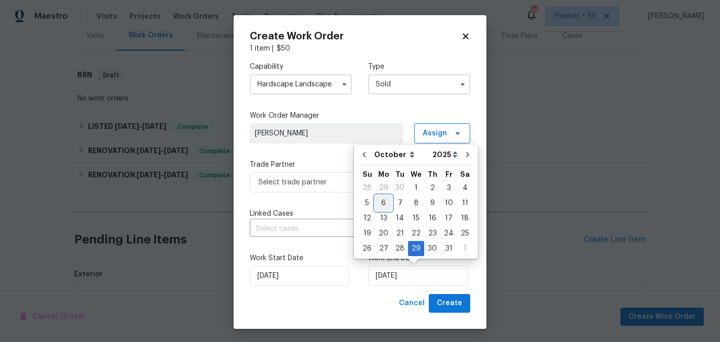
click at [383, 205] on div "6" at bounding box center [383, 203] width 17 height 14
type input "[DATE]"
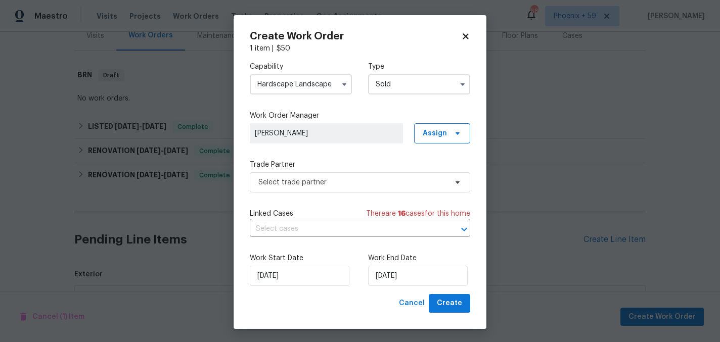
click at [349, 249] on div "Work Start Date 9/29/2025 Work End Date 10/6/2025" at bounding box center [360, 269] width 220 height 49
click at [443, 303] on span "Create" at bounding box center [449, 303] width 25 height 13
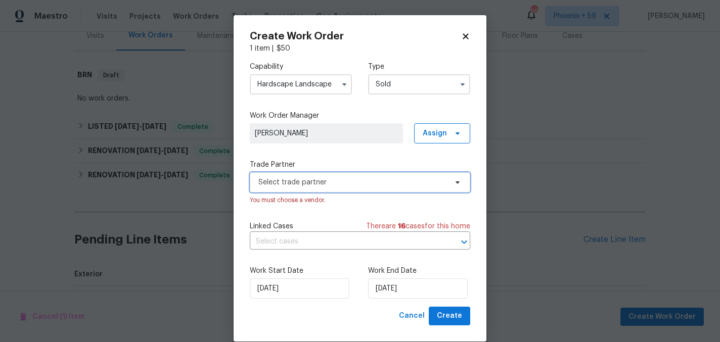
click at [323, 183] on span "Select trade partner" at bounding box center [352, 182] width 189 height 10
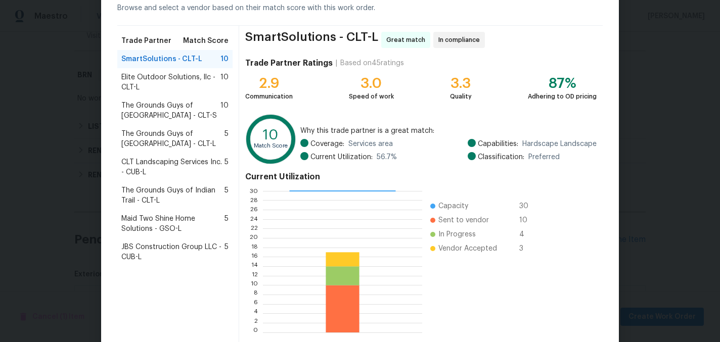
scroll to position [104, 0]
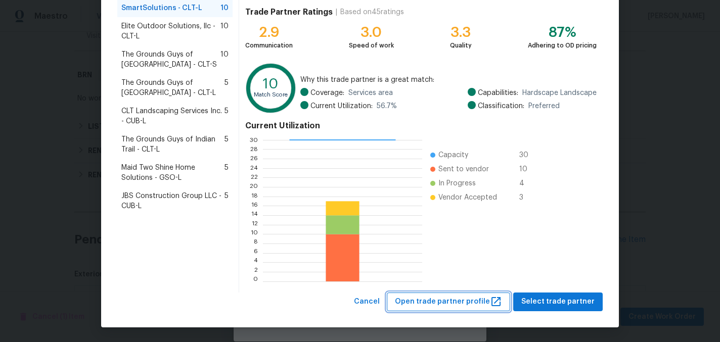
click at [510, 300] on button "Open trade partner profile" at bounding box center [448, 302] width 123 height 19
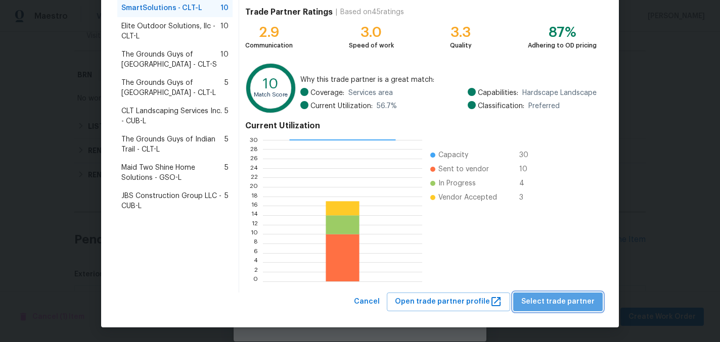
click at [579, 300] on span "Select trade partner" at bounding box center [557, 302] width 73 height 13
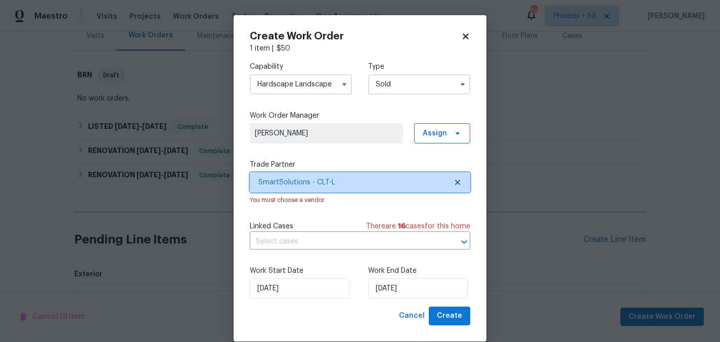
scroll to position [0, 0]
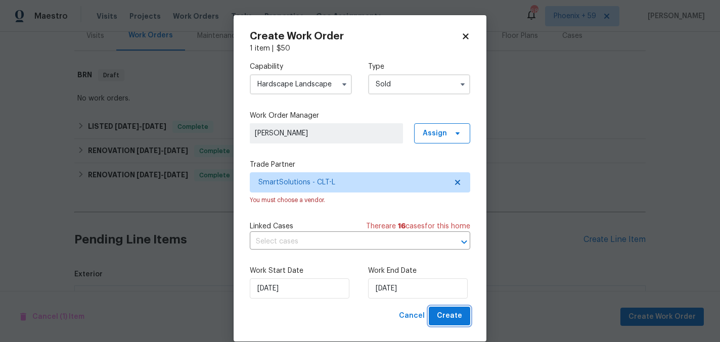
click at [444, 318] on span "Create" at bounding box center [449, 316] width 25 height 13
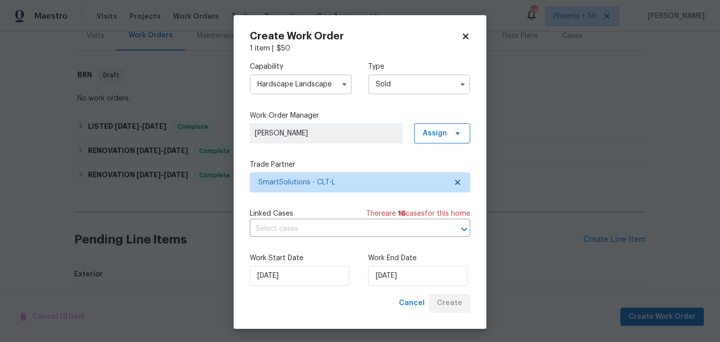
checkbox input "false"
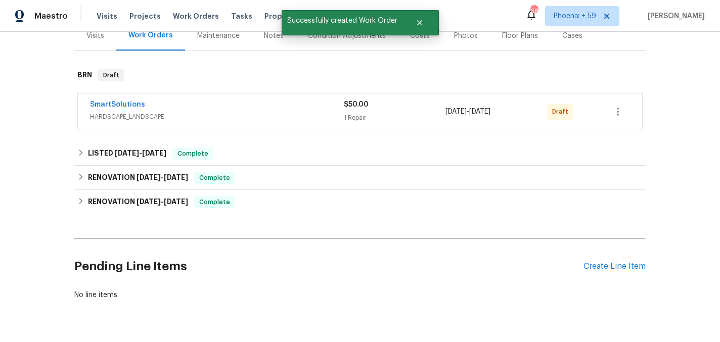
click at [443, 112] on div "$50.00 1 Repair" at bounding box center [395, 112] width 102 height 24
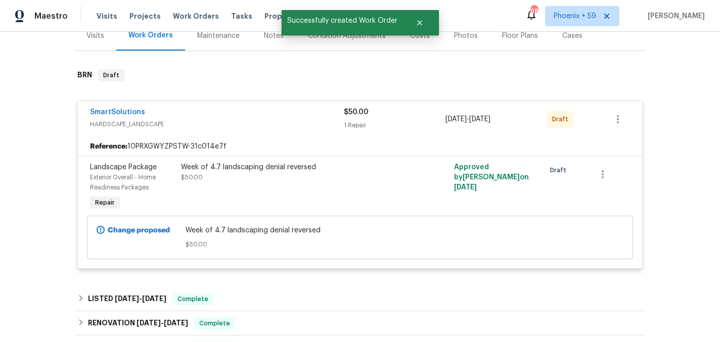
click at [275, 125] on span "HARDSCAPE_LANDSCAPE" at bounding box center [217, 124] width 254 height 10
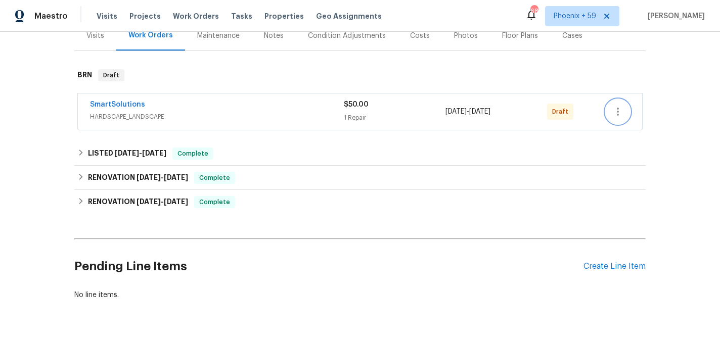
click at [628, 110] on button "button" at bounding box center [617, 112] width 24 height 24
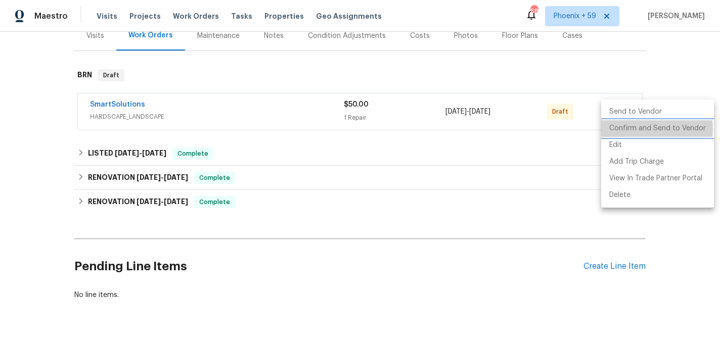
click at [623, 129] on li "Confirm and Send to Vendor" at bounding box center [657, 128] width 113 height 17
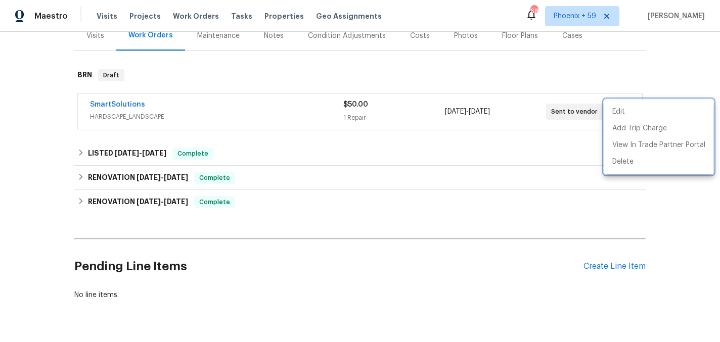
click at [324, 128] on div at bounding box center [360, 171] width 720 height 342
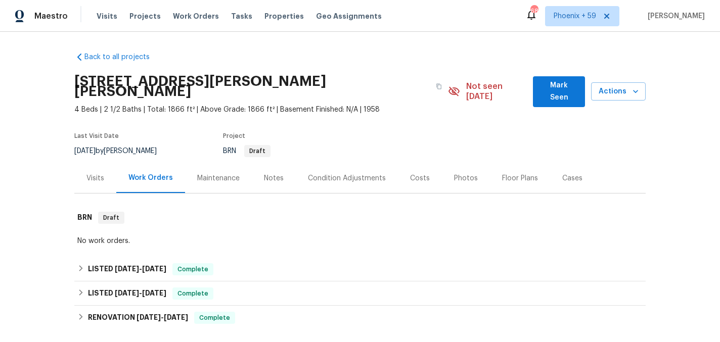
click at [230, 173] on div "Maintenance" at bounding box center [218, 178] width 42 height 10
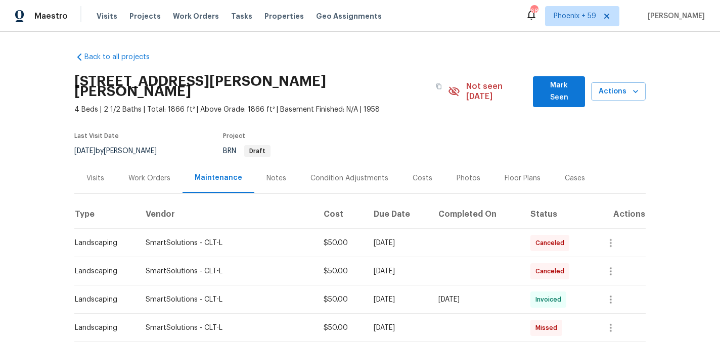
click at [141, 173] on div "Work Orders" at bounding box center [149, 178] width 42 height 10
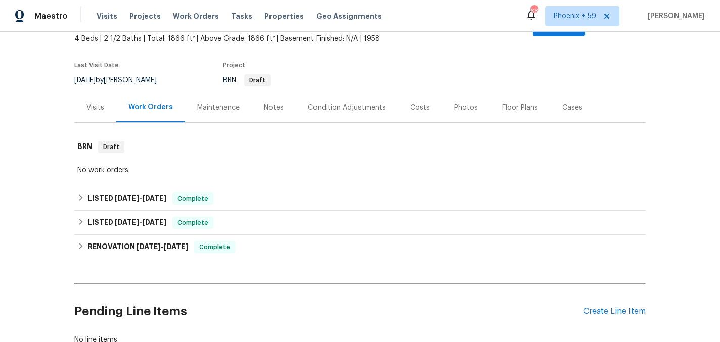
scroll to position [132, 0]
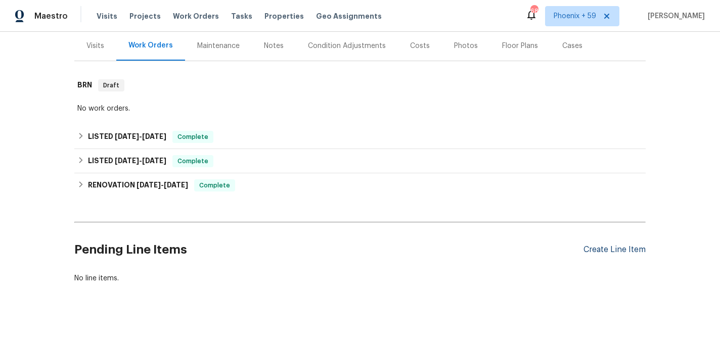
click at [597, 245] on div "Create Line Item" at bounding box center [614, 250] width 62 height 10
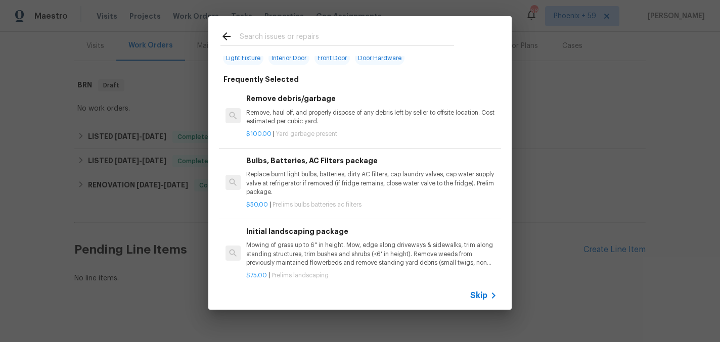
scroll to position [43, 0]
click at [298, 243] on p "Mowing of grass up to 6" in height. Mow, edge along driveways & sidewalks, trim…" at bounding box center [371, 253] width 251 height 26
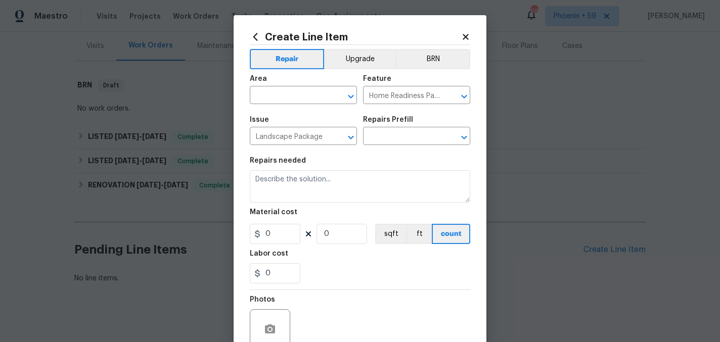
type textarea "Mowing of grass up to 6" in height. Mow, edge along driveways & sidewalks, trim…"
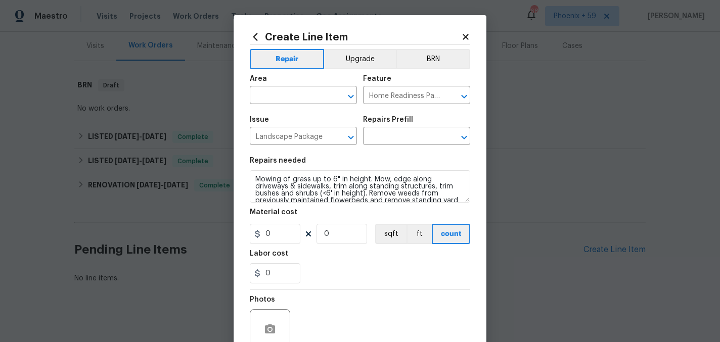
type input "1"
type input "Initial landscaping package $75.00"
type input "75"
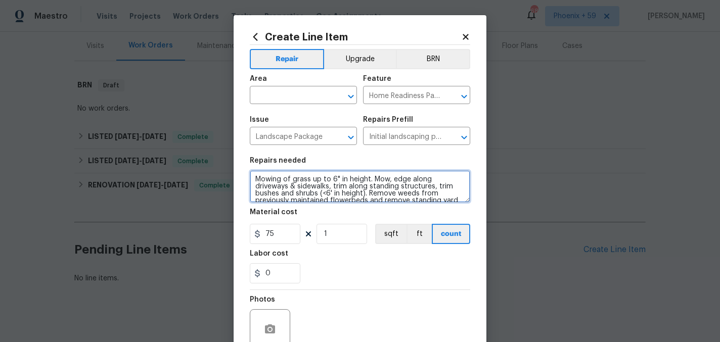
click at [290, 182] on textarea "Mowing of grass up to 6" in height. Mow, edge along driveways & sidewalks, trim…" at bounding box center [360, 186] width 220 height 32
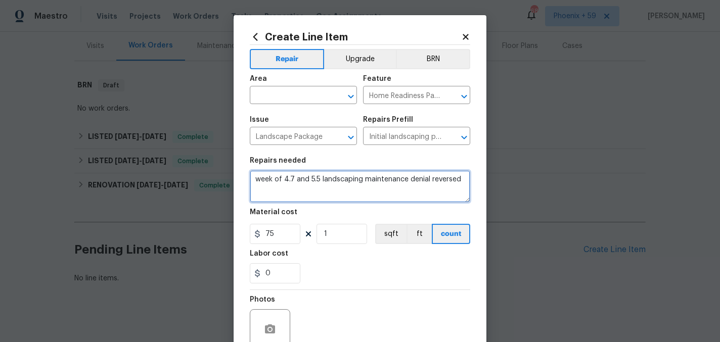
type textarea "week of 4.7 and 5.5 landscaping maintenance denial reversed"
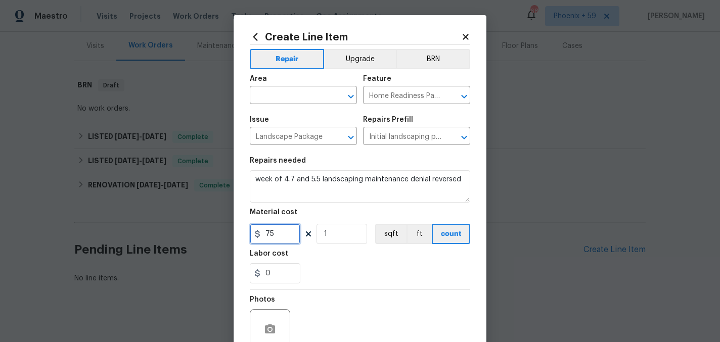
drag, startPoint x: 284, startPoint y: 240, endPoint x: 230, endPoint y: 240, distance: 53.6
click at [231, 240] on div "Create Line Item Repair Upgrade BRN Area ​ Feature Home Readiness Packages ​ Is…" at bounding box center [360, 171] width 720 height 342
type input "50"
type input "2"
click at [298, 98] on input "text" at bounding box center [289, 96] width 79 height 16
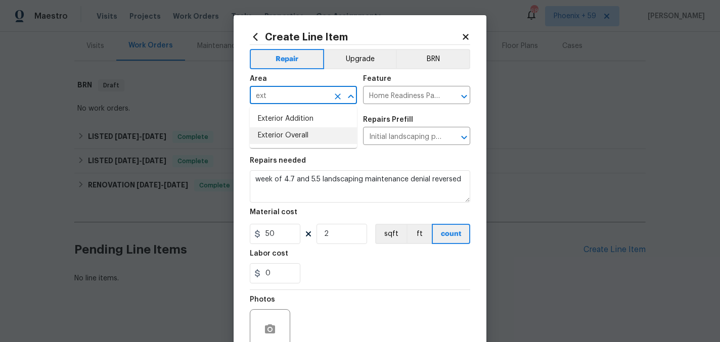
click at [308, 136] on li "Exterior Overall" at bounding box center [303, 135] width 107 height 17
type input "Exterior Overall"
click at [326, 294] on div "Photos" at bounding box center [360, 323] width 220 height 66
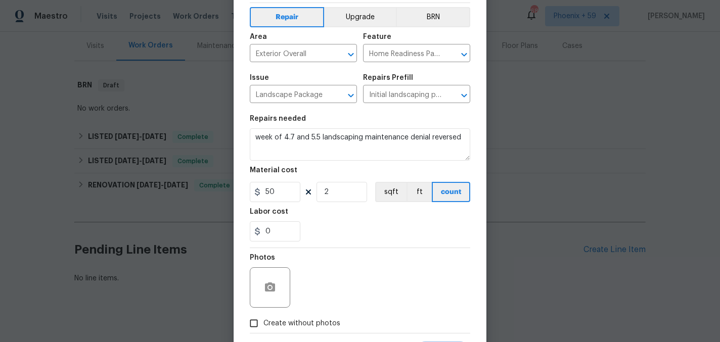
scroll to position [93, 0]
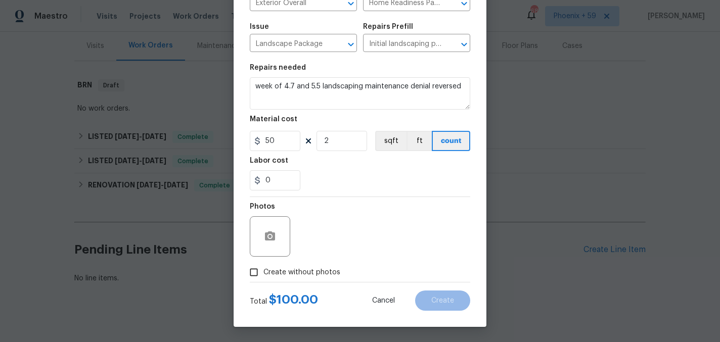
click at [320, 268] on span "Create without photos" at bounding box center [301, 272] width 77 height 11
click at [263, 268] on input "Create without photos" at bounding box center [253, 272] width 19 height 19
checkbox input "true"
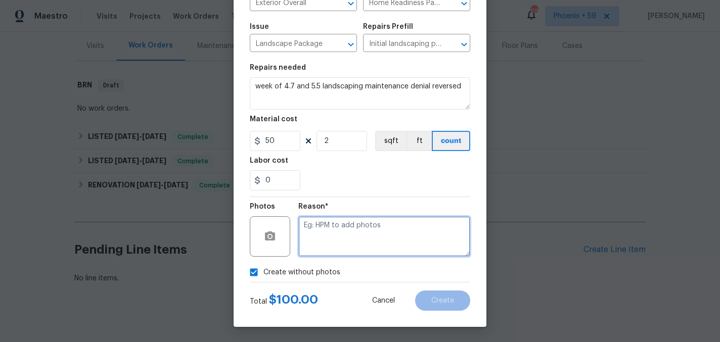
click at [369, 235] on textarea at bounding box center [384, 236] width 172 height 40
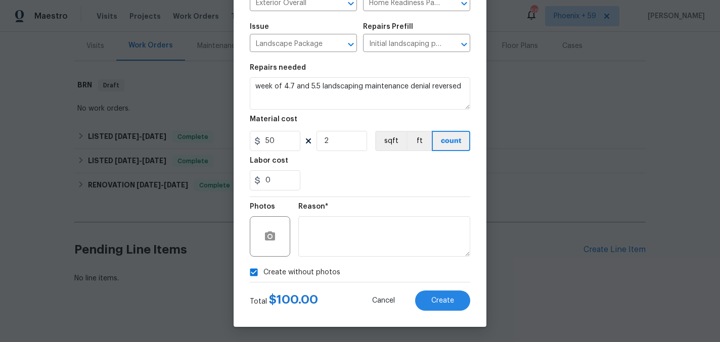
click at [455, 313] on div "Create Line Item Repair Upgrade BRN Area Exterior Overall ​ Feature Home Readin…" at bounding box center [359, 124] width 253 height 405
click at [447, 300] on span "Create" at bounding box center [442, 301] width 23 height 8
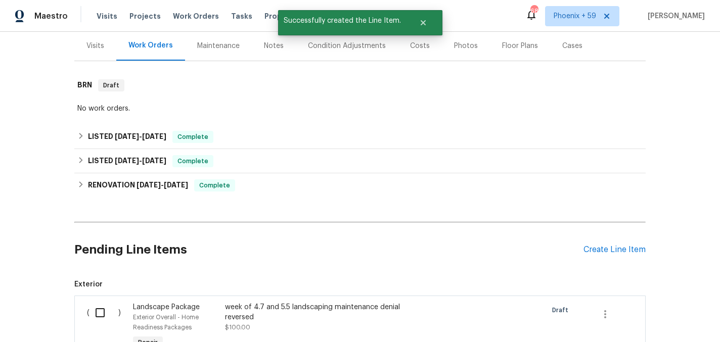
click at [93, 302] on input "checkbox" at bounding box center [103, 312] width 29 height 21
checkbox input "true"
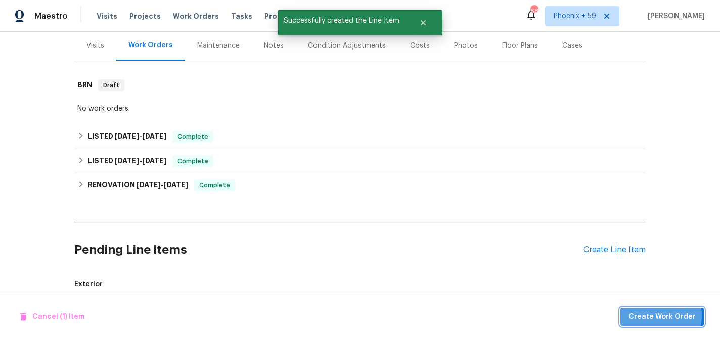
click at [660, 315] on span "Create Work Order" at bounding box center [661, 317] width 67 height 13
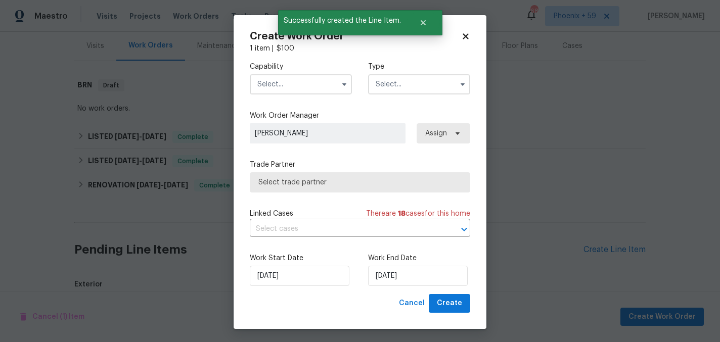
click at [309, 87] on input "text" at bounding box center [301, 84] width 102 height 20
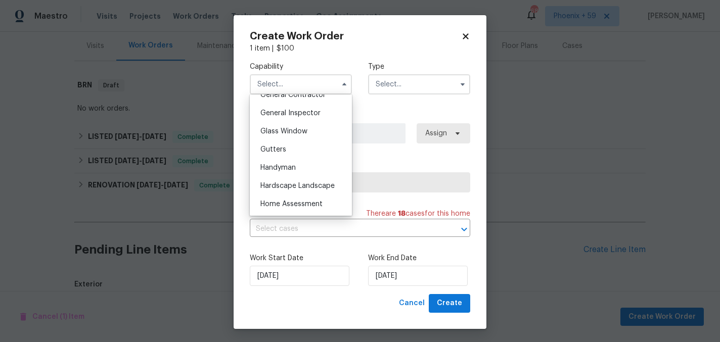
scroll to position [499, 0]
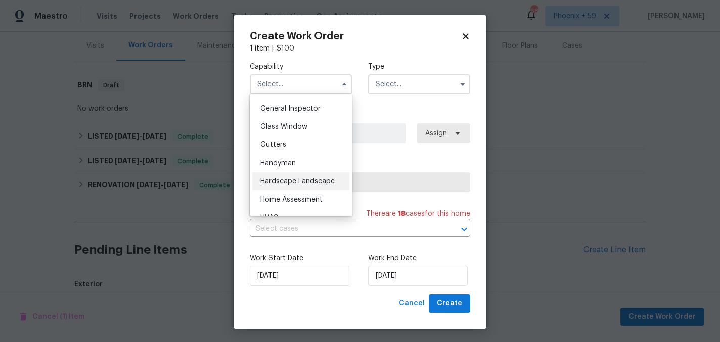
click at [301, 177] on div "Hardscape Landscape" at bounding box center [300, 181] width 97 height 18
type input "Hardscape Landscape"
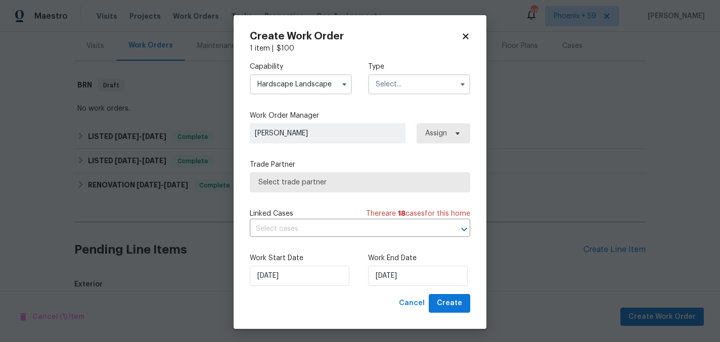
click at [384, 86] on input "text" at bounding box center [419, 84] width 102 height 20
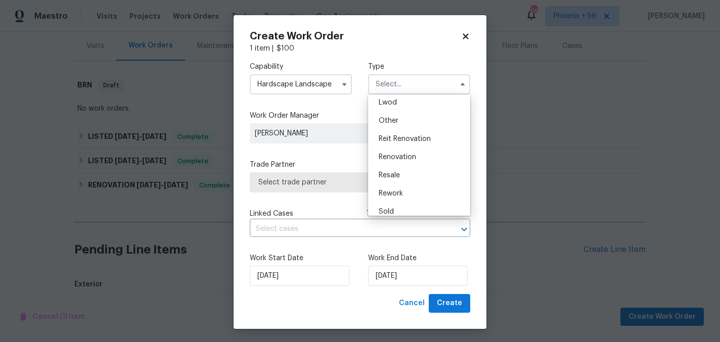
scroll to position [120, 0]
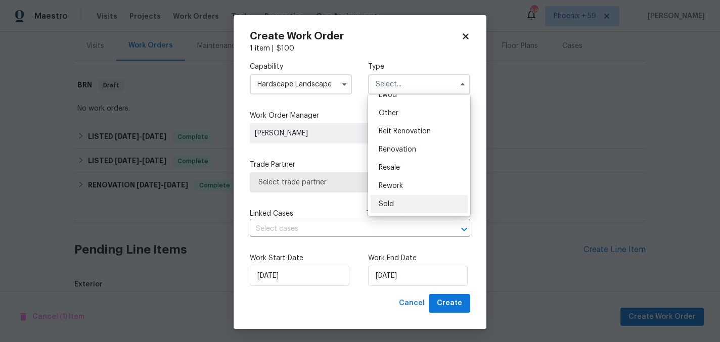
click at [388, 203] on span "Sold" at bounding box center [386, 204] width 15 height 7
type input "Sold"
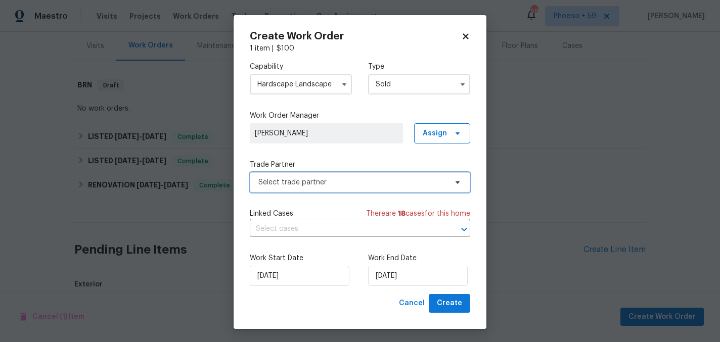
click at [308, 184] on span "Select trade partner" at bounding box center [352, 182] width 189 height 10
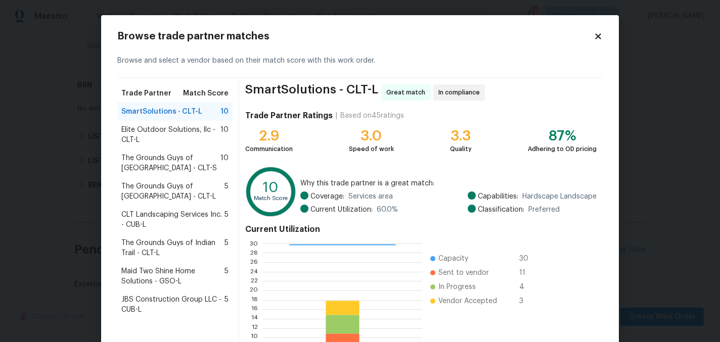
scroll to position [104, 0]
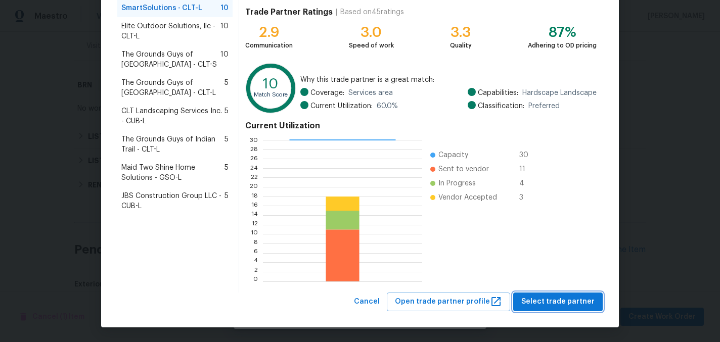
click at [552, 304] on span "Select trade partner" at bounding box center [557, 302] width 73 height 13
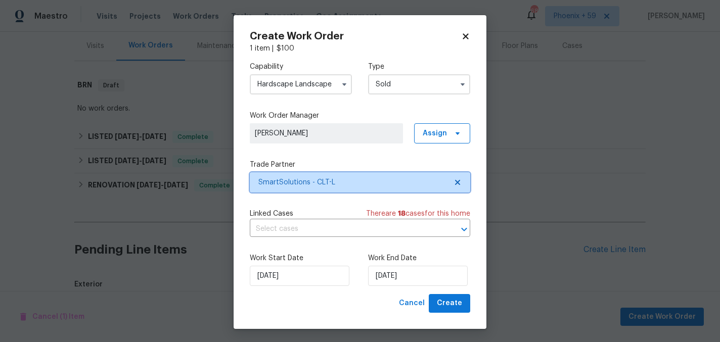
scroll to position [0, 0]
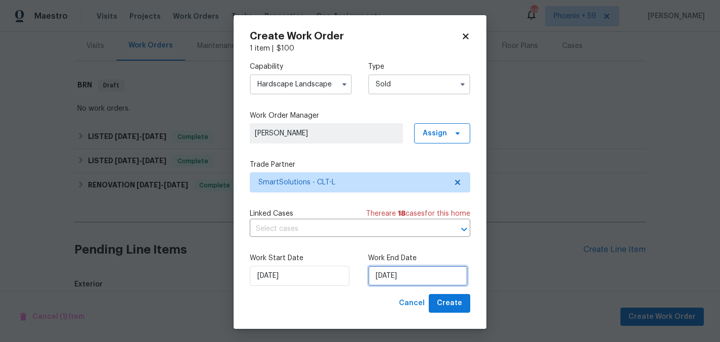
click at [422, 282] on input "[DATE]" at bounding box center [418, 276] width 100 height 20
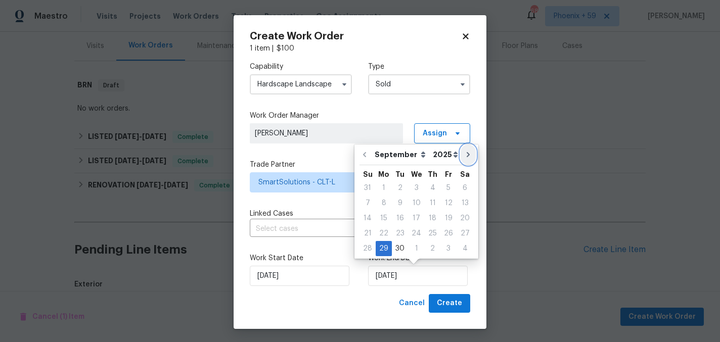
click at [464, 158] on icon "Go to next month" at bounding box center [468, 155] width 8 height 8
type input "[DATE]"
select select "9"
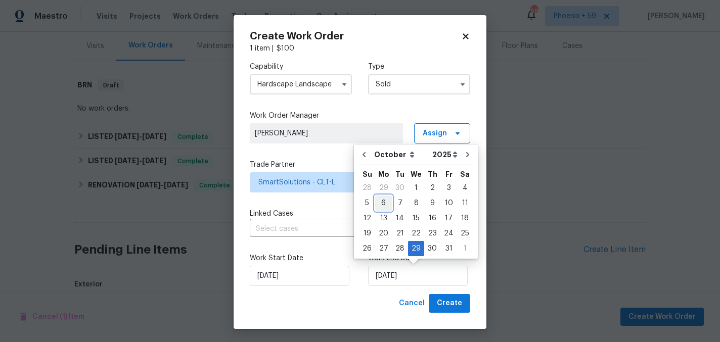
click at [385, 200] on div "6" at bounding box center [383, 203] width 17 height 14
type input "[DATE]"
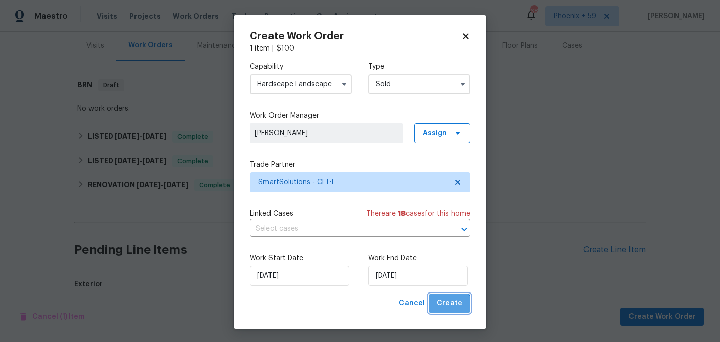
click at [449, 311] on button "Create" at bounding box center [449, 303] width 41 height 19
checkbox input "false"
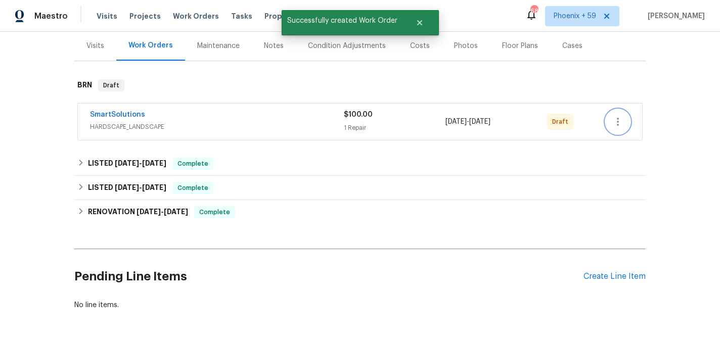
click at [619, 116] on icon "button" at bounding box center [618, 122] width 12 height 12
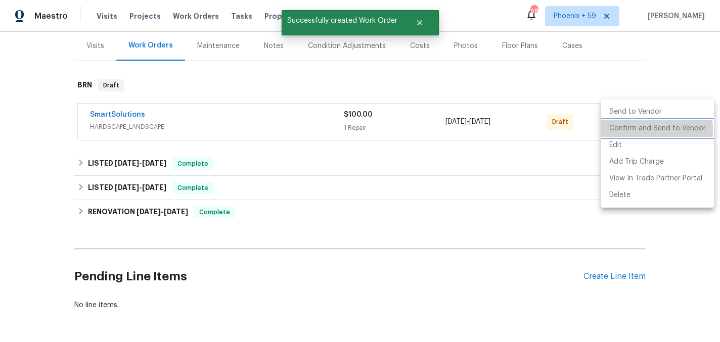
click at [621, 130] on li "Confirm and Send to Vendor" at bounding box center [657, 128] width 113 height 17
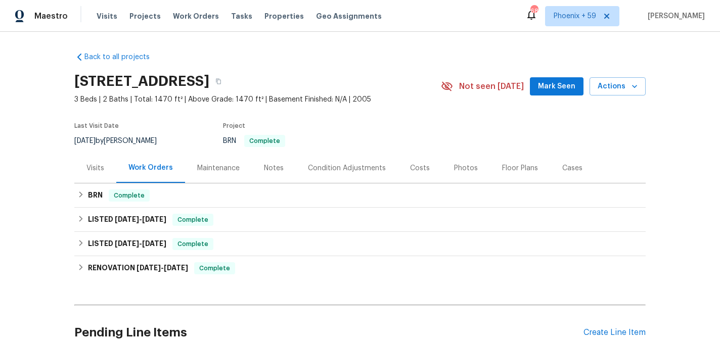
click at [212, 170] on div "Maintenance" at bounding box center [218, 168] width 42 height 10
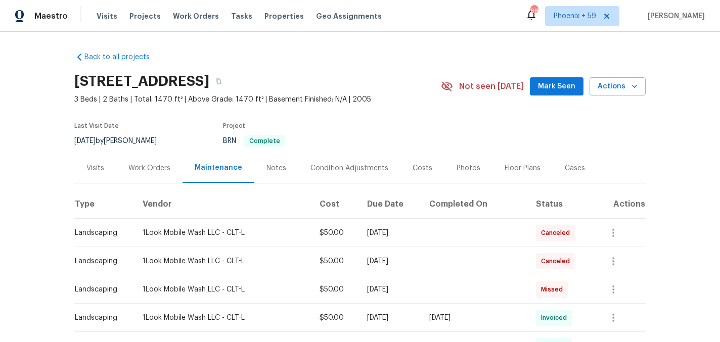
click at [162, 170] on div "Work Orders" at bounding box center [149, 168] width 42 height 10
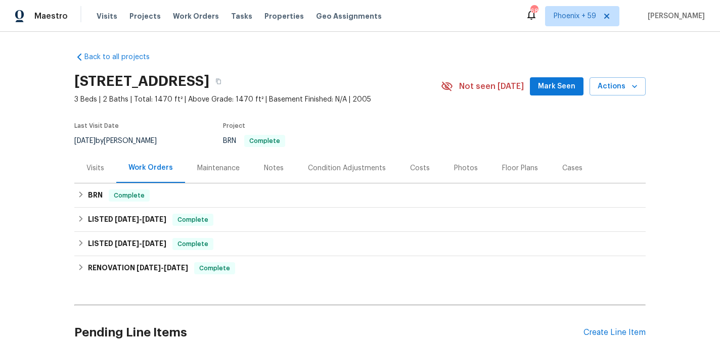
scroll to position [93, 0]
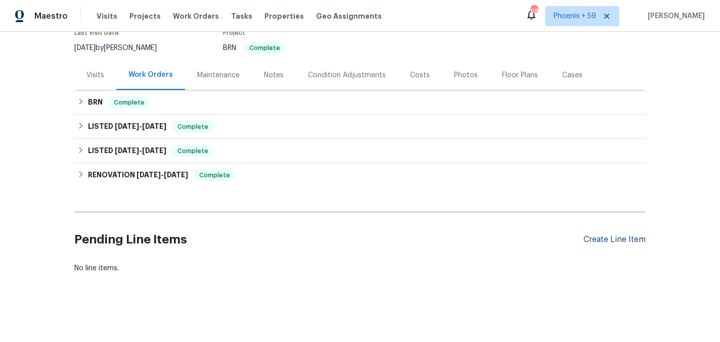
click at [592, 238] on div "Create Line Item" at bounding box center [614, 240] width 62 height 10
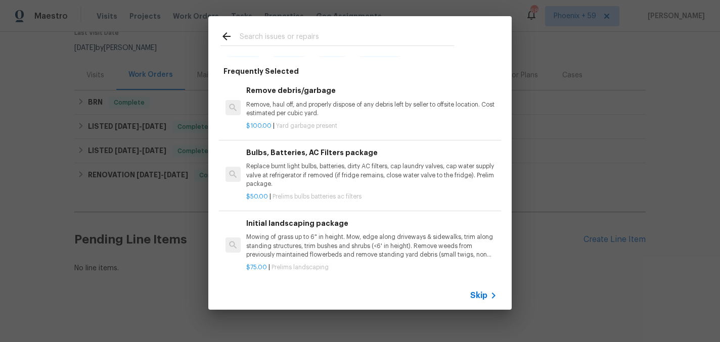
scroll to position [51, 0]
click at [302, 258] on p "Mowing of grass up to 6" in height. Mow, edge along driveways & sidewalks, trim…" at bounding box center [371, 245] width 251 height 26
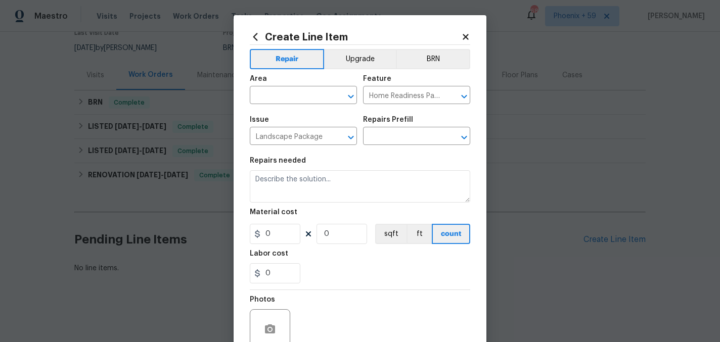
type textarea "Mowing of grass up to 6" in height. Mow, edge along driveways & sidewalks, trim…"
type input "1"
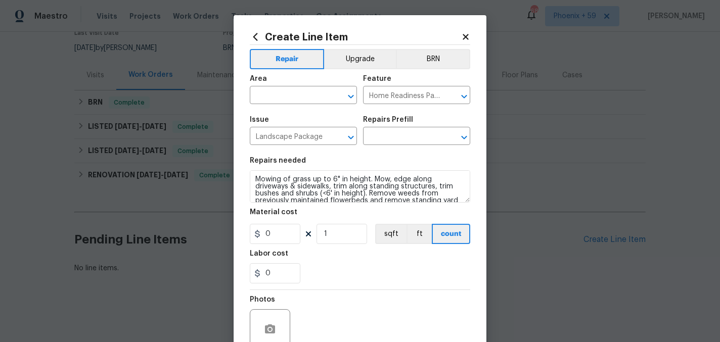
type input "Initial landscaping package $75.00"
type input "75"
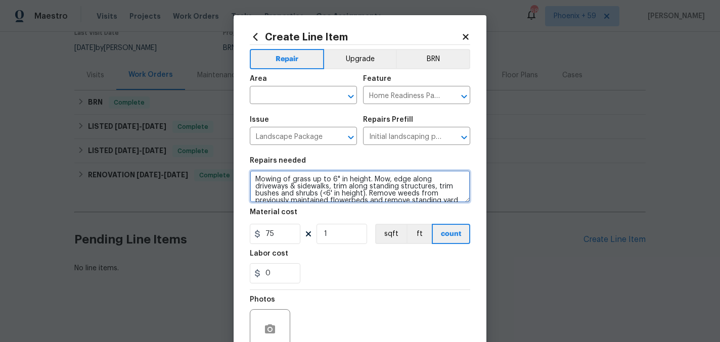
click at [283, 194] on textarea "Mowing of grass up to 6" in height. Mow, edge along driveways & sidewalks, trim…" at bounding box center [360, 186] width 220 height 32
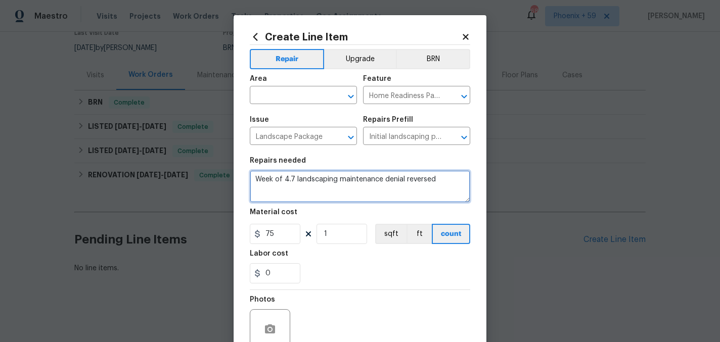
type textarea "Week of 4.7 landscaping maintenance denial reversed"
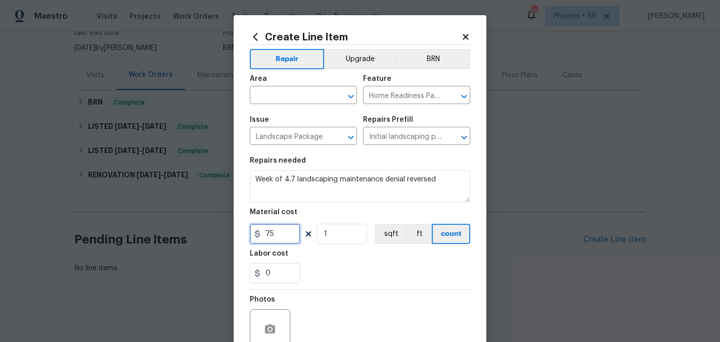
drag, startPoint x: 282, startPoint y: 237, endPoint x: 251, endPoint y: 237, distance: 30.8
click at [251, 237] on input "75" at bounding box center [275, 234] width 51 height 20
click at [331, 97] on button "Clear" at bounding box center [338, 96] width 14 height 14
type input "50"
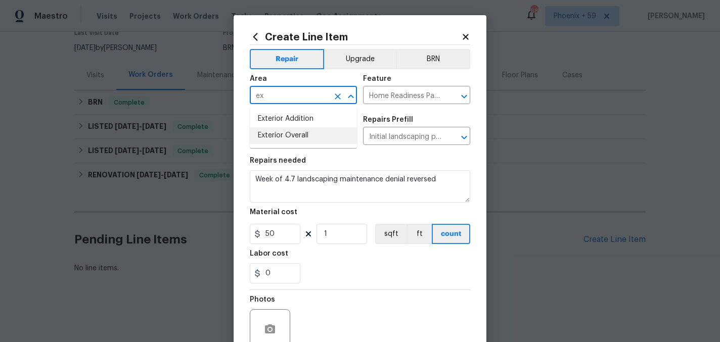
click at [306, 135] on li "Exterior Overall" at bounding box center [303, 135] width 107 height 17
type input "Exterior Overall"
click at [340, 159] on div "Repairs needed" at bounding box center [360, 163] width 220 height 13
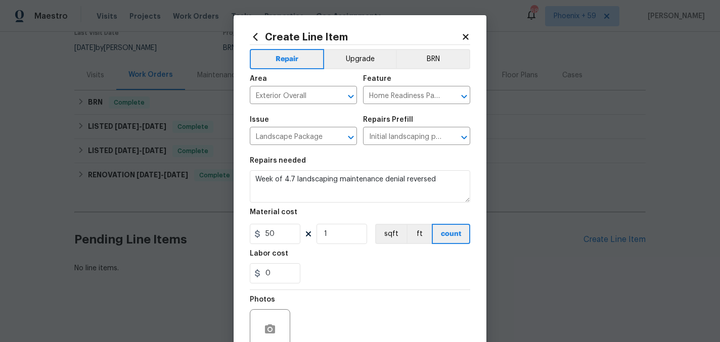
scroll to position [93, 0]
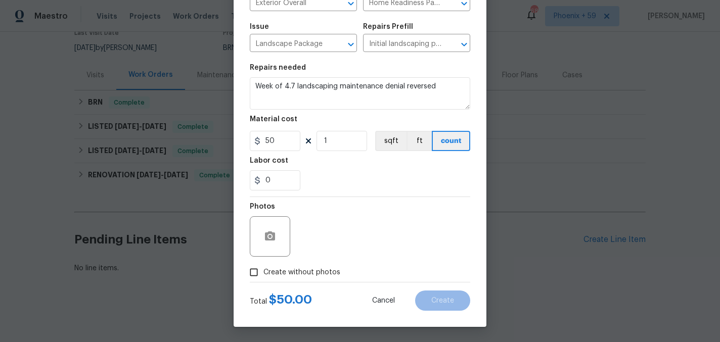
click at [320, 269] on span "Create without photos" at bounding box center [301, 272] width 77 height 11
click at [263, 269] on input "Create without photos" at bounding box center [253, 272] width 19 height 19
checkbox input "true"
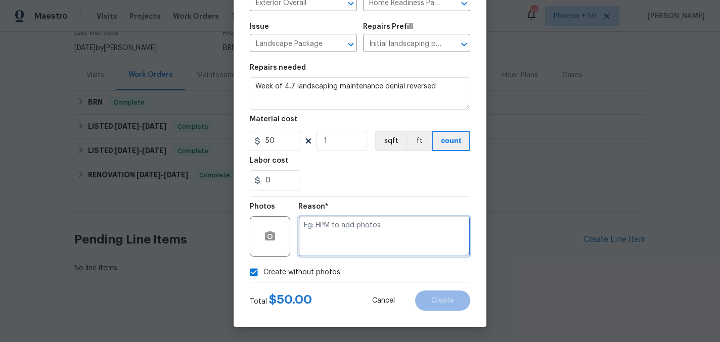
click at [340, 236] on textarea at bounding box center [384, 236] width 172 height 40
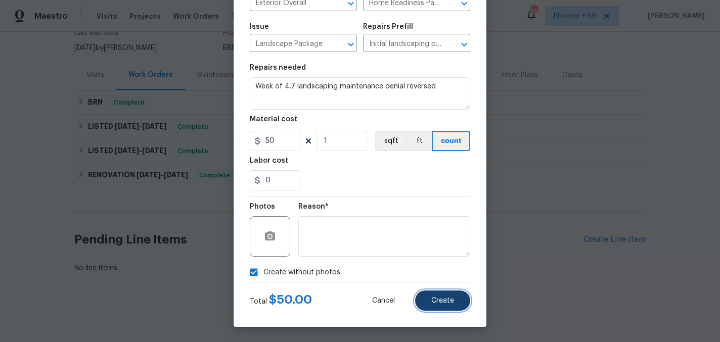
click at [451, 301] on span "Create" at bounding box center [442, 301] width 23 height 8
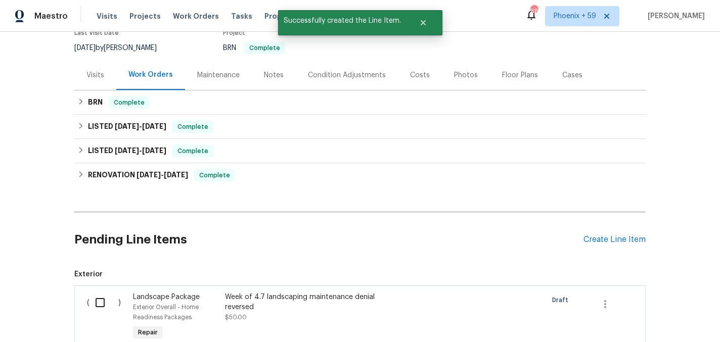
click at [105, 297] on input "checkbox" at bounding box center [103, 302] width 29 height 21
checkbox input "true"
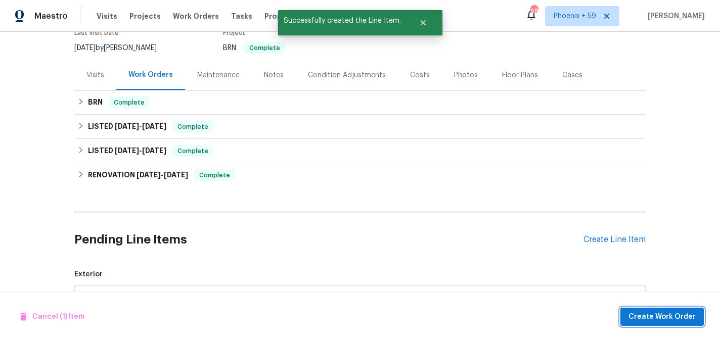
click at [663, 322] on span "Create Work Order" at bounding box center [661, 317] width 67 height 13
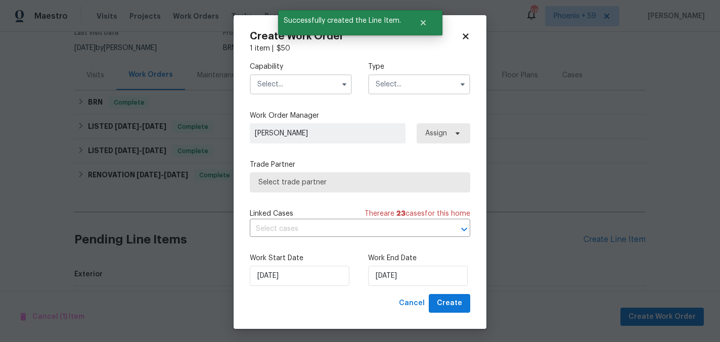
click at [302, 87] on input "text" at bounding box center [301, 84] width 102 height 20
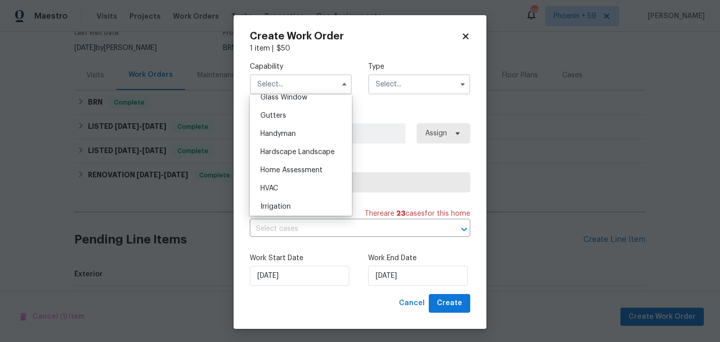
scroll to position [531, 0]
click at [304, 153] on div "Hardscape Landscape" at bounding box center [300, 149] width 97 height 18
type input "Hardscape Landscape"
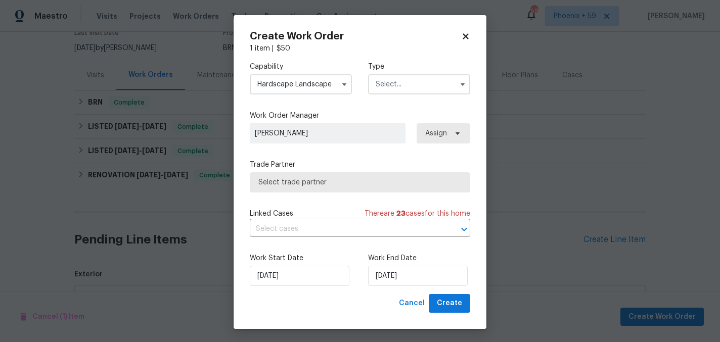
click at [400, 82] on input "text" at bounding box center [419, 84] width 102 height 20
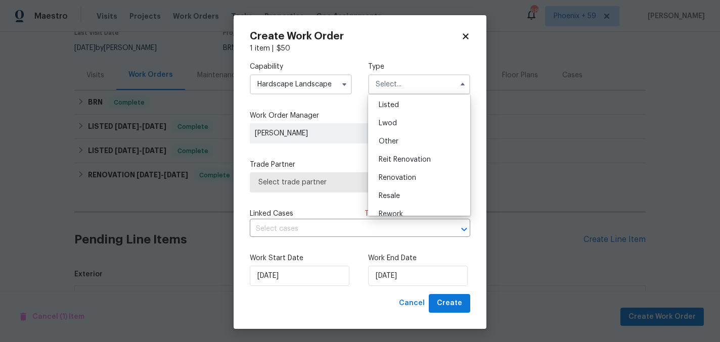
scroll to position [120, 0]
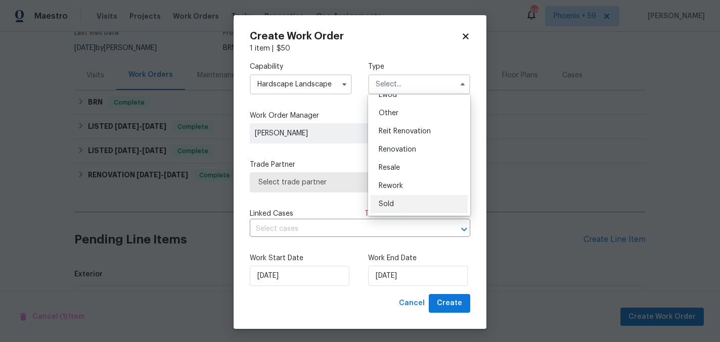
click at [394, 202] on div "Sold" at bounding box center [418, 204] width 97 height 18
type input "Sold"
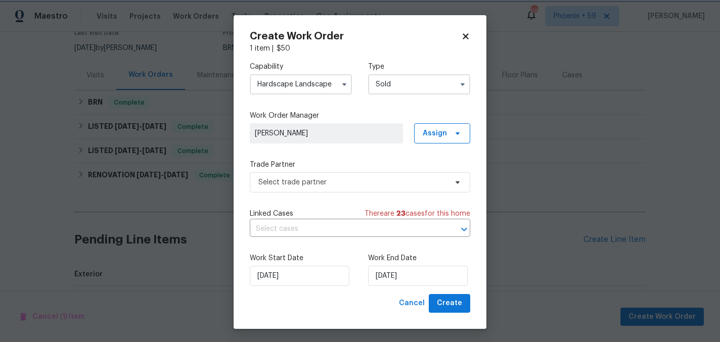
scroll to position [0, 0]
click at [360, 181] on span "Select trade partner" at bounding box center [352, 182] width 189 height 10
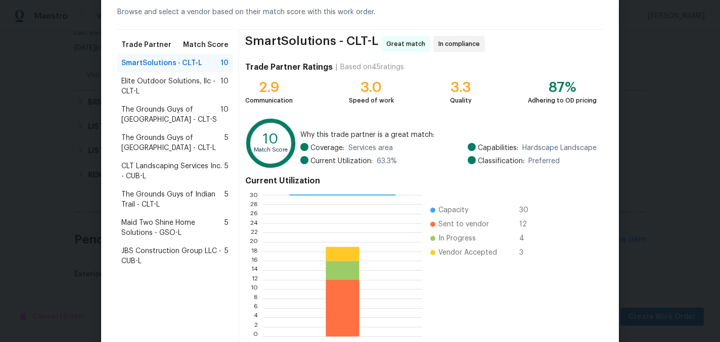
scroll to position [104, 0]
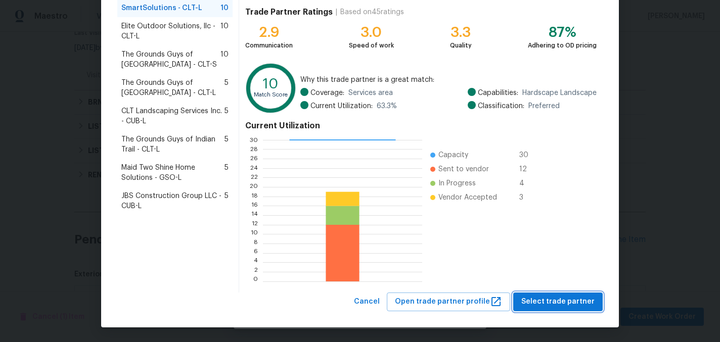
click at [536, 300] on span "Select trade partner" at bounding box center [557, 302] width 73 height 13
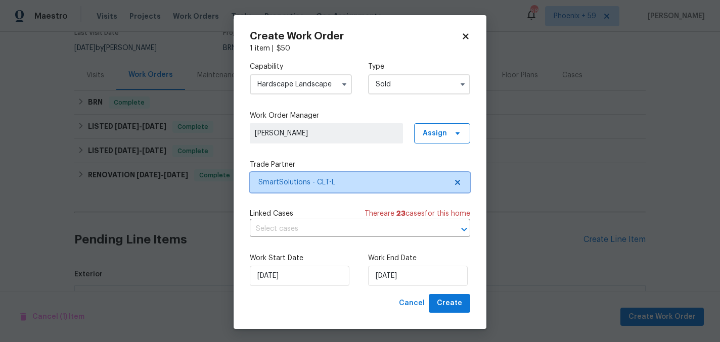
scroll to position [0, 0]
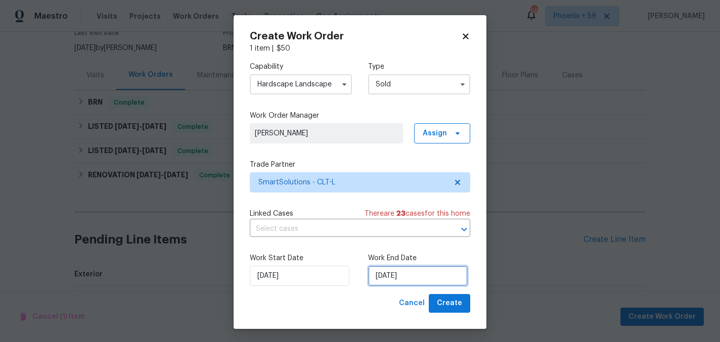
click at [427, 274] on input "[DATE]" at bounding box center [418, 276] width 100 height 20
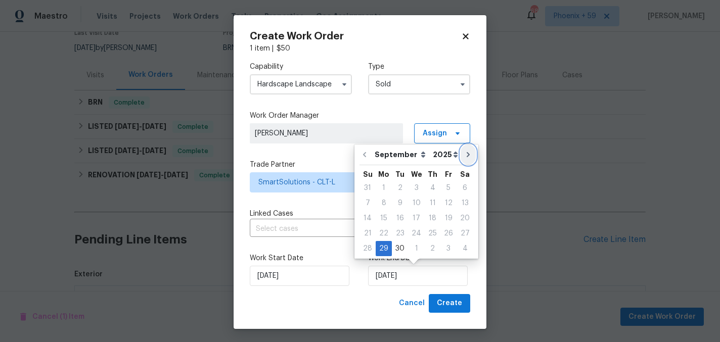
click at [464, 152] on icon "Go to next month" at bounding box center [468, 155] width 8 height 8
type input "10/29/2025"
select select "9"
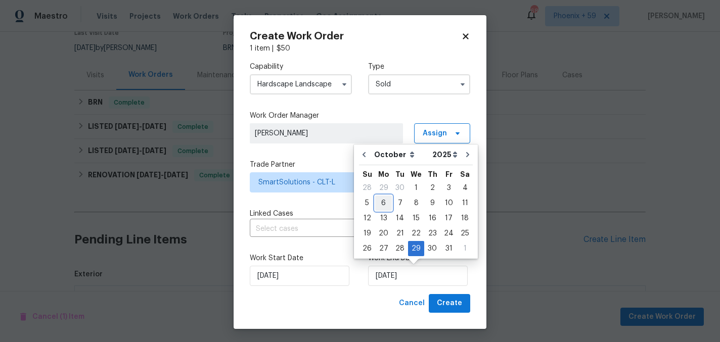
click at [382, 203] on div "6" at bounding box center [383, 203] width 17 height 14
type input "[DATE]"
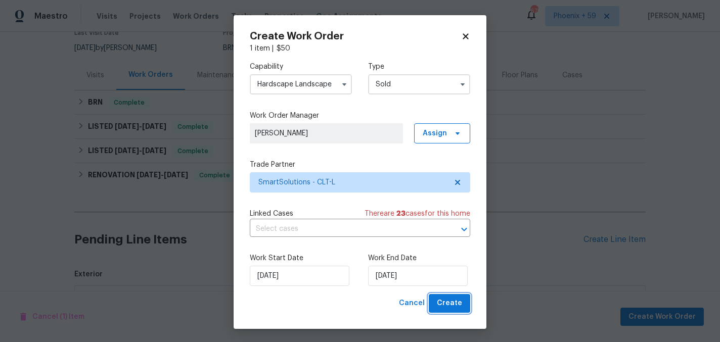
click at [445, 302] on span "Create" at bounding box center [449, 303] width 25 height 13
checkbox input "false"
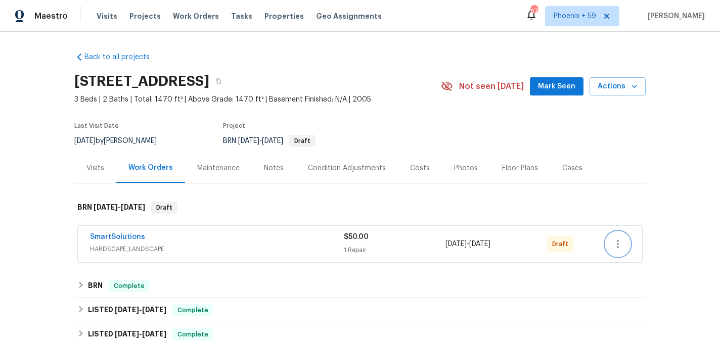
click at [623, 245] on icon "button" at bounding box center [618, 244] width 12 height 12
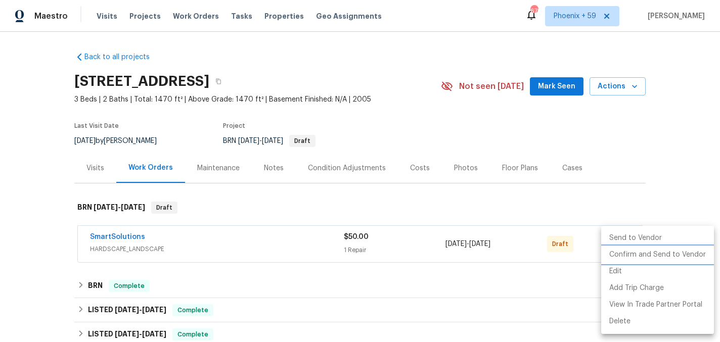
click at [623, 252] on li "Confirm and Send to Vendor" at bounding box center [657, 255] width 113 height 17
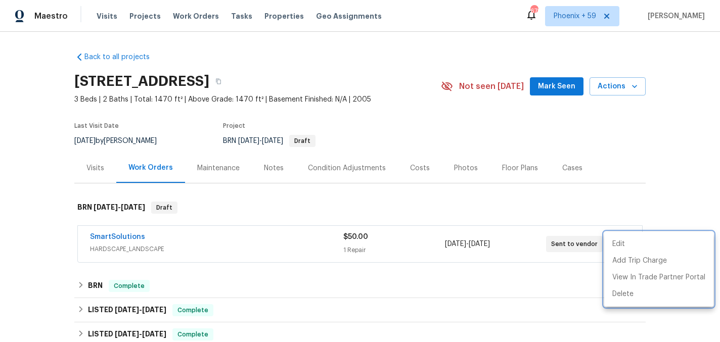
click at [201, 237] on div at bounding box center [360, 171] width 720 height 342
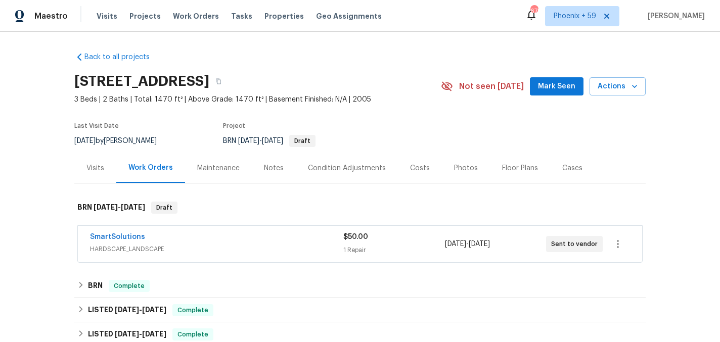
click at [201, 237] on div "SmartSolutions" at bounding box center [216, 238] width 253 height 12
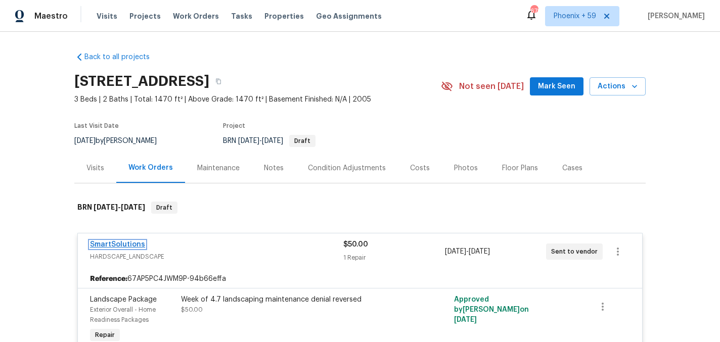
click at [130, 243] on link "SmartSolutions" at bounding box center [117, 244] width 55 height 7
